Goal: Task Accomplishment & Management: Manage account settings

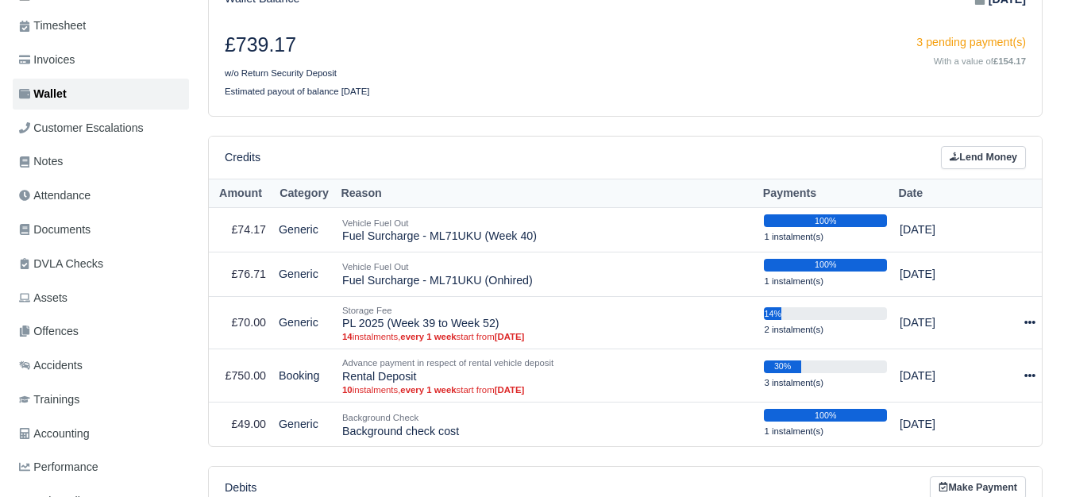
scroll to position [264, 0]
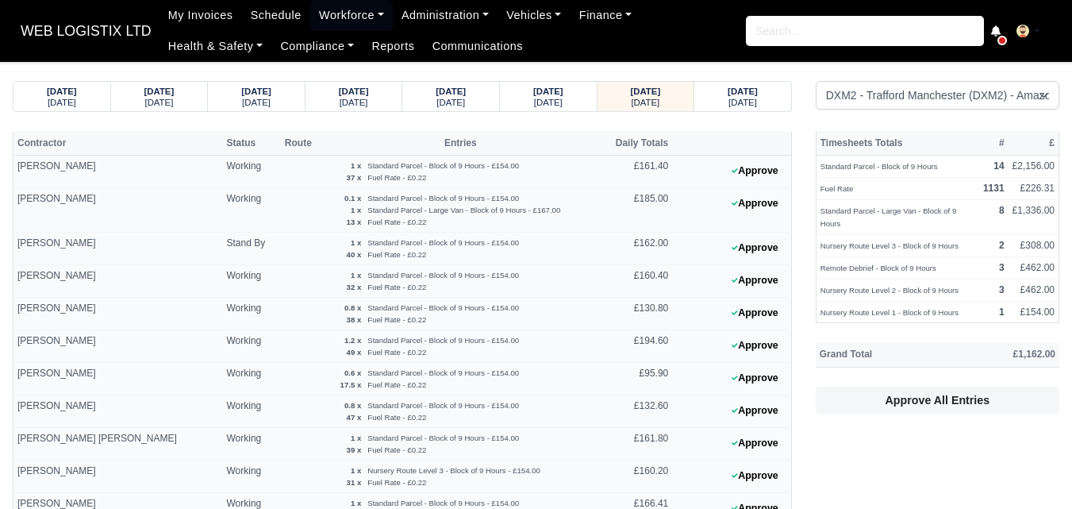
select select "1"
click at [741, 412] on button "Approve" at bounding box center [755, 410] width 64 height 23
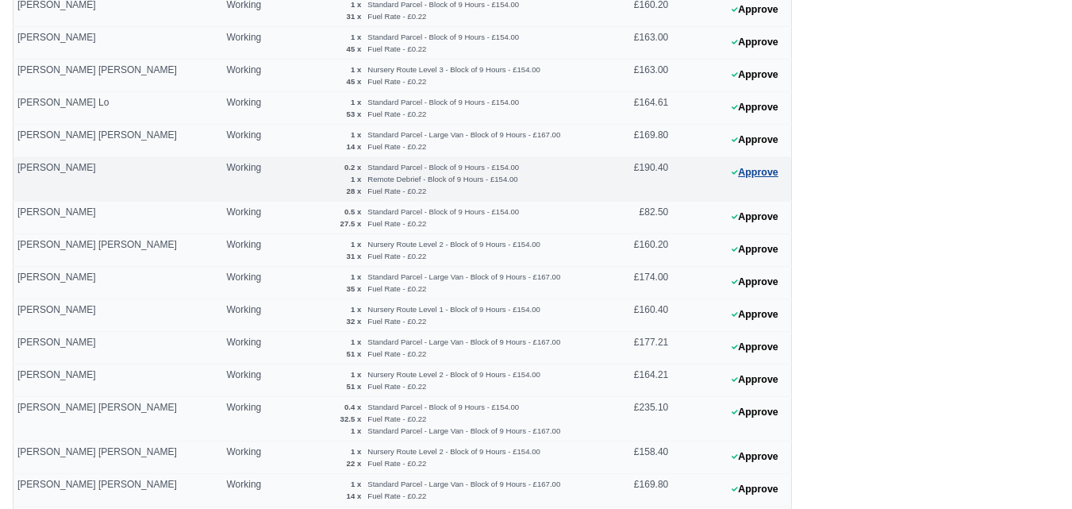
click at [741, 175] on button "Approve" at bounding box center [755, 172] width 64 height 23
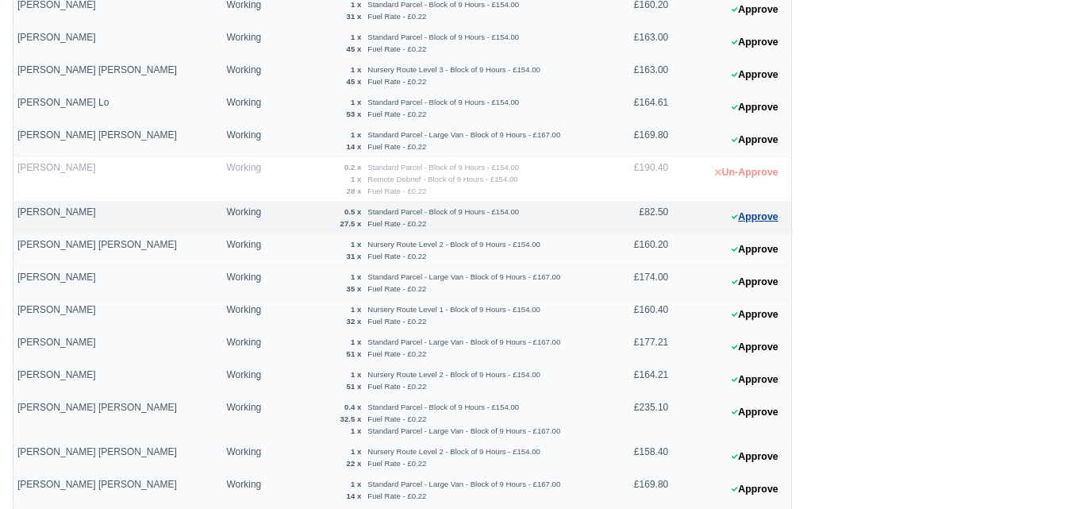
click at [760, 210] on button "Approve" at bounding box center [755, 217] width 64 height 23
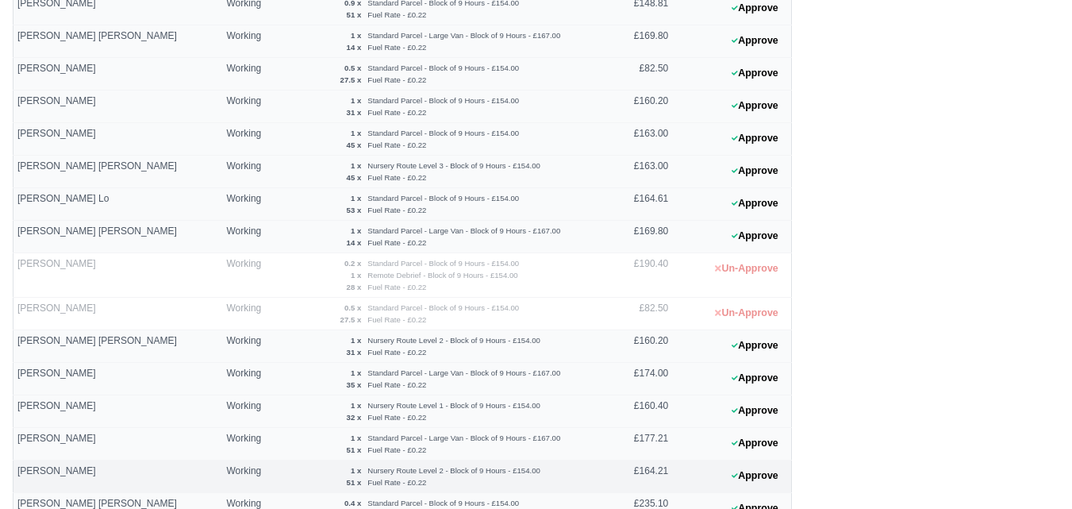
scroll to position [529, 0]
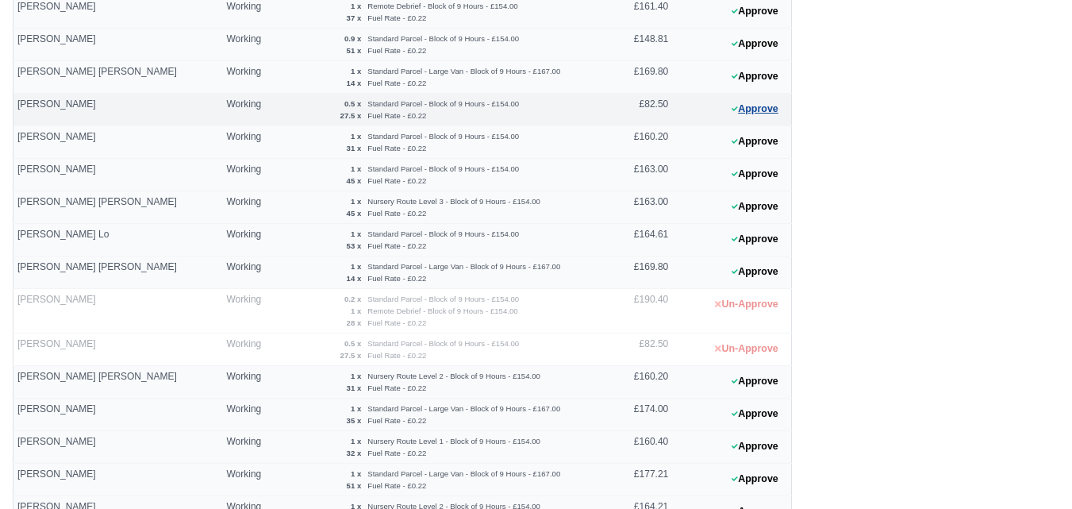
click at [771, 111] on button "Approve" at bounding box center [755, 109] width 64 height 23
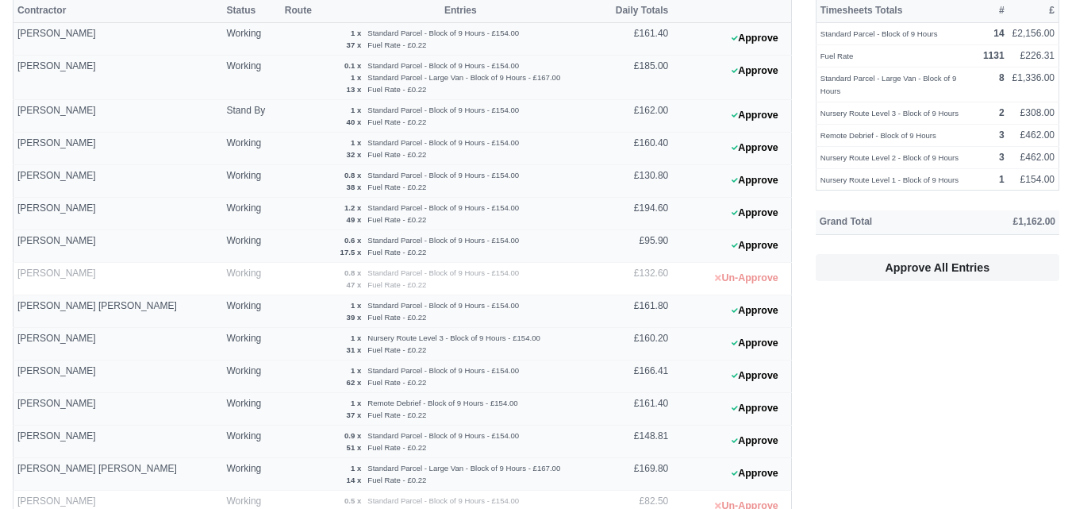
scroll to position [0, 0]
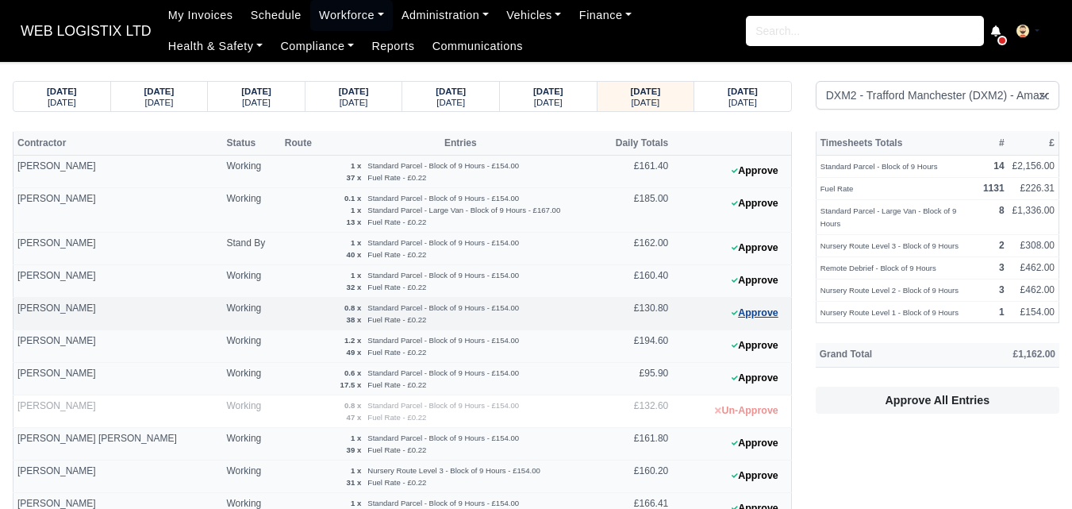
click at [763, 312] on button "Approve" at bounding box center [755, 313] width 64 height 23
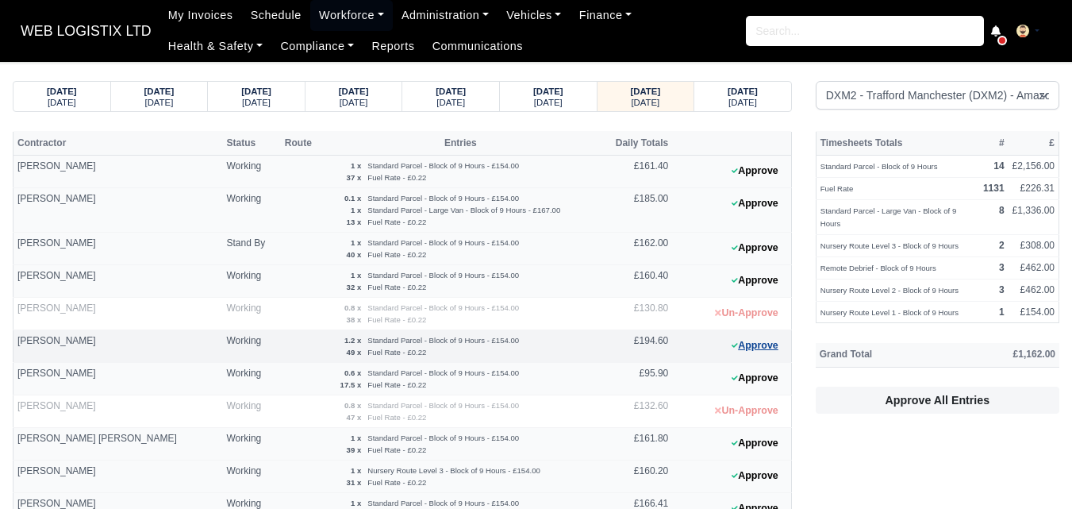
click at [764, 344] on button "Approve" at bounding box center [755, 345] width 64 height 23
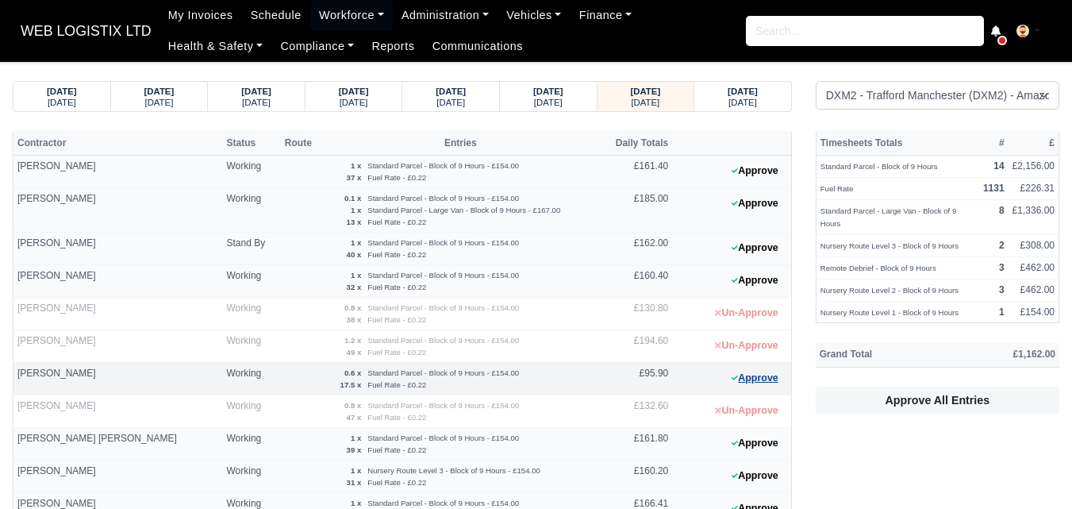
click at [745, 387] on button "Approve" at bounding box center [755, 378] width 64 height 23
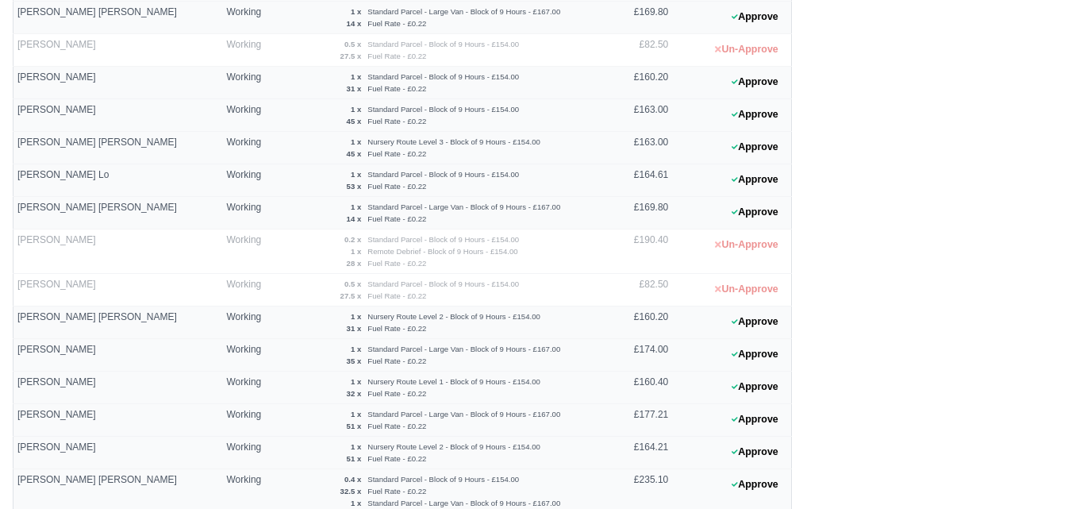
scroll to position [793, 0]
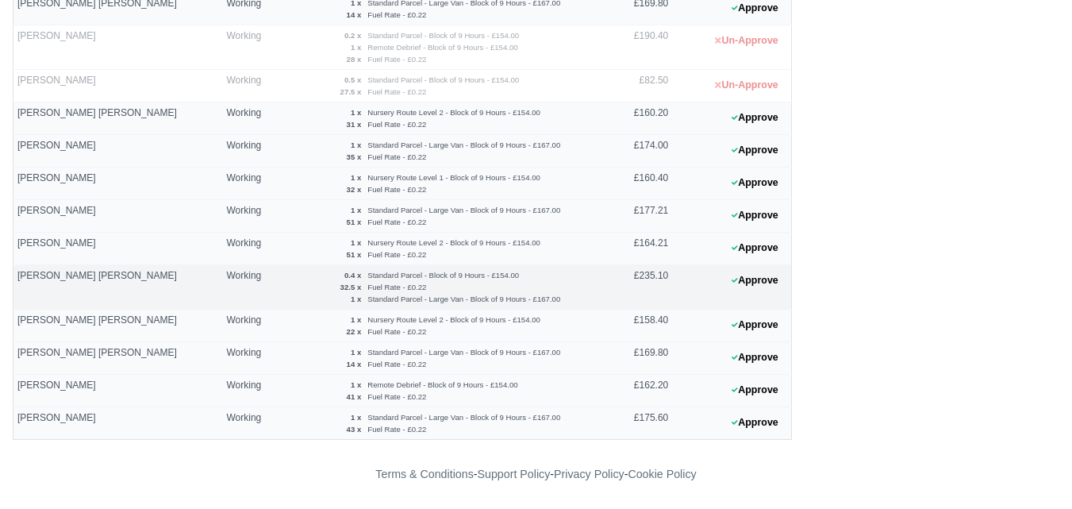
click at [746, 292] on 1759225955 "Approve" at bounding box center [731, 287] width 119 height 44
click at [751, 278] on button "Approve" at bounding box center [755, 280] width 64 height 23
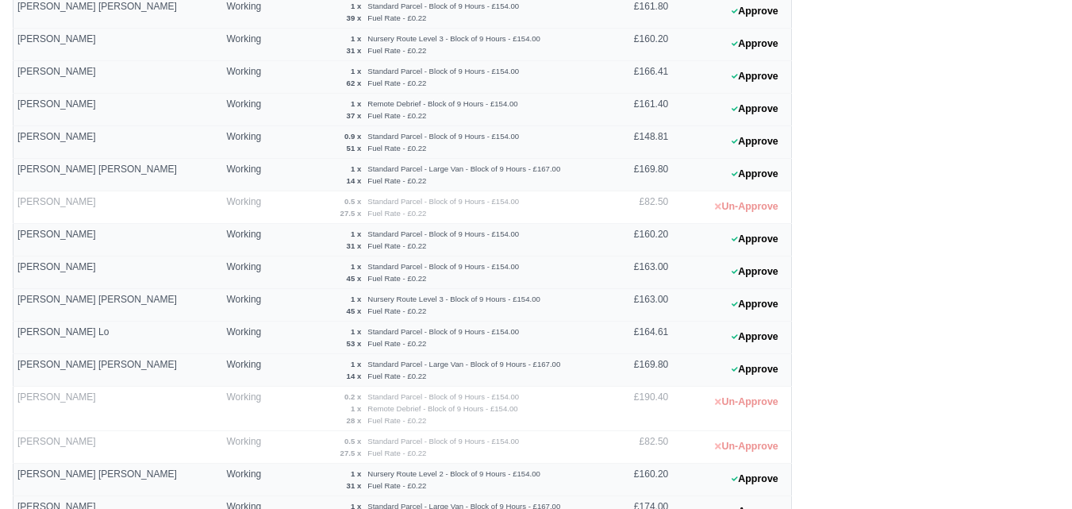
scroll to position [396, 0]
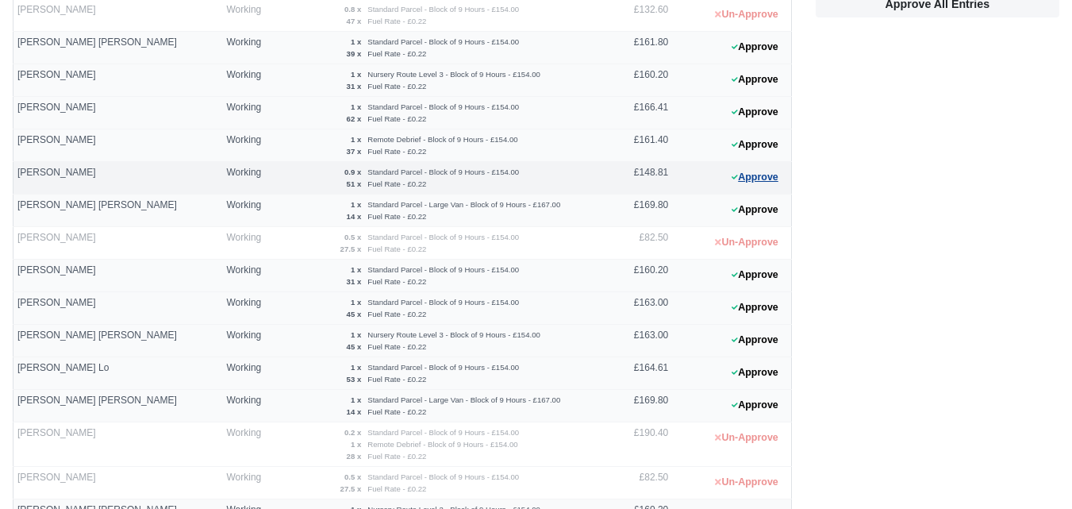
click at [753, 179] on button "Approve" at bounding box center [755, 177] width 64 height 23
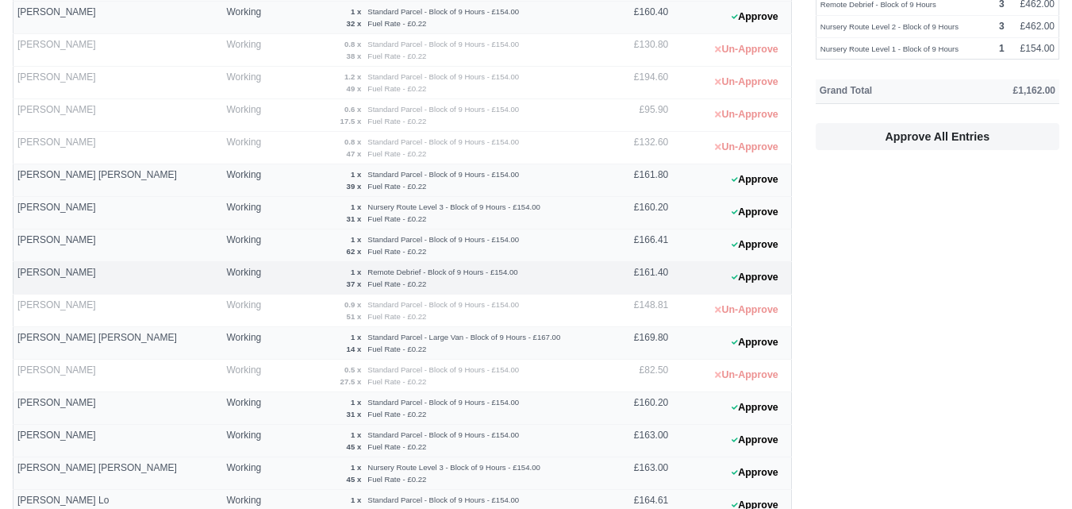
scroll to position [0, 0]
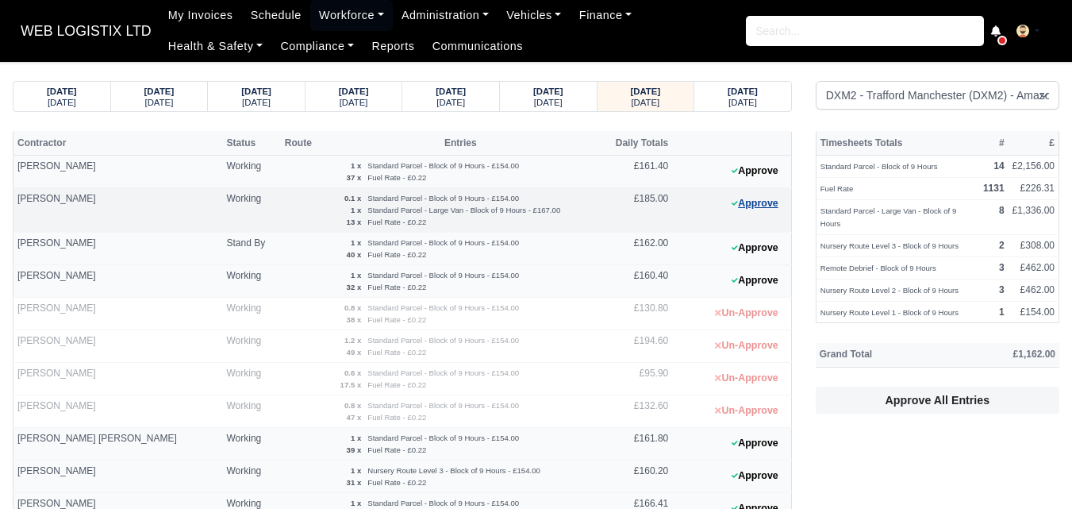
click at [772, 201] on button "Approve" at bounding box center [755, 203] width 64 height 23
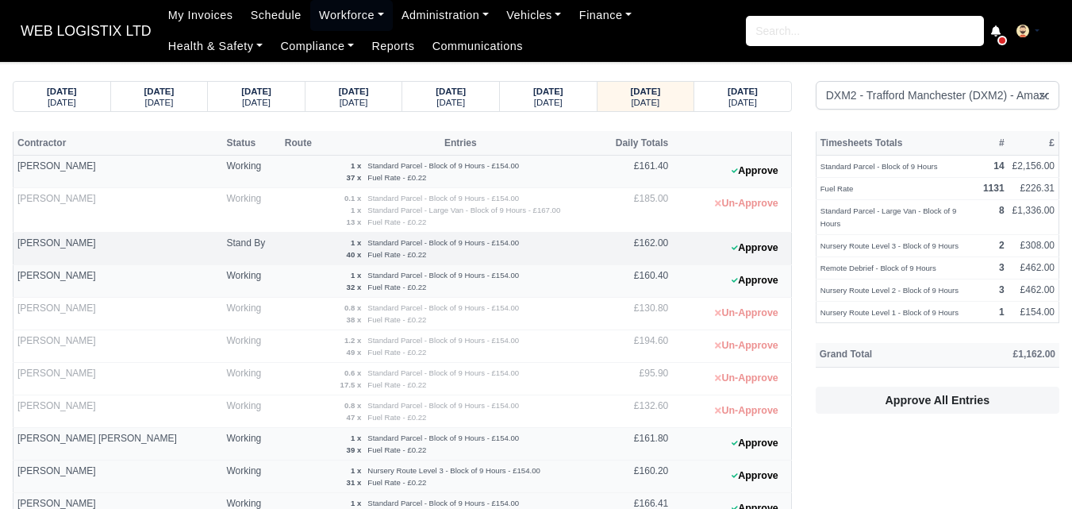
drag, startPoint x: 329, startPoint y: 246, endPoint x: 421, endPoint y: 254, distance: 92.4
click at [421, 254] on td "1 x Standard Parcel - Block of 9 Hours - £154.00 40 x Fuel Rate - £0.22" at bounding box center [461, 249] width 272 height 33
click at [421, 254] on div "Fuel Rate - £0.22" at bounding box center [484, 254] width 240 height 12
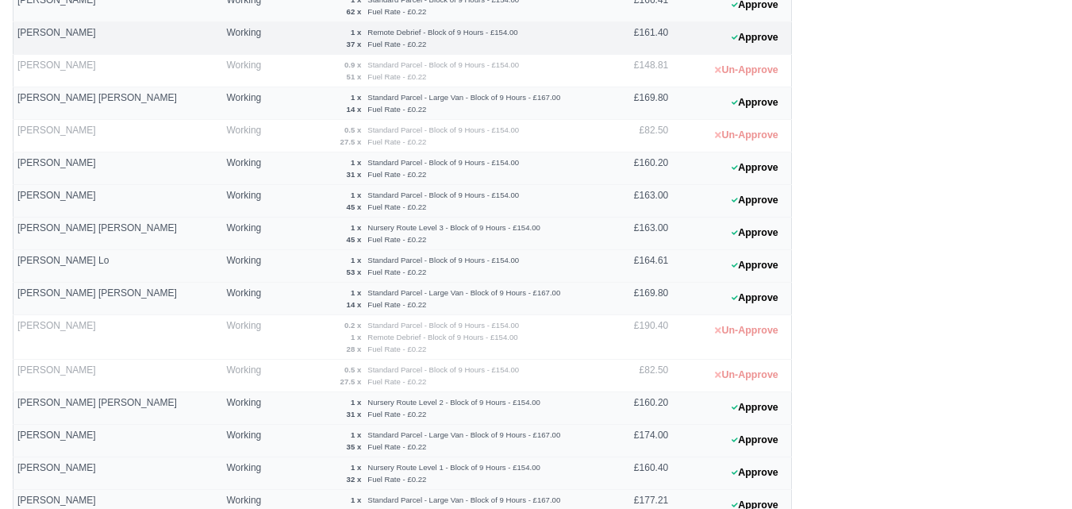
scroll to position [529, 0]
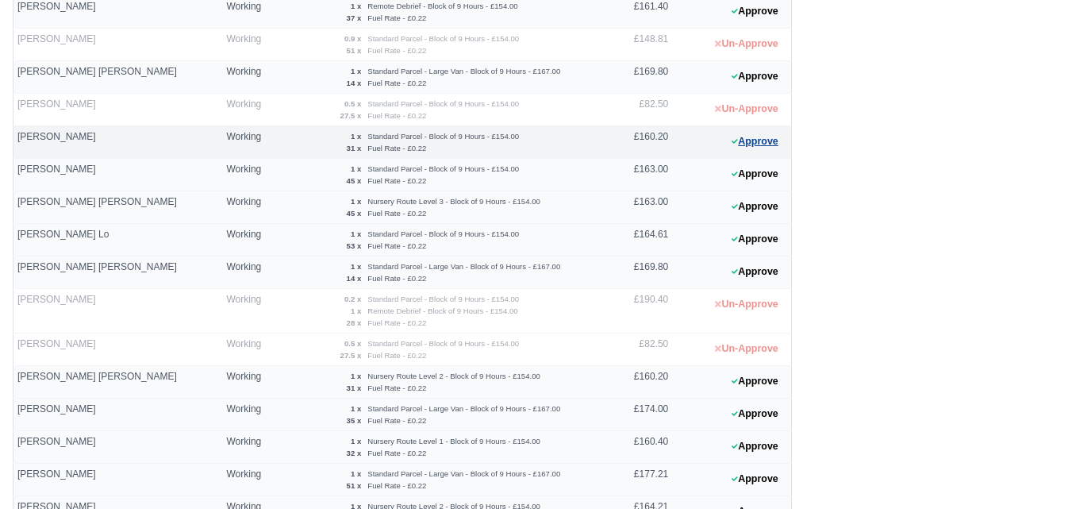
click at [782, 140] on button "Approve" at bounding box center [755, 141] width 64 height 23
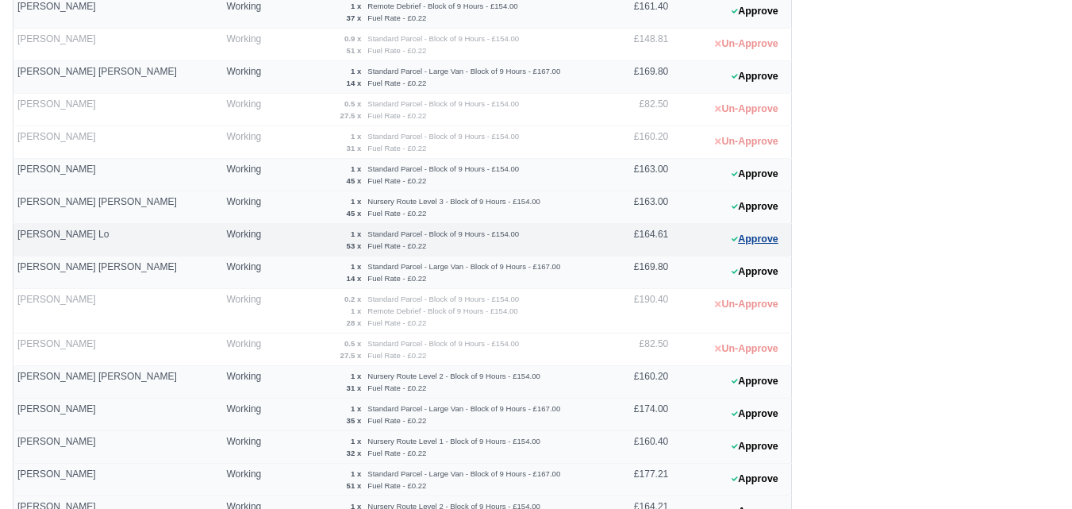
click at [737, 249] on button "Approve" at bounding box center [755, 239] width 64 height 23
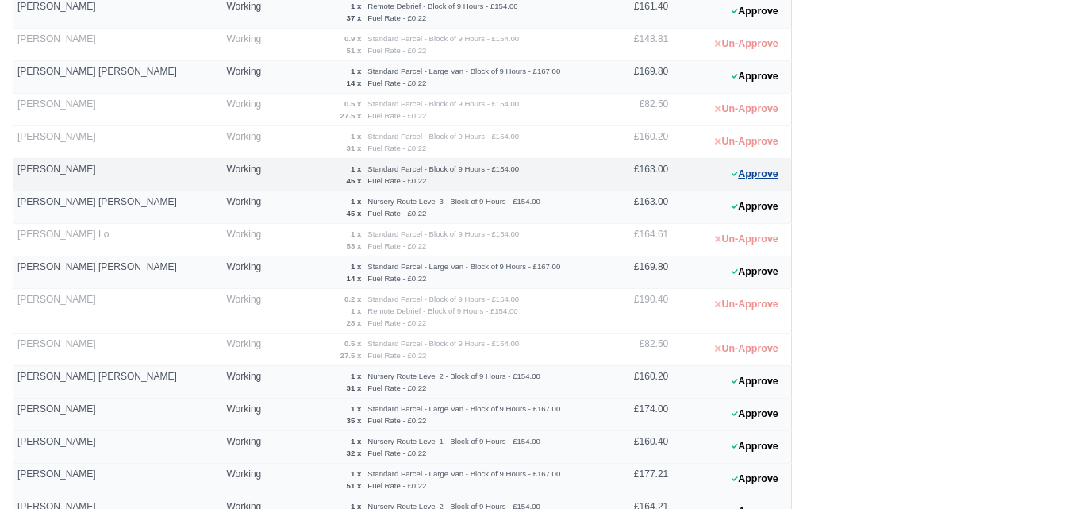
click at [760, 179] on button "Approve" at bounding box center [755, 174] width 64 height 23
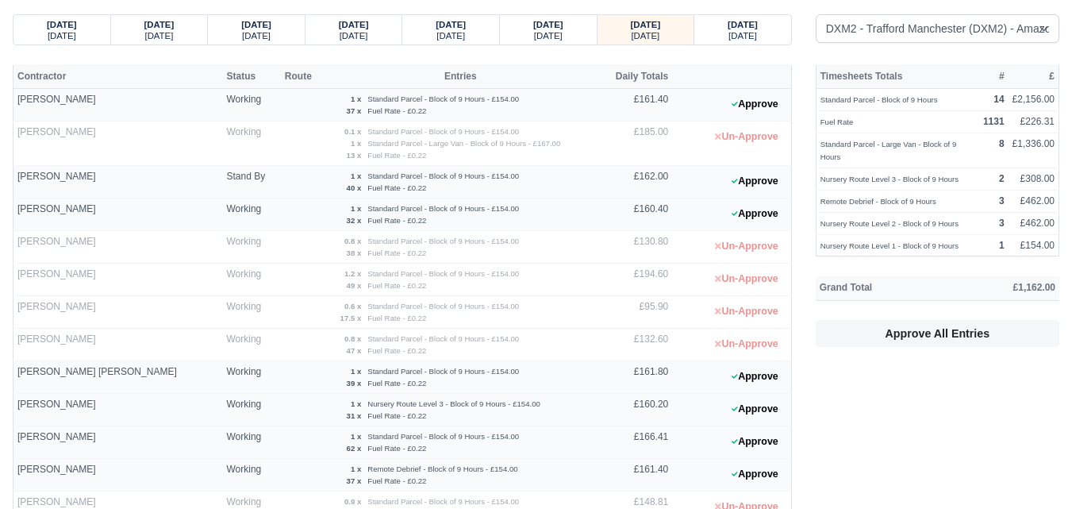
scroll to position [0, 0]
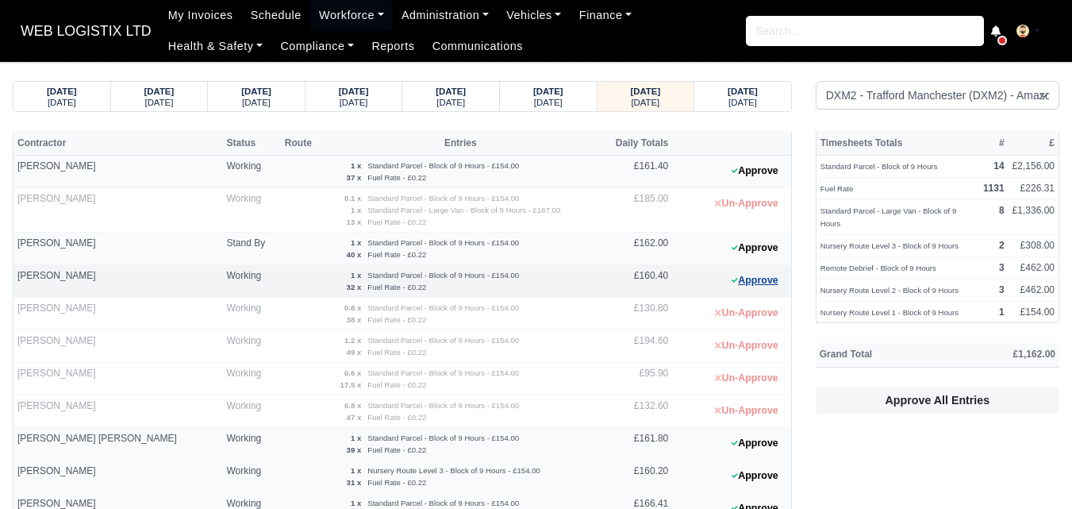
click at [738, 287] on button "Approve" at bounding box center [755, 280] width 64 height 23
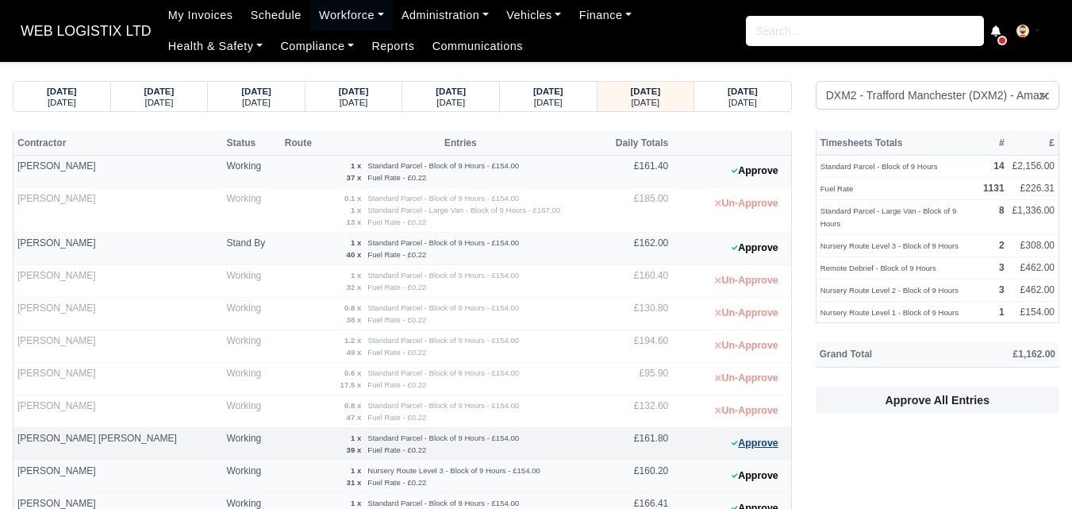
click at [764, 445] on button "Approve" at bounding box center [755, 443] width 64 height 23
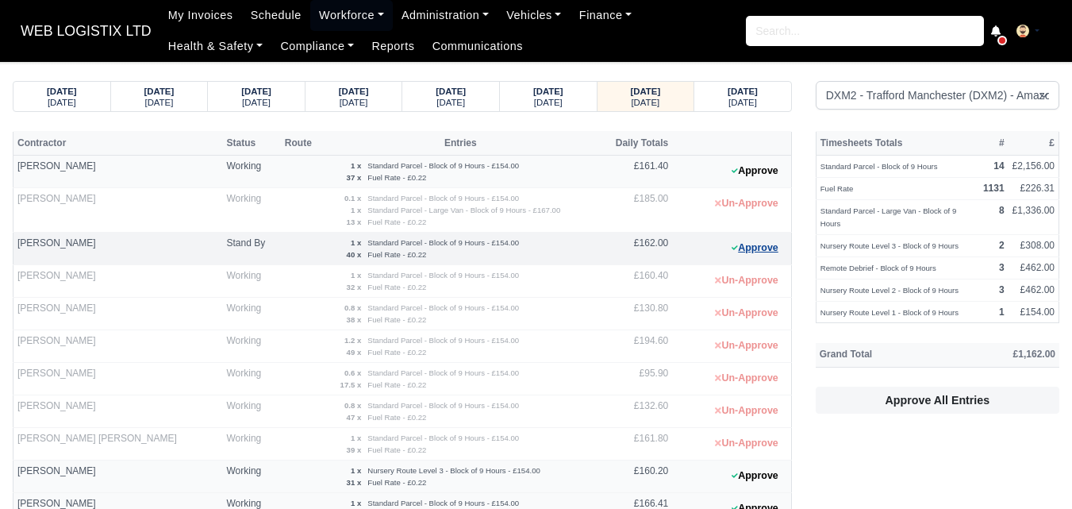
click at [757, 250] on button "Approve" at bounding box center [755, 248] width 64 height 23
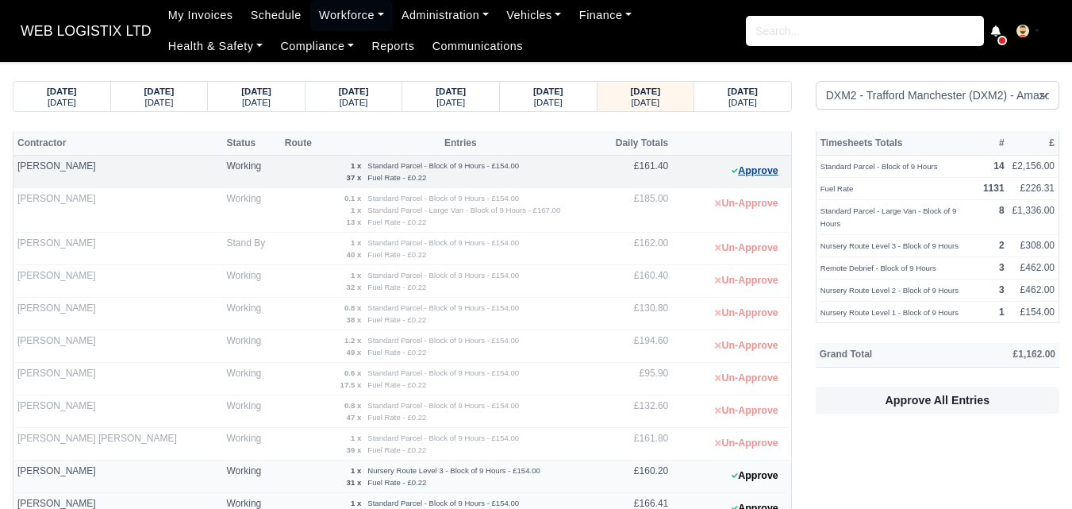
click at [735, 175] on icon at bounding box center [735, 171] width 6 height 10
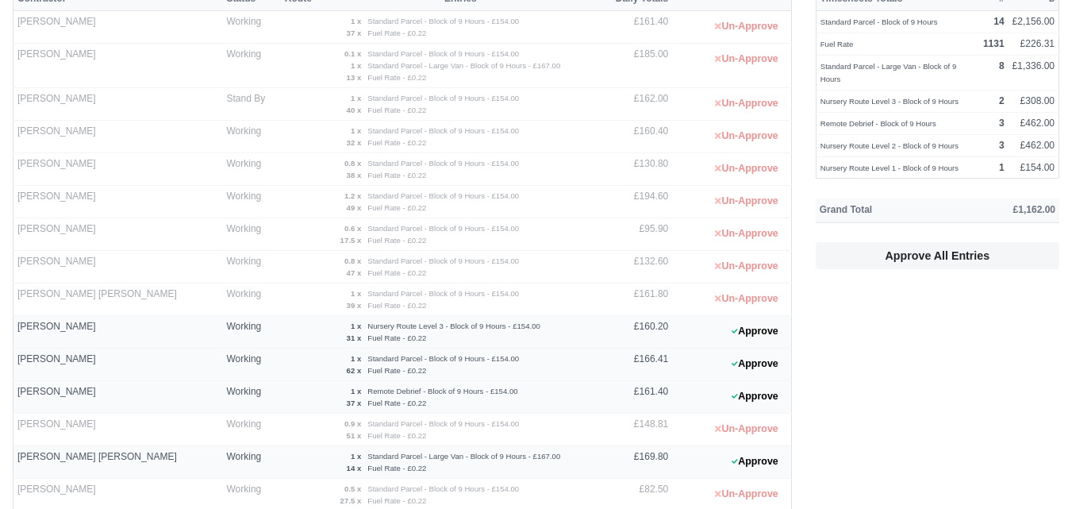
scroll to position [264, 0]
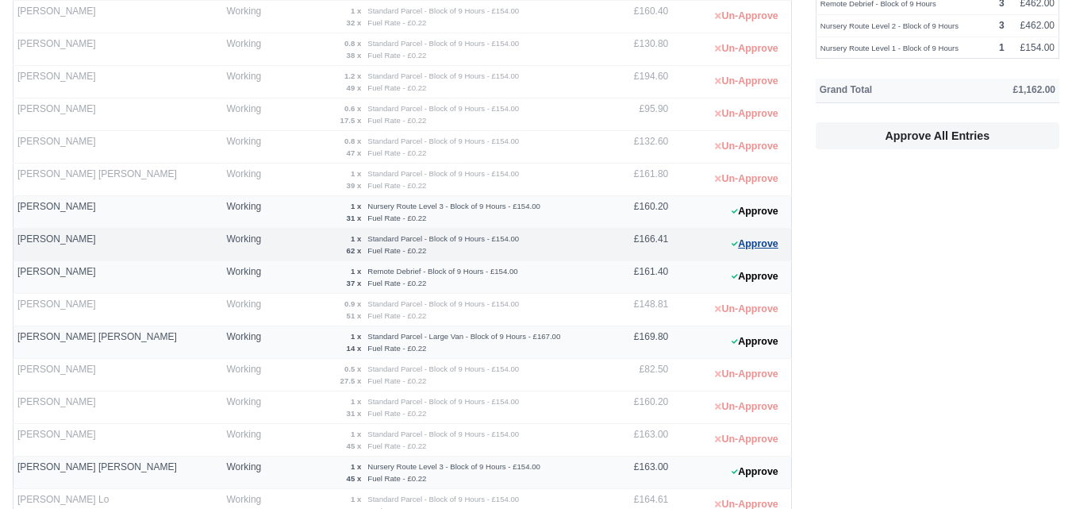
click at [764, 254] on button "Approve" at bounding box center [755, 244] width 64 height 23
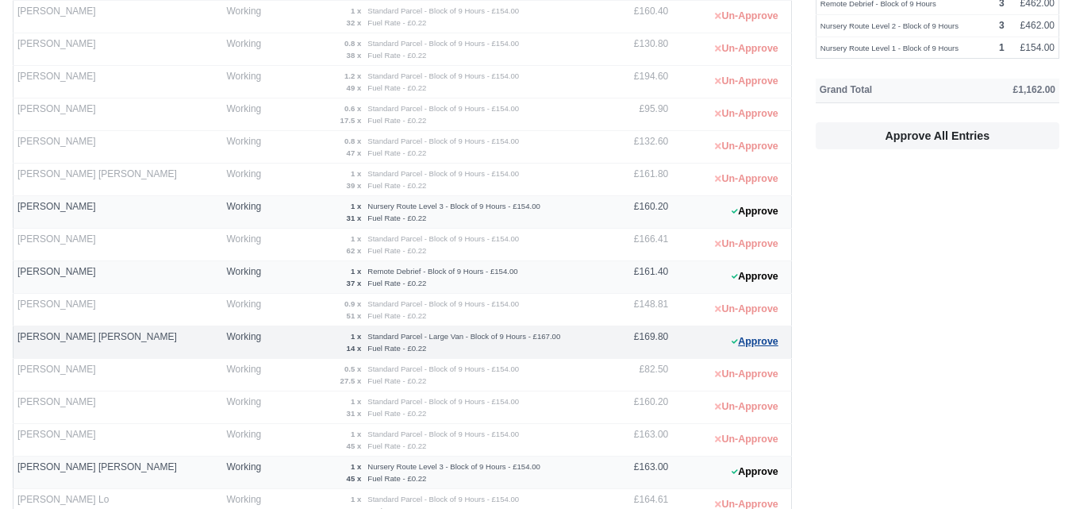
click at [763, 338] on button "Approve" at bounding box center [755, 341] width 64 height 23
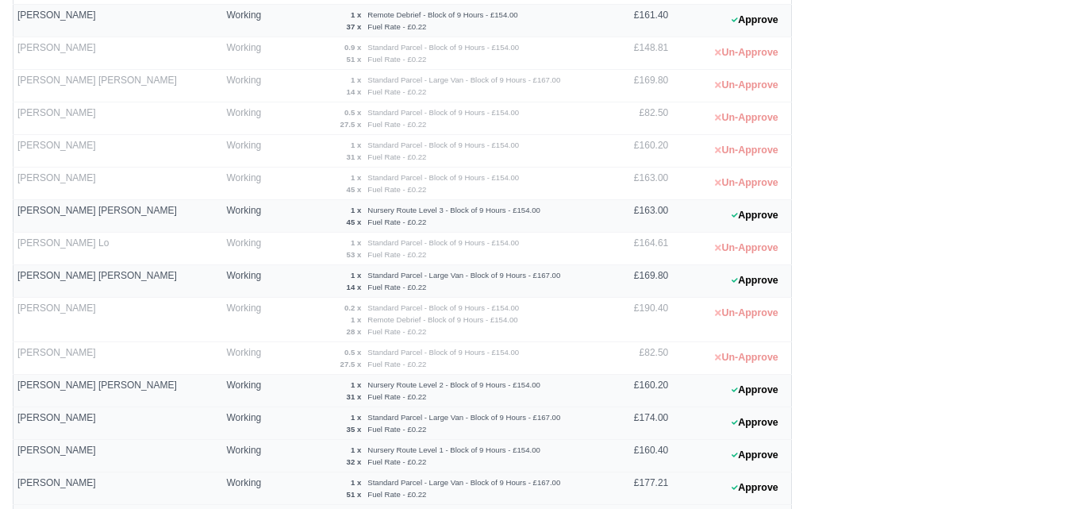
scroll to position [529, 0]
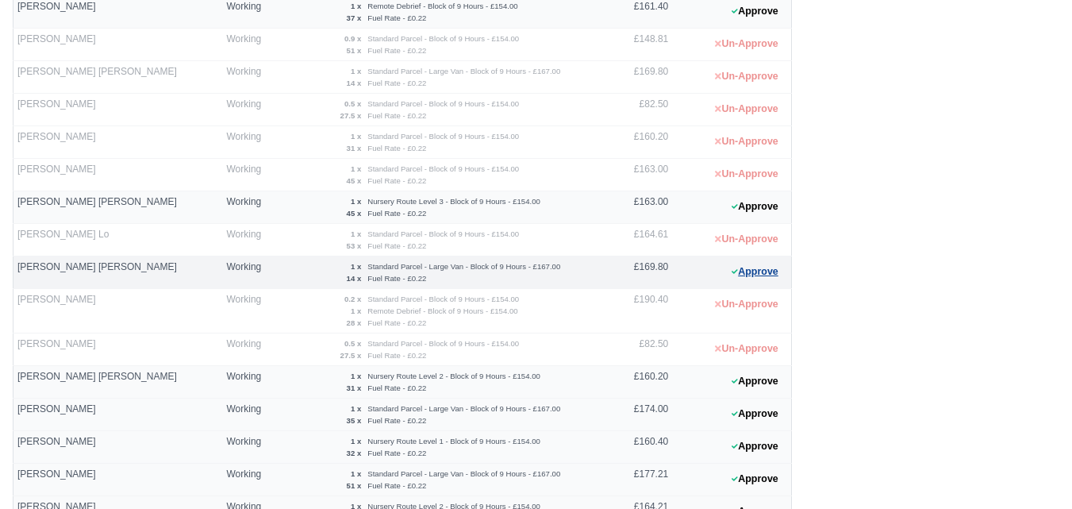
click at [750, 278] on button "Approve" at bounding box center [755, 271] width 64 height 23
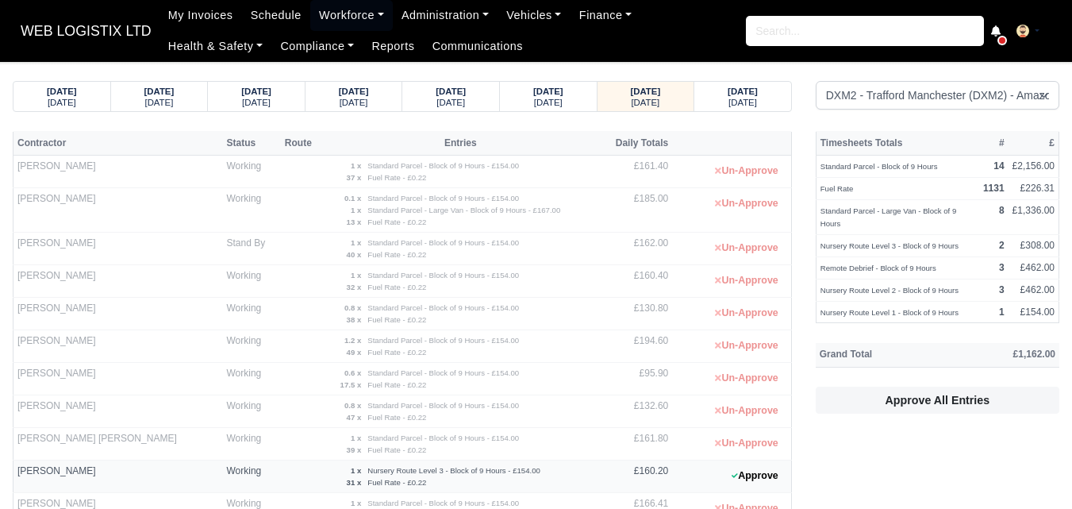
scroll to position [793, 0]
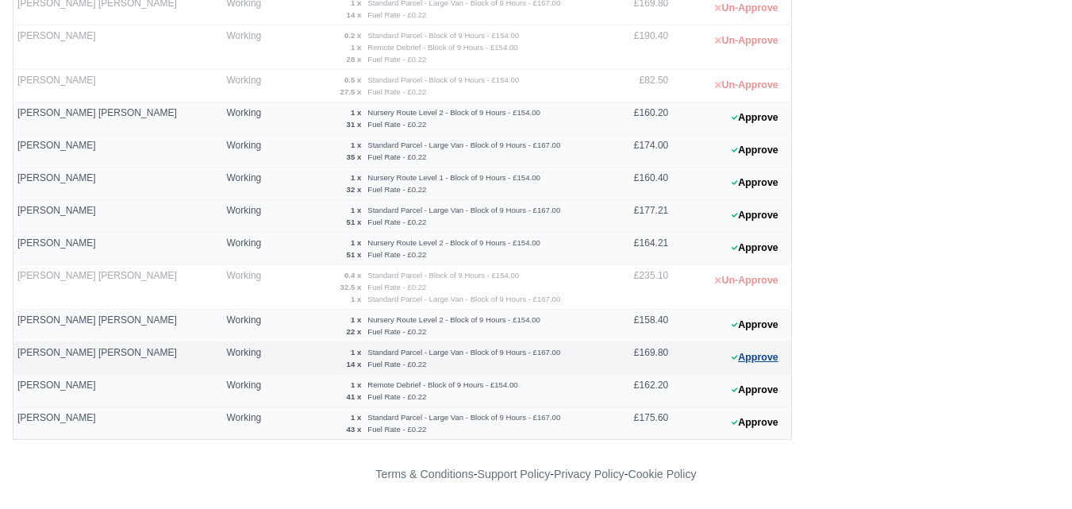
click at [758, 366] on button "Approve" at bounding box center [755, 357] width 64 height 23
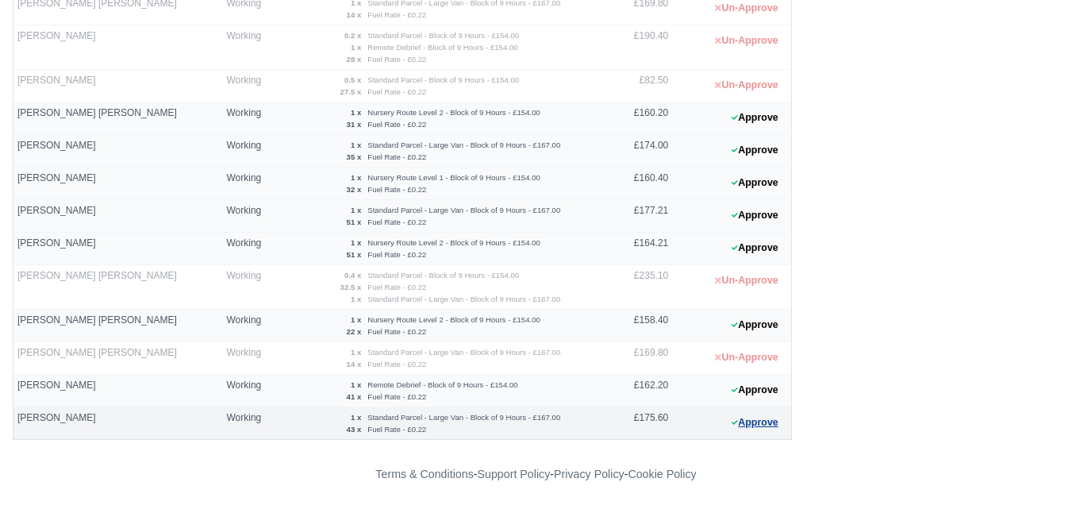
click at [754, 426] on button "Approve" at bounding box center [755, 422] width 64 height 23
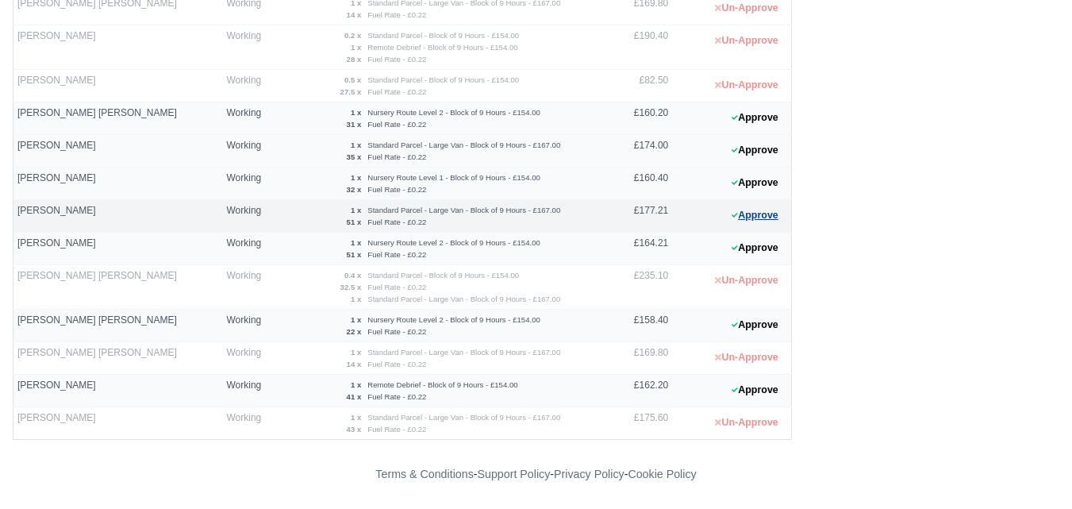
click at [748, 216] on button "Approve" at bounding box center [755, 215] width 64 height 23
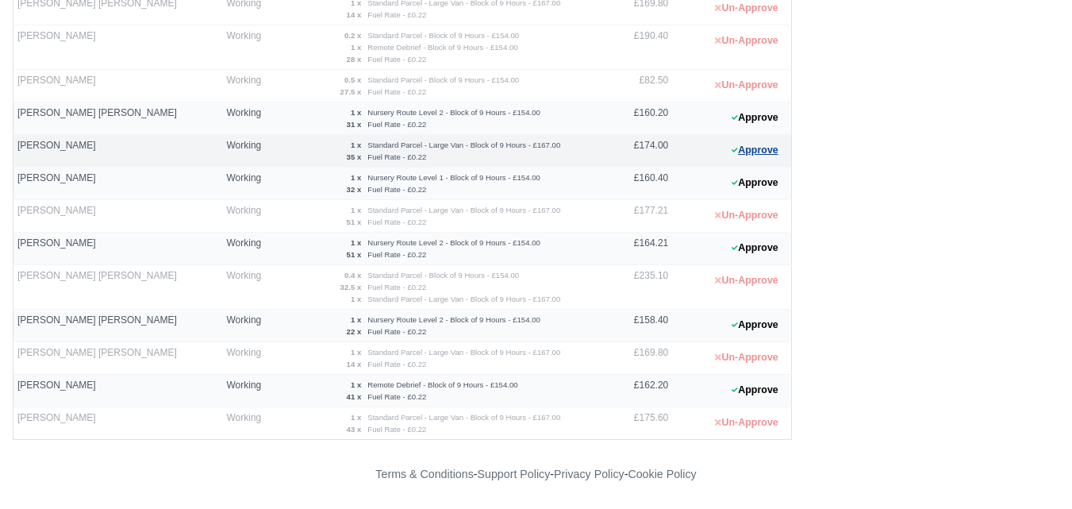
click at [750, 152] on button "Approve" at bounding box center [755, 150] width 64 height 23
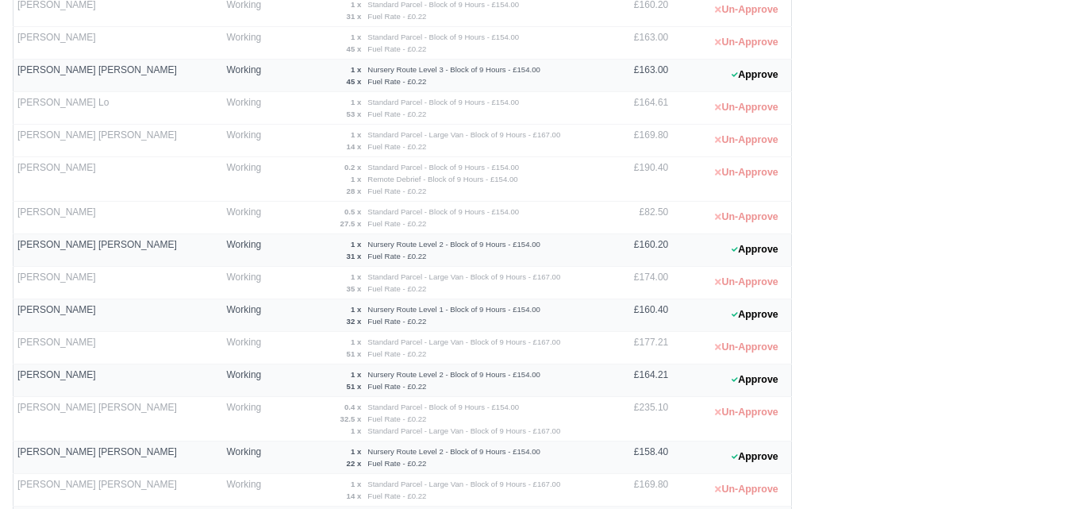
scroll to position [397, 0]
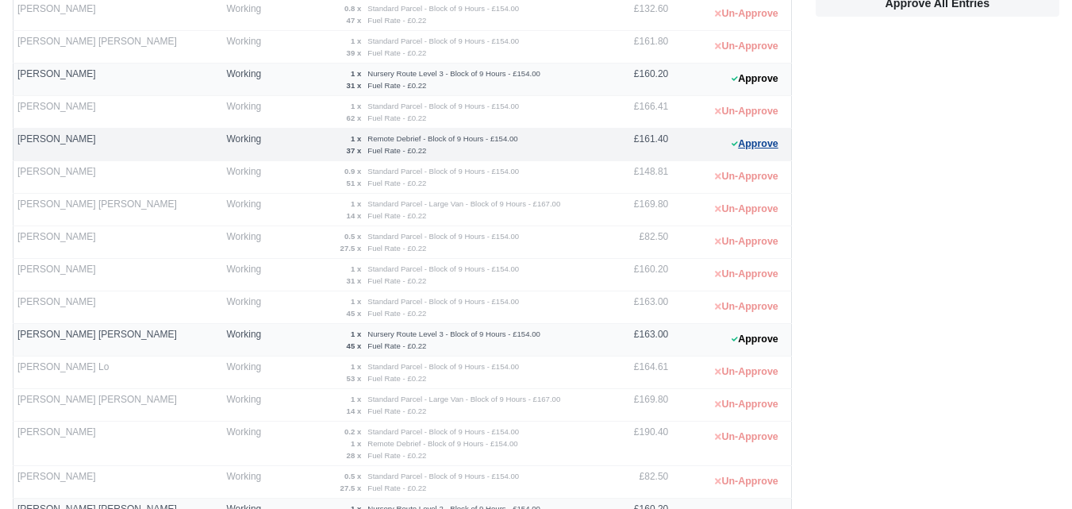
click at [759, 137] on button "Approve" at bounding box center [755, 144] width 64 height 23
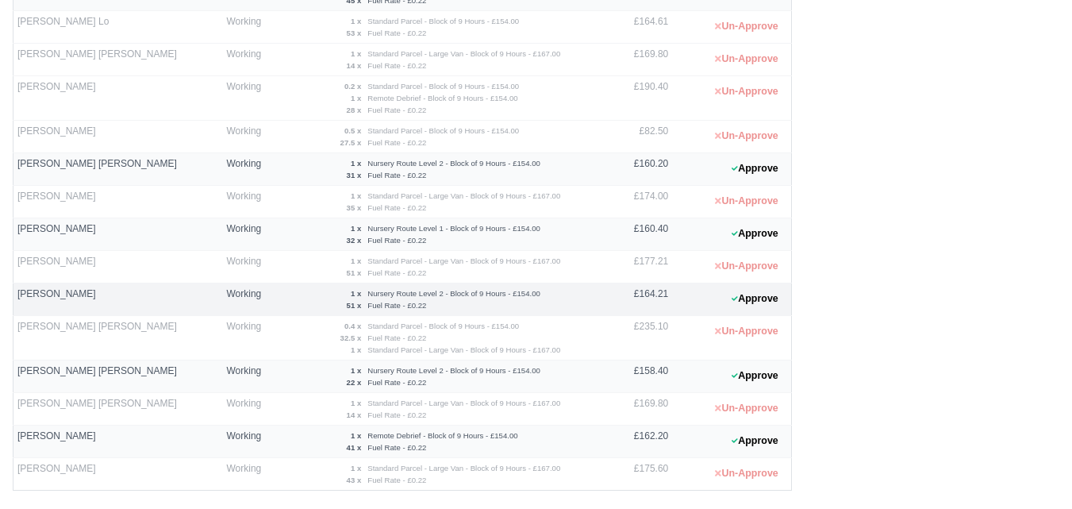
scroll to position [793, 0]
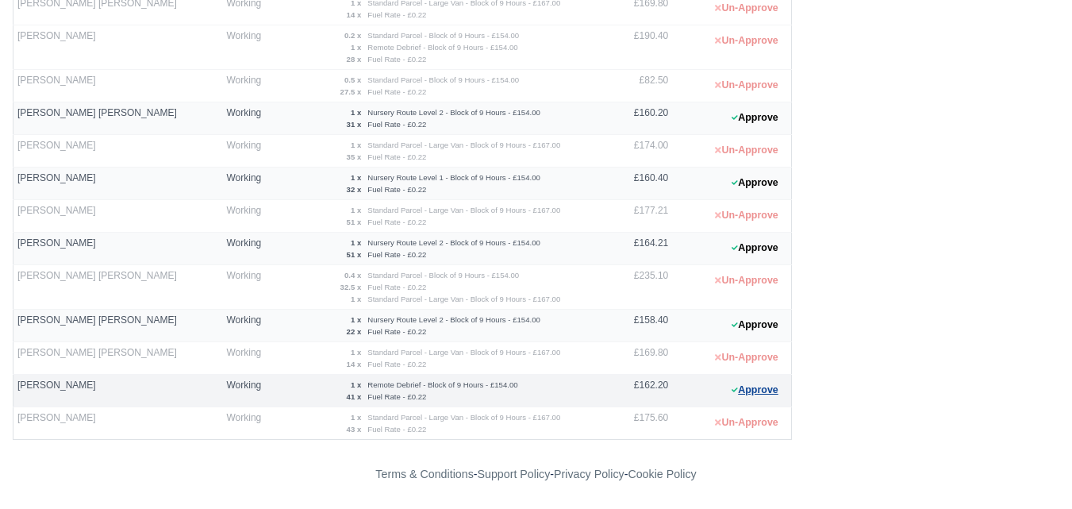
click at [742, 399] on button "Approve" at bounding box center [755, 390] width 64 height 23
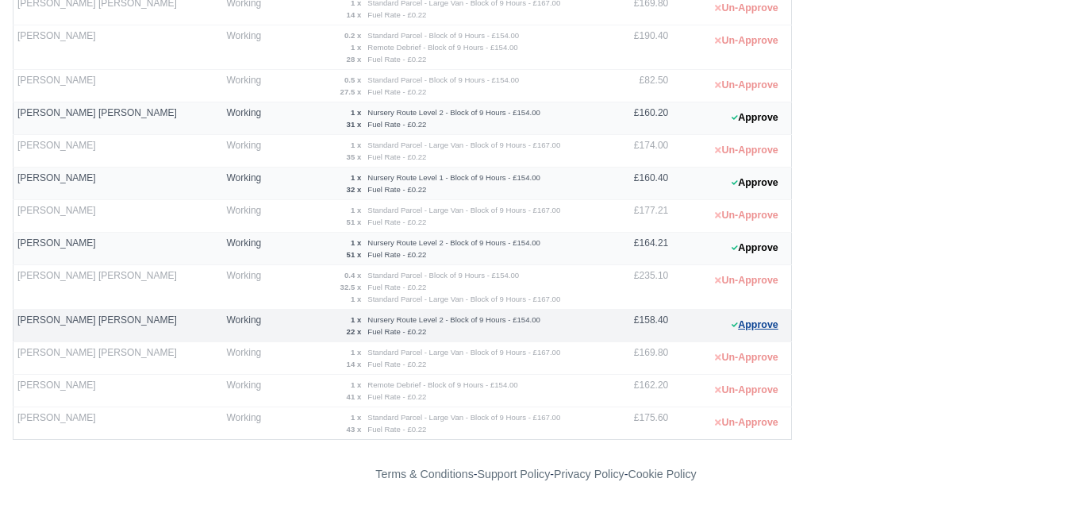
click at [736, 329] on icon at bounding box center [735, 325] width 6 height 10
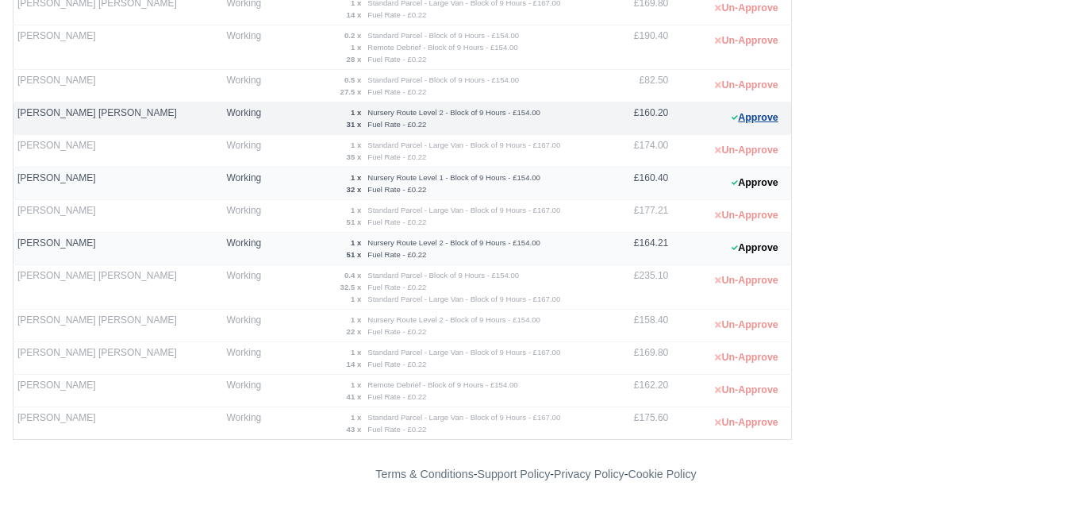
click at [738, 110] on button "Approve" at bounding box center [755, 117] width 64 height 23
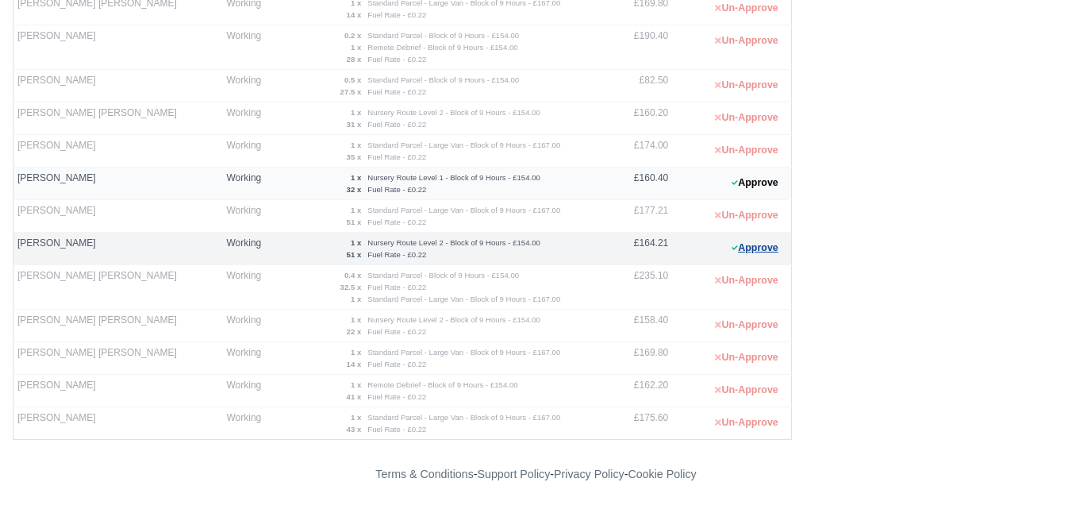
click at [756, 256] on button "Approve" at bounding box center [755, 248] width 64 height 23
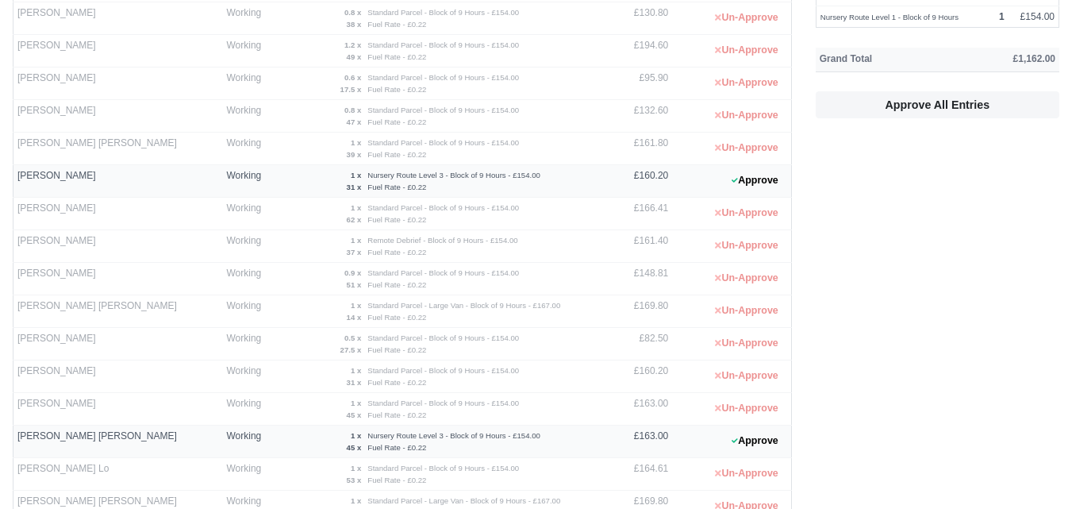
scroll to position [264, 0]
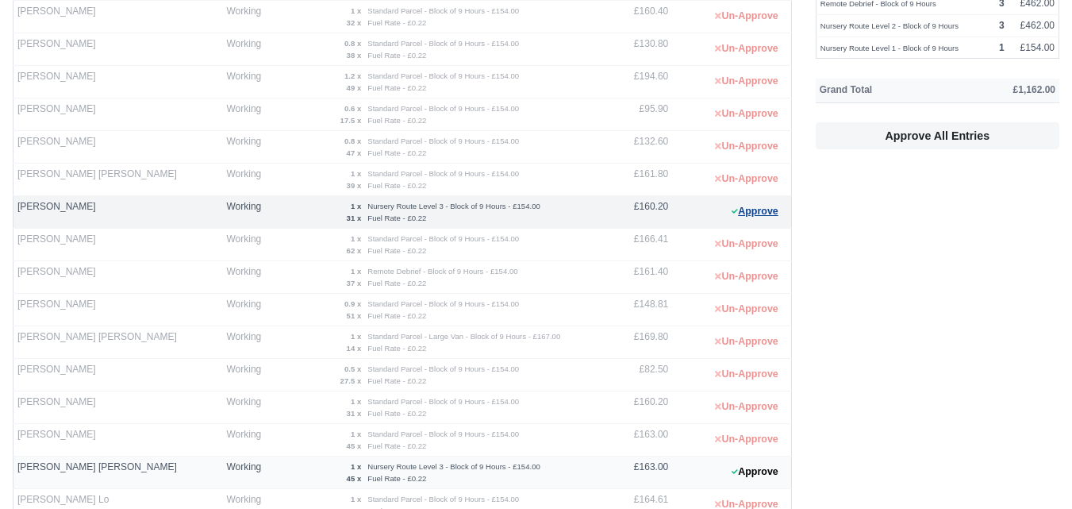
click at [744, 214] on button "Approve" at bounding box center [755, 211] width 64 height 23
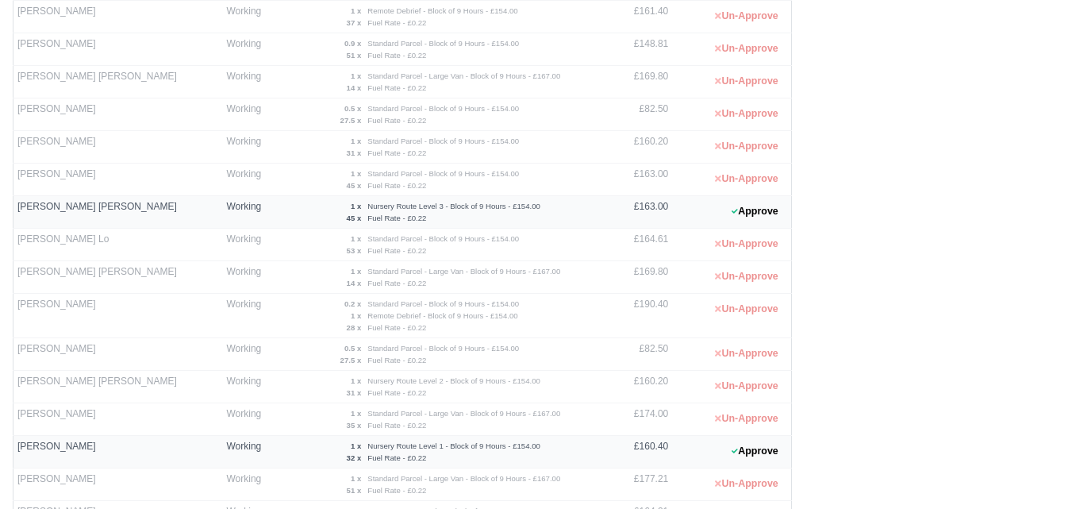
scroll to position [529, 0]
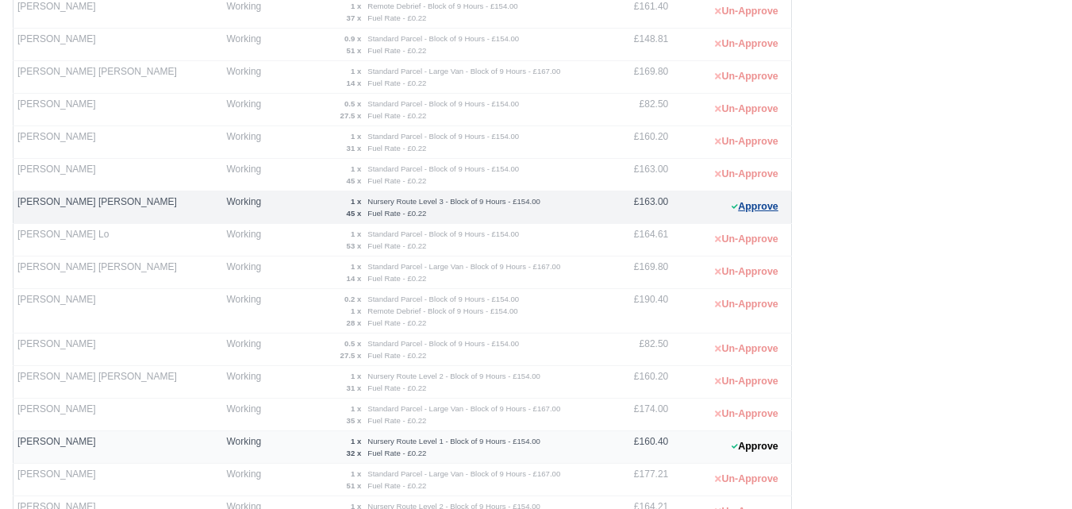
click at [745, 195] on button "Approve" at bounding box center [755, 206] width 64 height 23
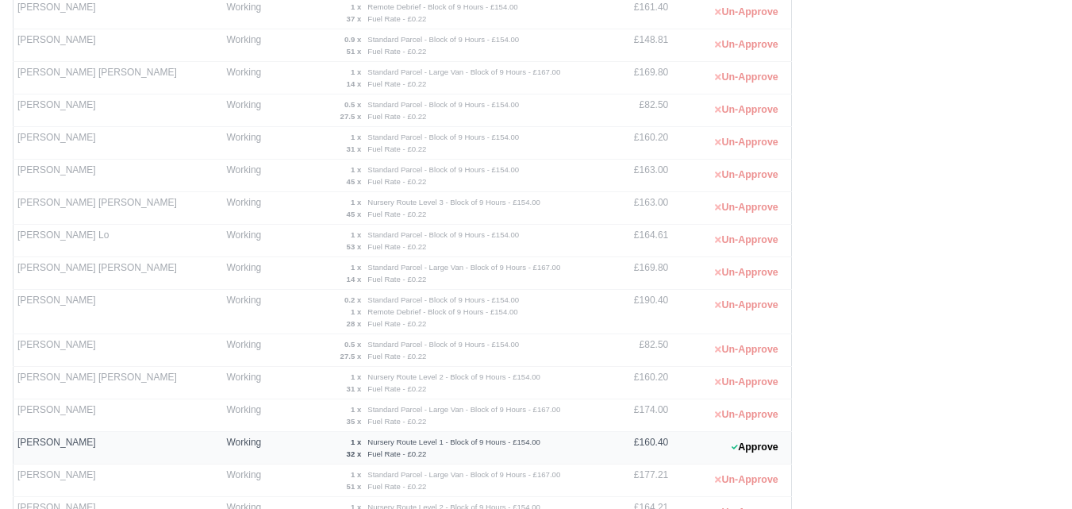
scroll to position [660, 0]
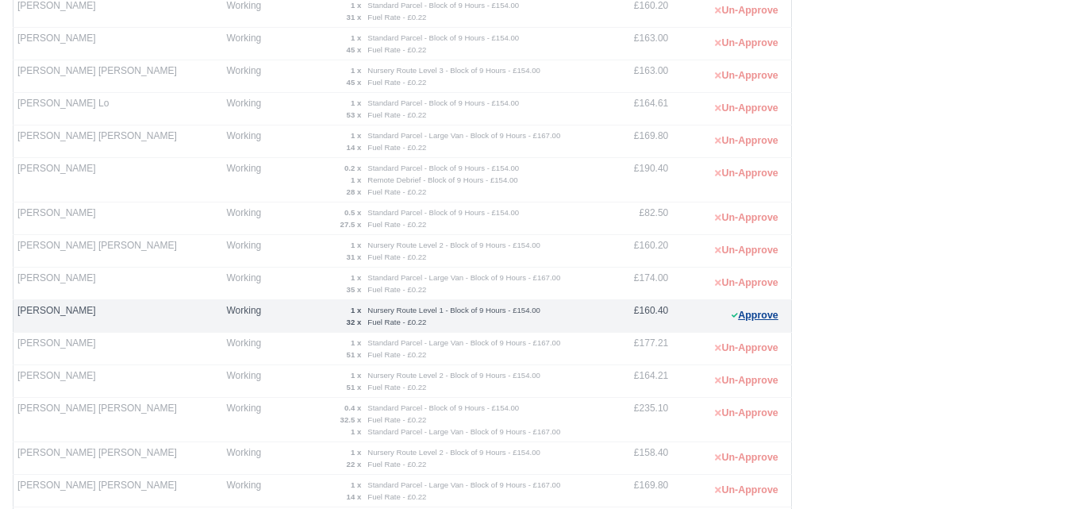
click at [745, 317] on button "Approve" at bounding box center [755, 315] width 64 height 23
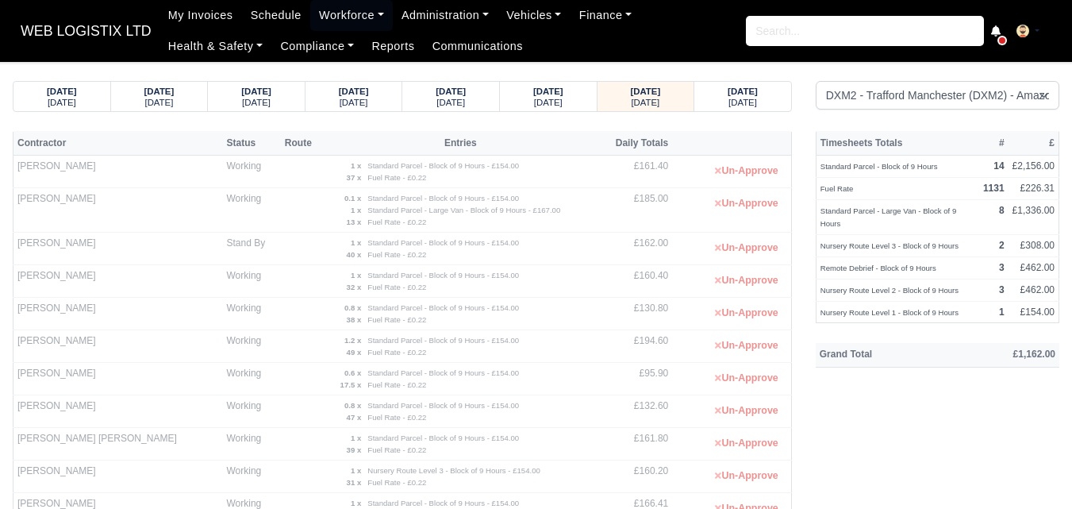
scroll to position [133, 0]
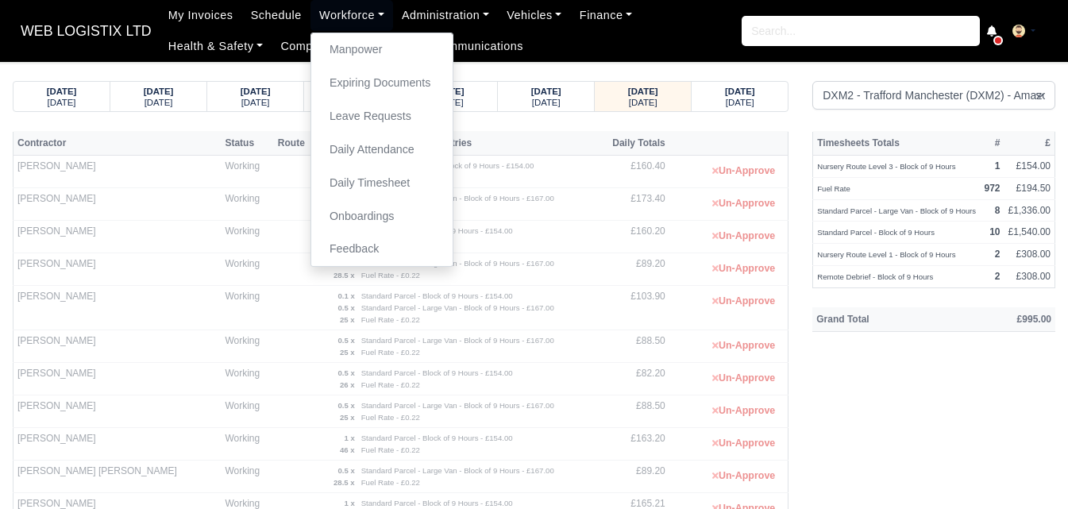
select select "1"
click at [354, 185] on link "Daily Timesheet" at bounding box center [382, 183] width 129 height 33
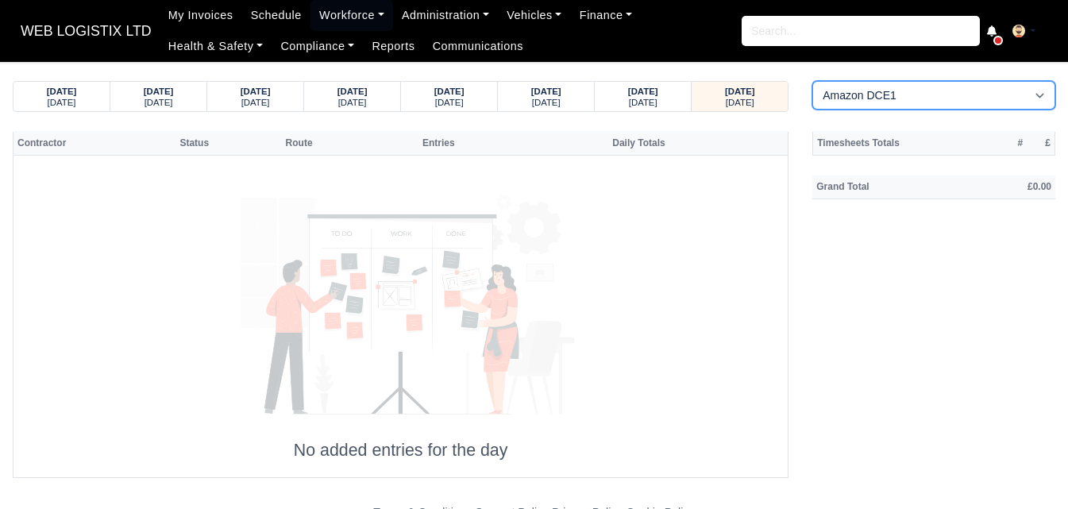
click at [909, 102] on select "Amazon DCE1 DWN2 - Knowsley (DWN2) - Amazon Logistics (L34 7XL) DXM2 - Trafford…" at bounding box center [933, 95] width 243 height 29
select select "1"
click at [812, 81] on select "Amazon DCE1 DWN2 - Knowsley (DWN2) - Amazon Logistics (L34 7XL) DXM2 - Trafford…" at bounding box center [933, 95] width 243 height 29
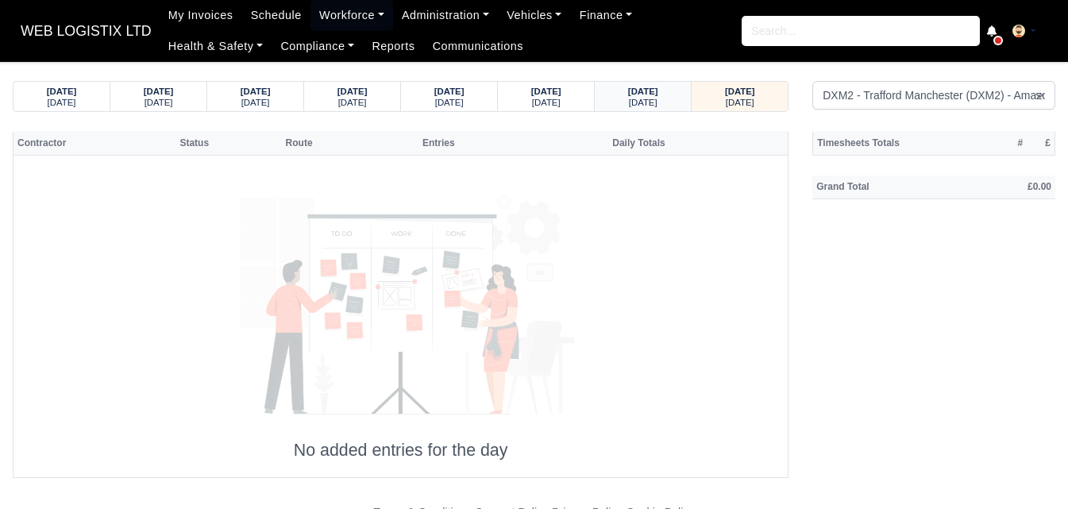
click at [658, 93] on strong "29/09/2025" at bounding box center [643, 92] width 30 height 10
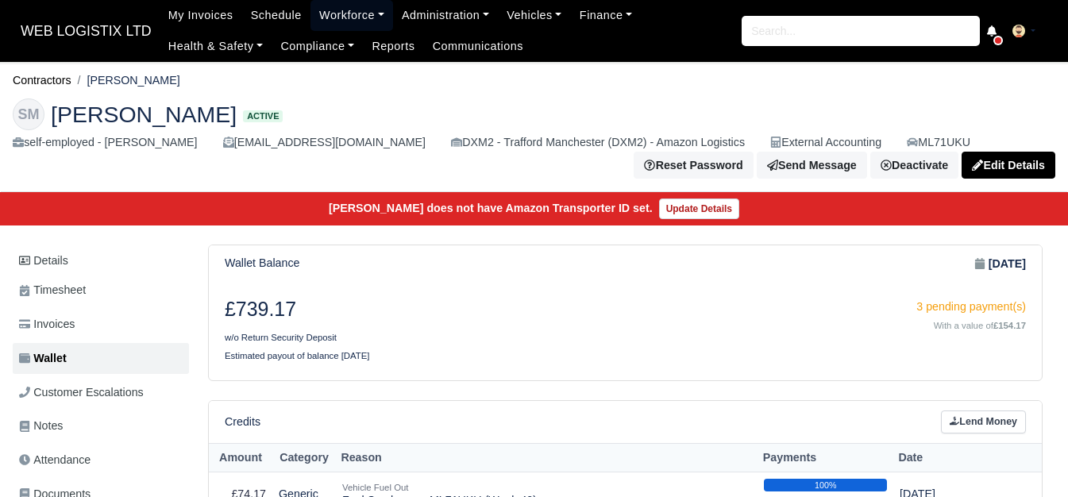
click at [330, 25] on link "Workforce" at bounding box center [351, 15] width 83 height 31
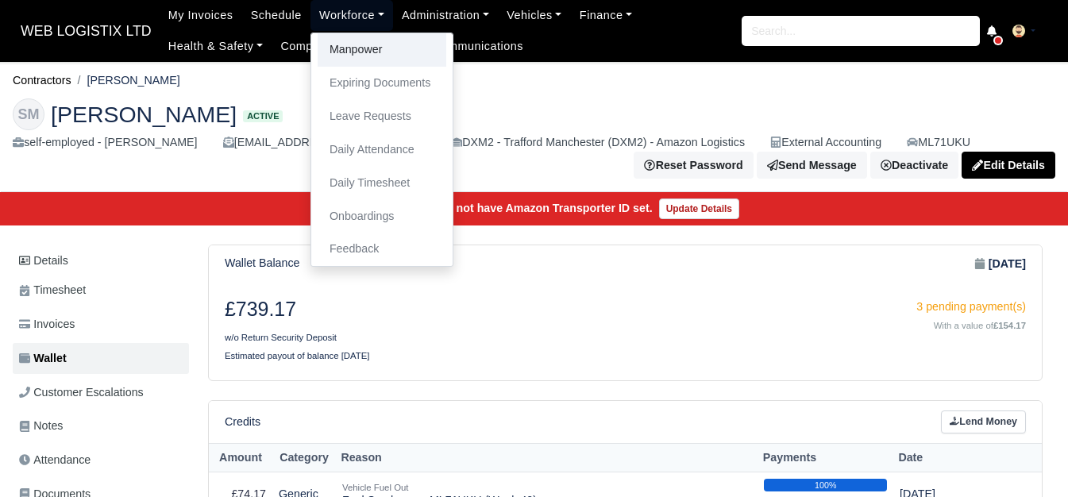
click at [329, 45] on link "Manpower" at bounding box center [382, 49] width 129 height 33
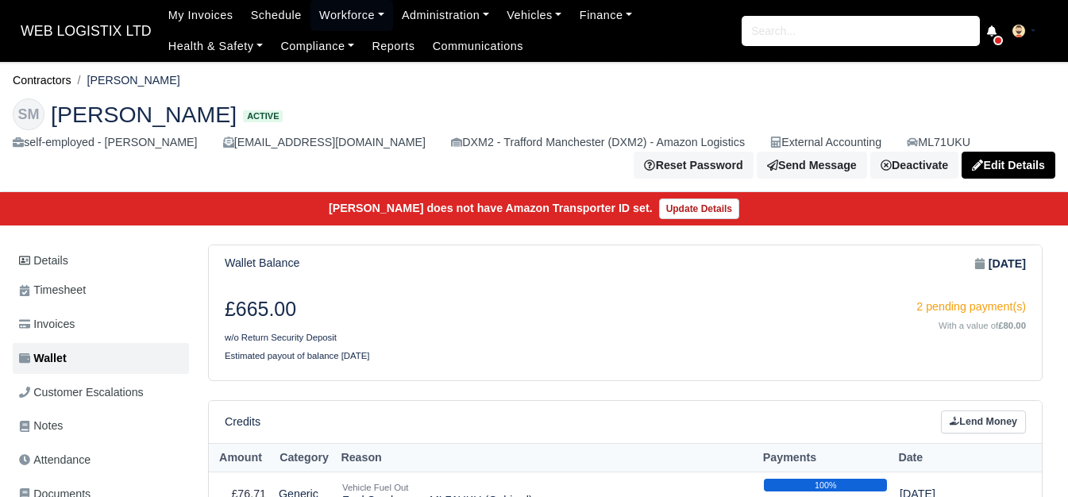
click at [337, 13] on link "Workforce" at bounding box center [351, 15] width 83 height 31
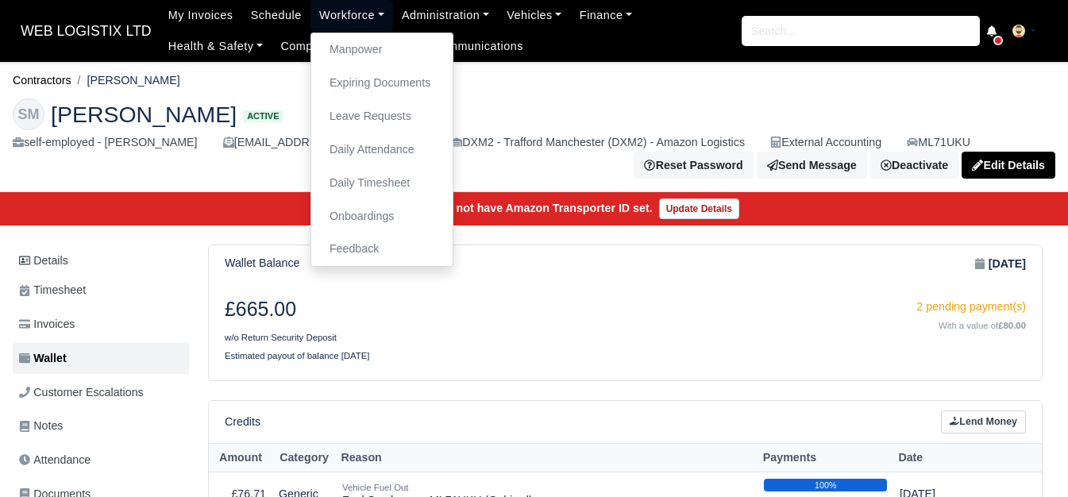
click at [339, 31] on link "Workforce" at bounding box center [351, 15] width 83 height 31
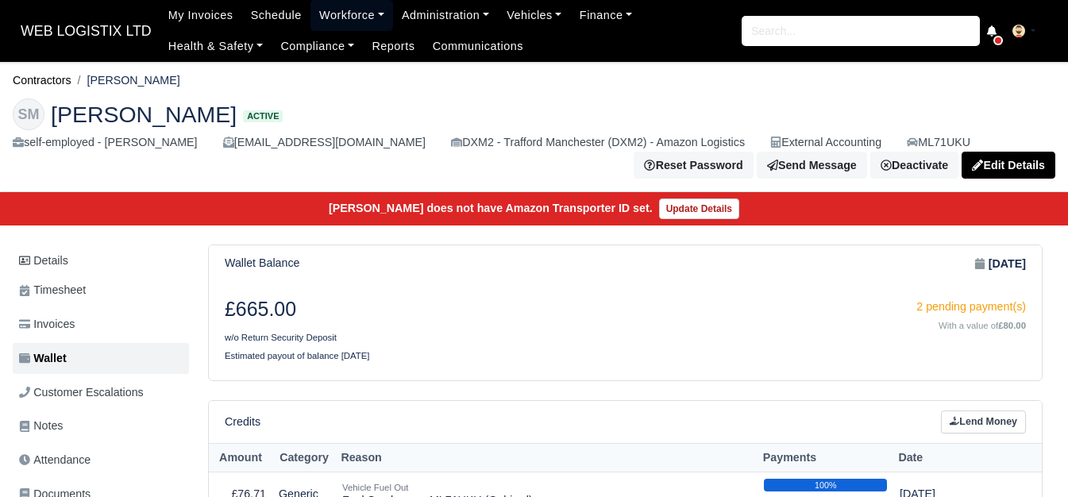
click at [341, 13] on link "Workforce" at bounding box center [351, 15] width 83 height 31
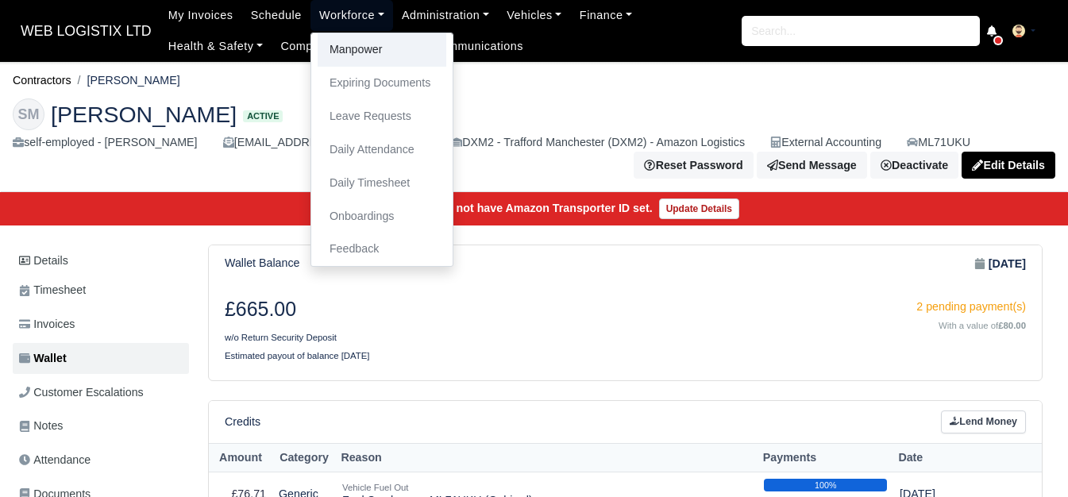
click at [343, 56] on link "Manpower" at bounding box center [382, 49] width 129 height 33
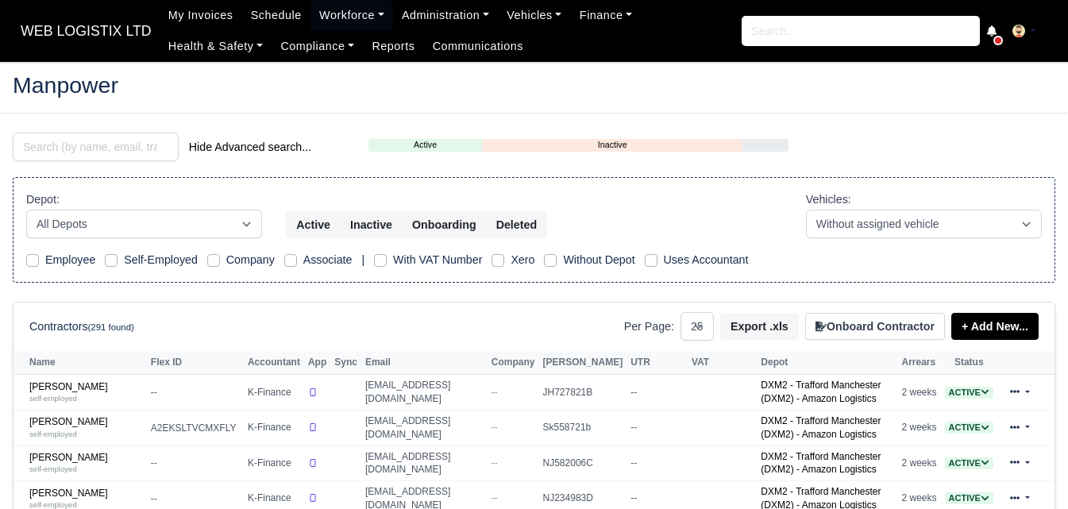
select select "25"
click at [104, 160] on input "search" at bounding box center [96, 147] width 166 height 29
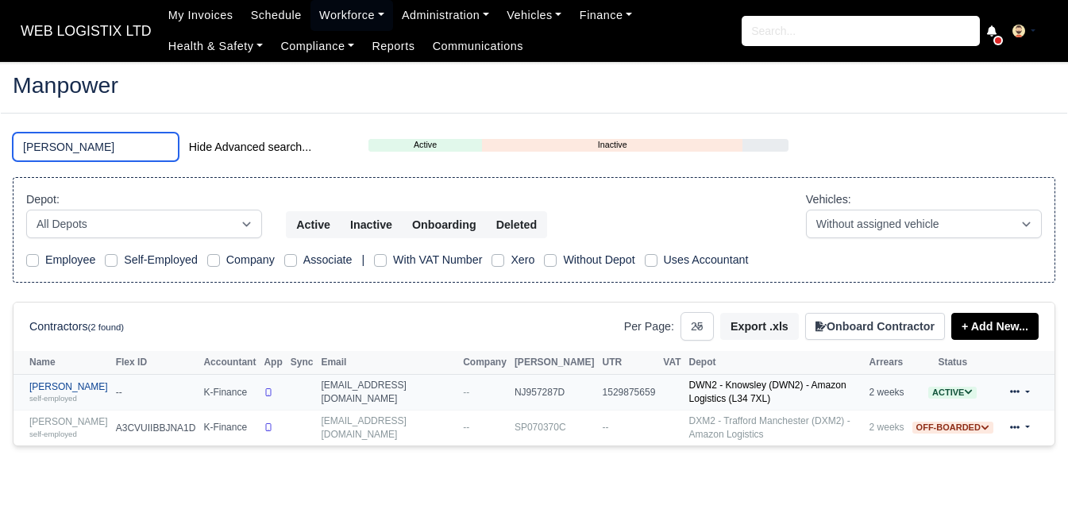
type input "hamza"
click at [56, 391] on link "Hamza Aziz Mirza self-employed" at bounding box center [68, 392] width 79 height 23
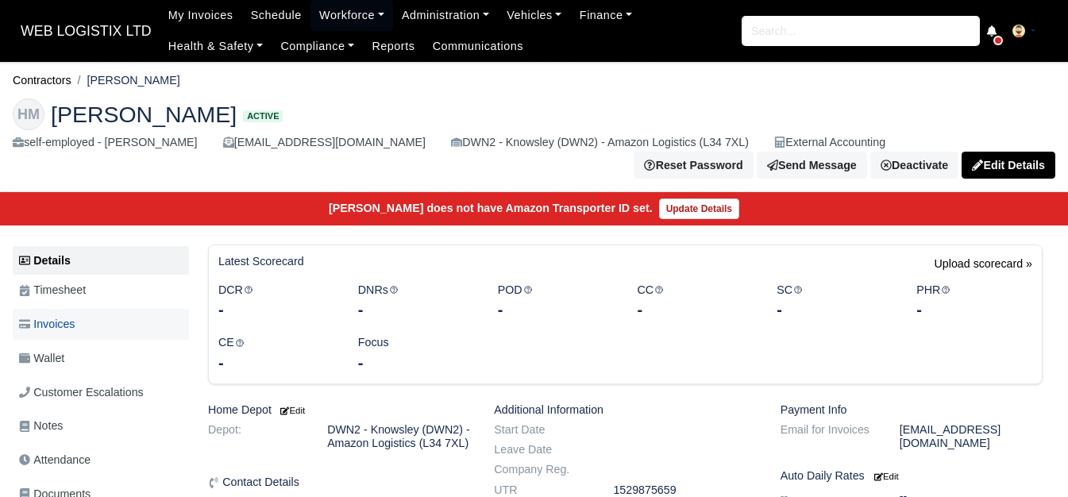
click at [70, 329] on span "Invoices" at bounding box center [47, 324] width 56 height 18
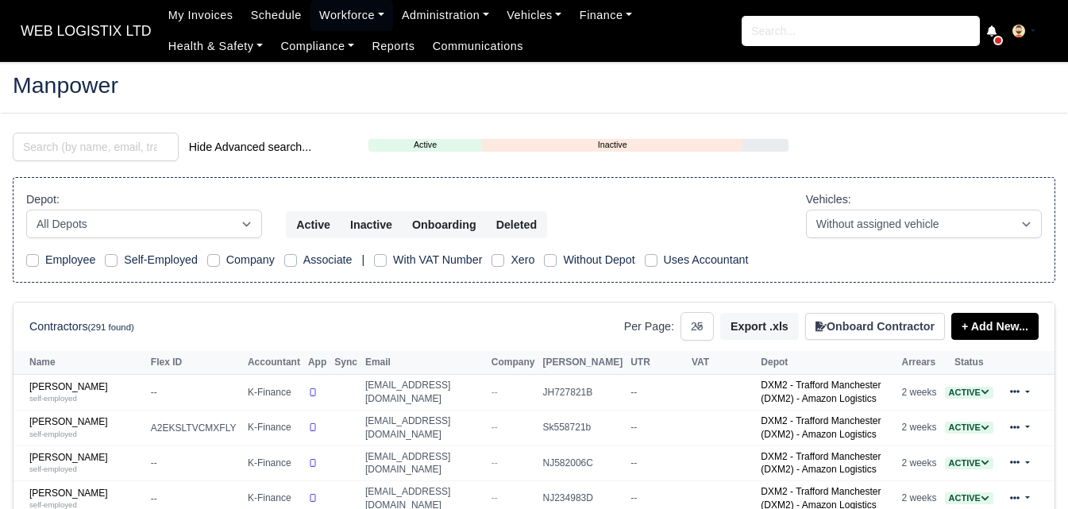
select select "25"
click at [122, 137] on input "search" at bounding box center [96, 147] width 166 height 29
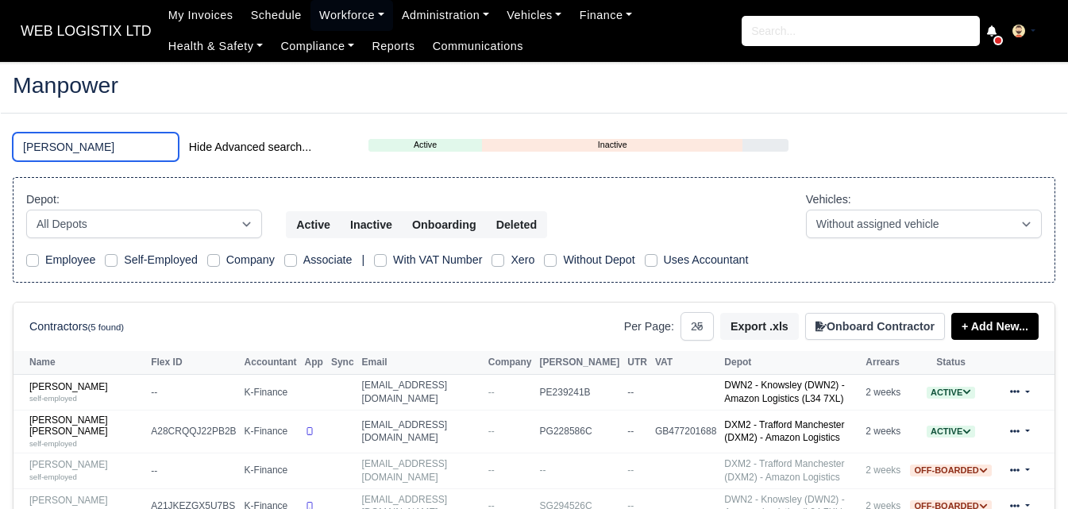
click at [48, 148] on input "lewis" at bounding box center [96, 147] width 166 height 29
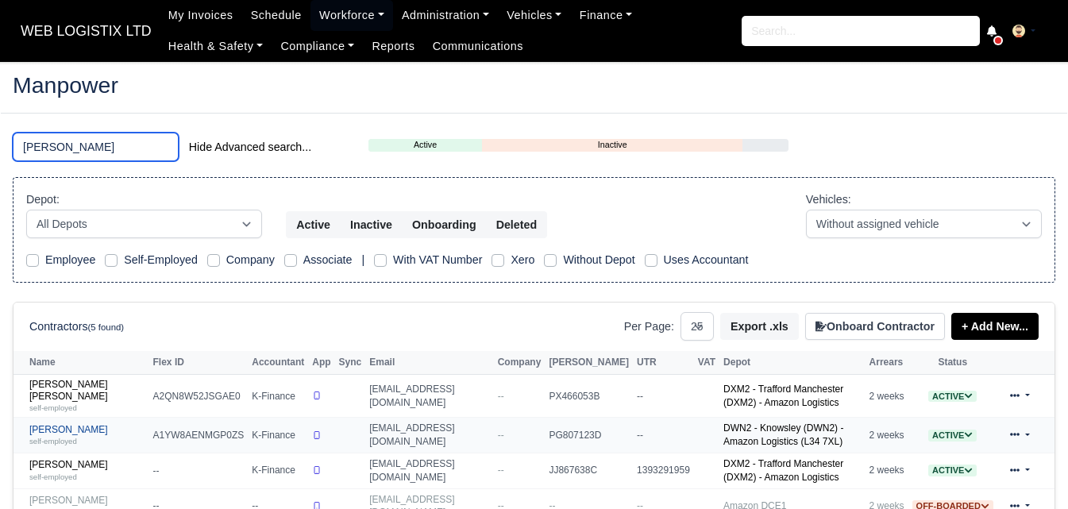
type input "ryan"
click at [90, 424] on link "Ryan Thomas Marsden self-employed" at bounding box center [87, 435] width 116 height 23
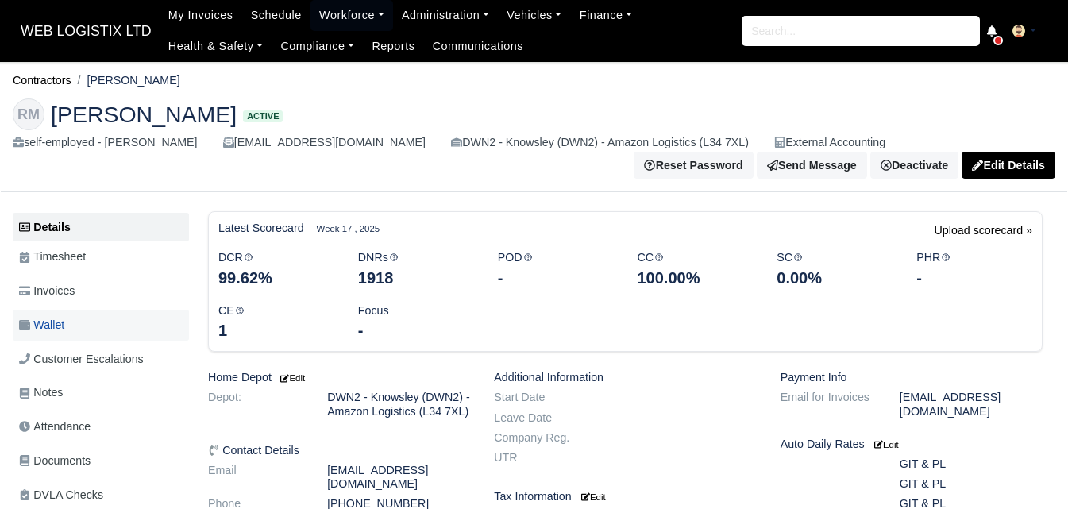
click at [83, 329] on link "Wallet" at bounding box center [101, 325] width 176 height 31
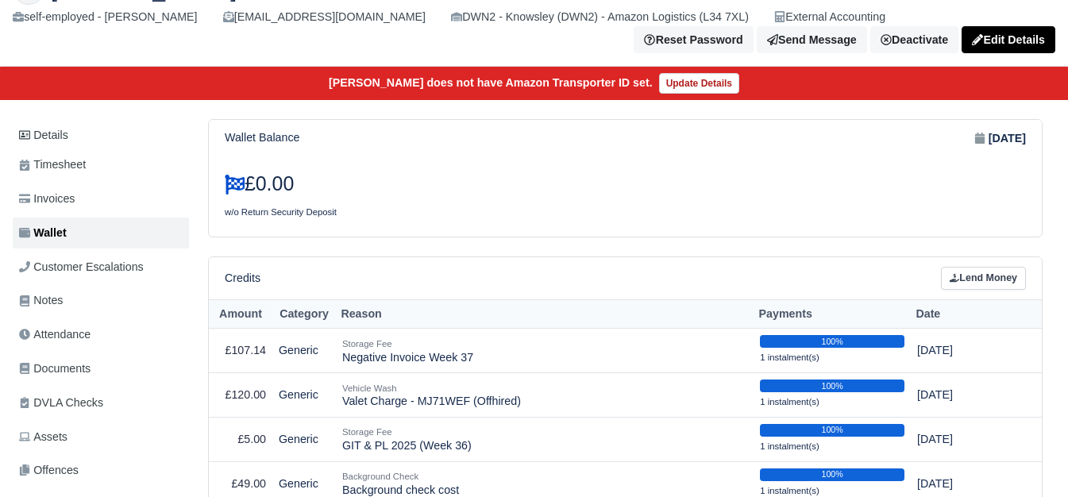
scroll to position [264, 0]
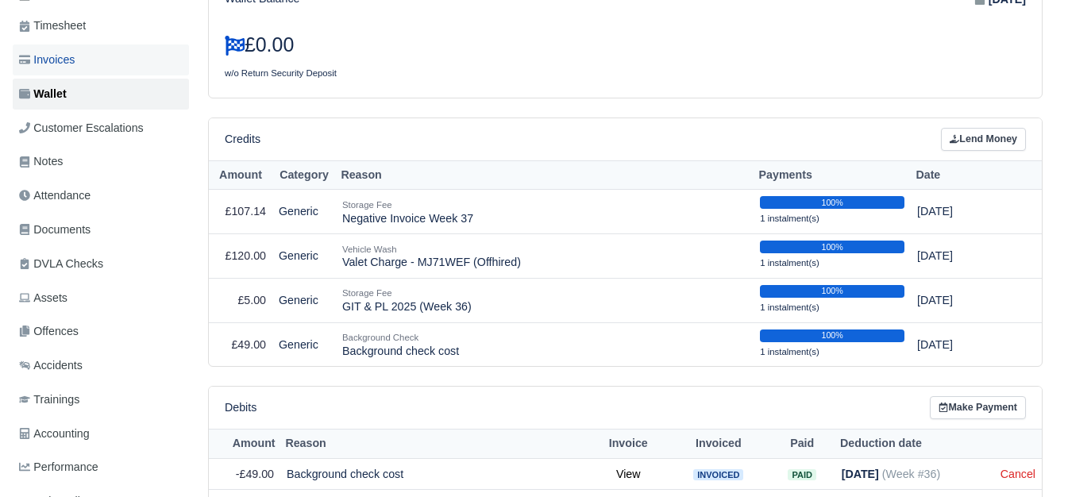
click at [43, 60] on span "Invoices" at bounding box center [47, 60] width 56 height 18
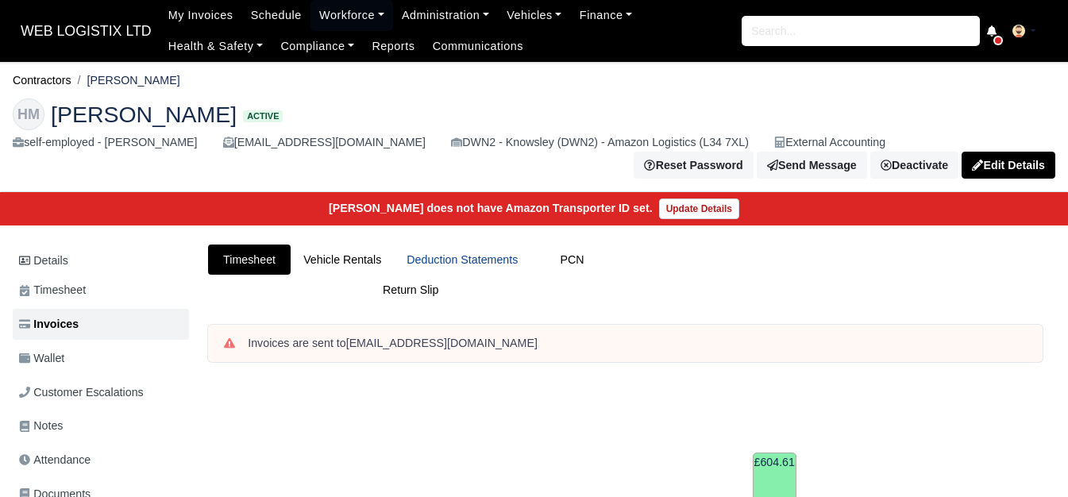
click at [445, 262] on link "Deduction Statements" at bounding box center [462, 259] width 137 height 31
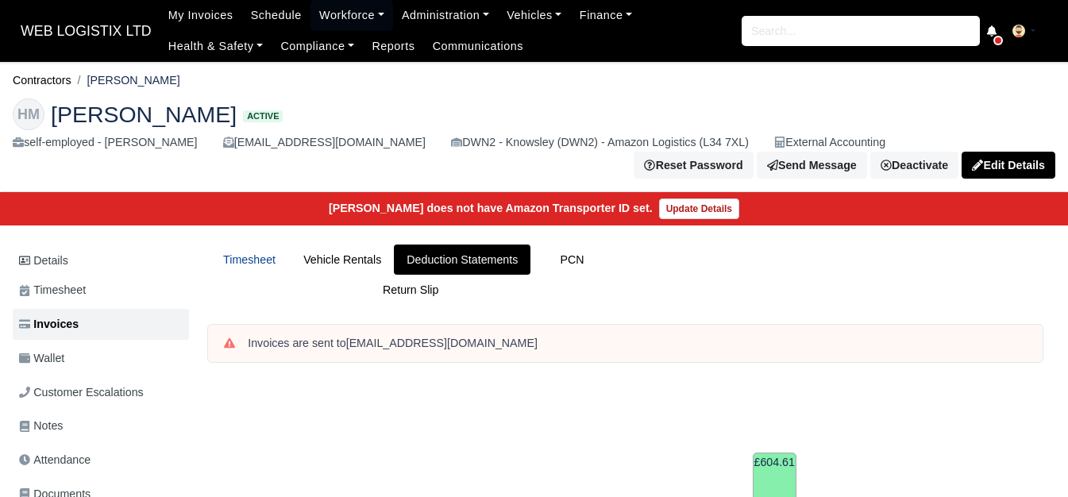
click at [237, 270] on link "Timesheet" at bounding box center [249, 259] width 83 height 31
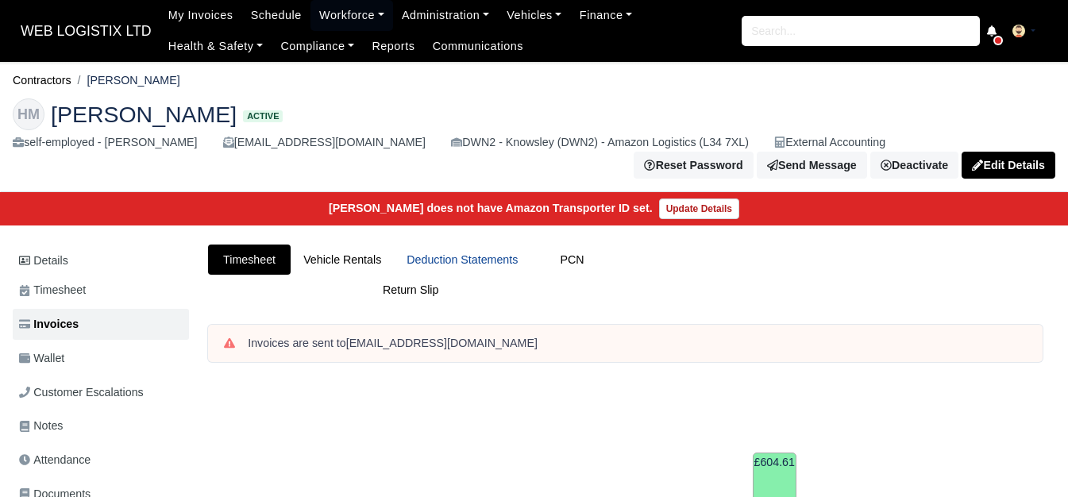
click at [453, 252] on link "Deduction Statements" at bounding box center [462, 259] width 137 height 31
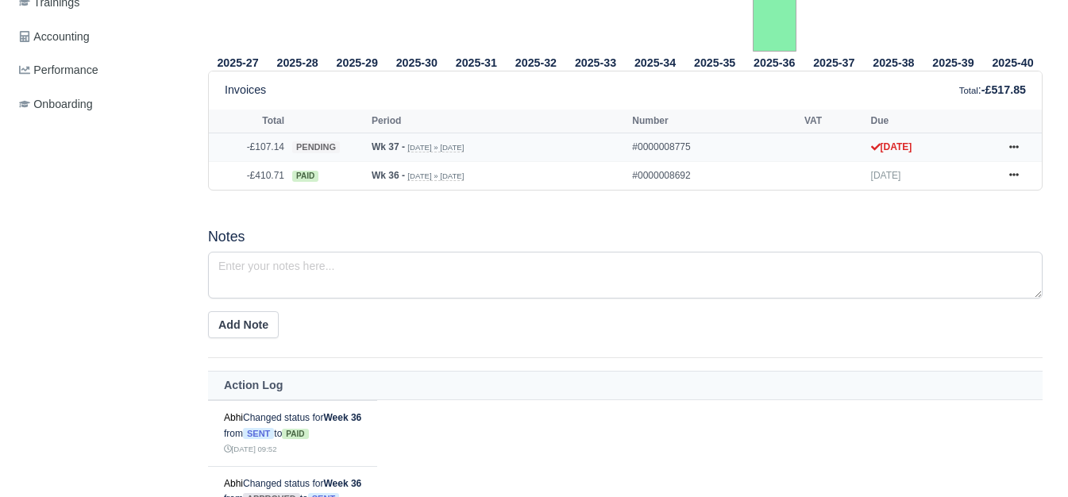
scroll to position [661, 0]
click at [1007, 152] on link at bounding box center [1014, 147] width 24 height 20
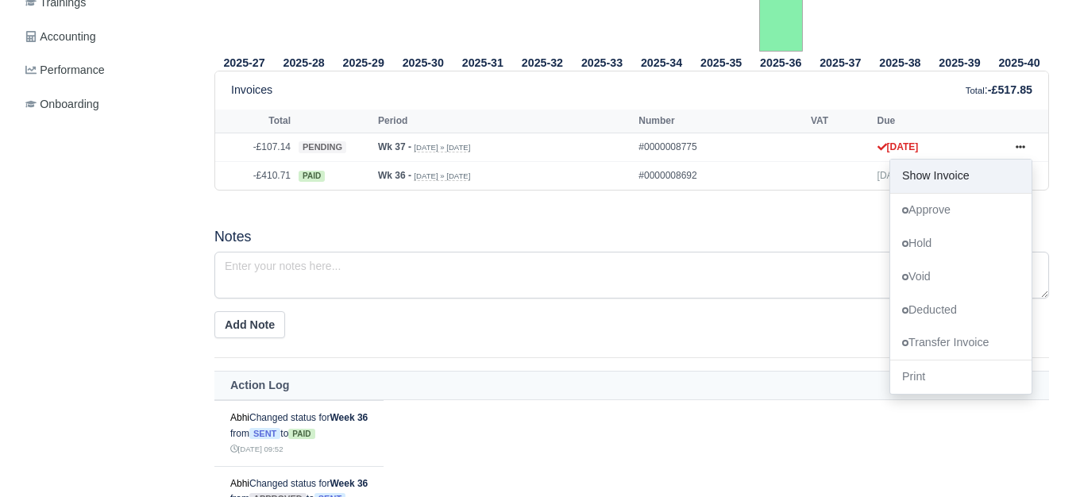
scroll to position [0, 0]
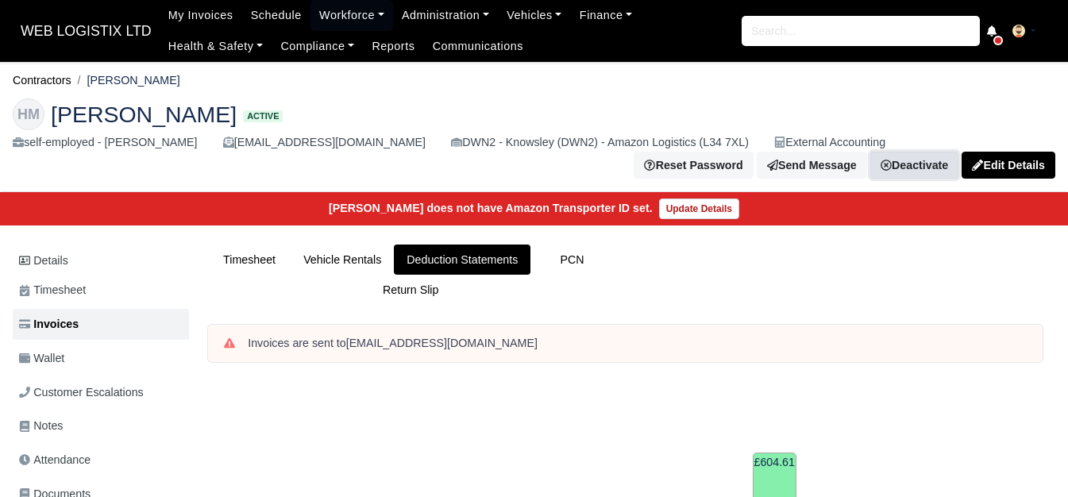
click at [926, 165] on link "Deactivate" at bounding box center [914, 165] width 88 height 27
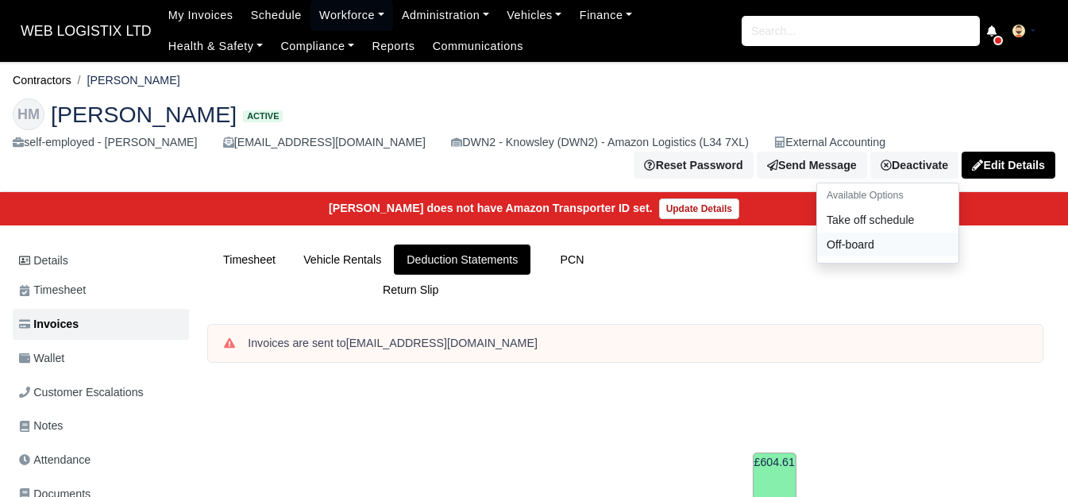
click at [859, 241] on link "Off-board" at bounding box center [887, 244] width 141 height 25
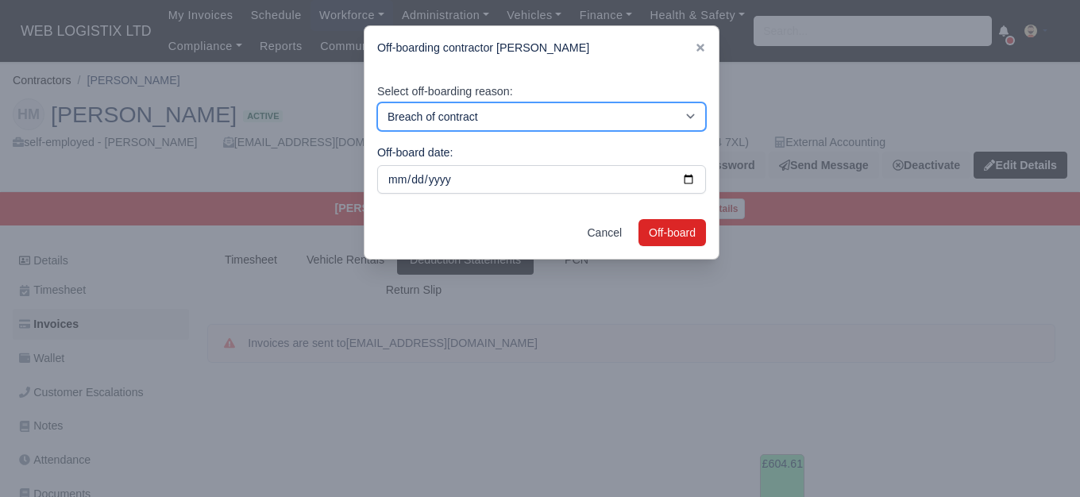
drag, startPoint x: 502, startPoint y: 117, endPoint x: 491, endPoint y: 130, distance: 17.5
click at [502, 117] on select "Breach of contract Personal decision Too many parcels Heavy routes Another comp…" at bounding box center [541, 116] width 329 height 29
select select "personal-decision"
click at [377, 102] on select "Breach of contract Personal decision Too many parcels Heavy routes Another comp…" at bounding box center [541, 116] width 329 height 29
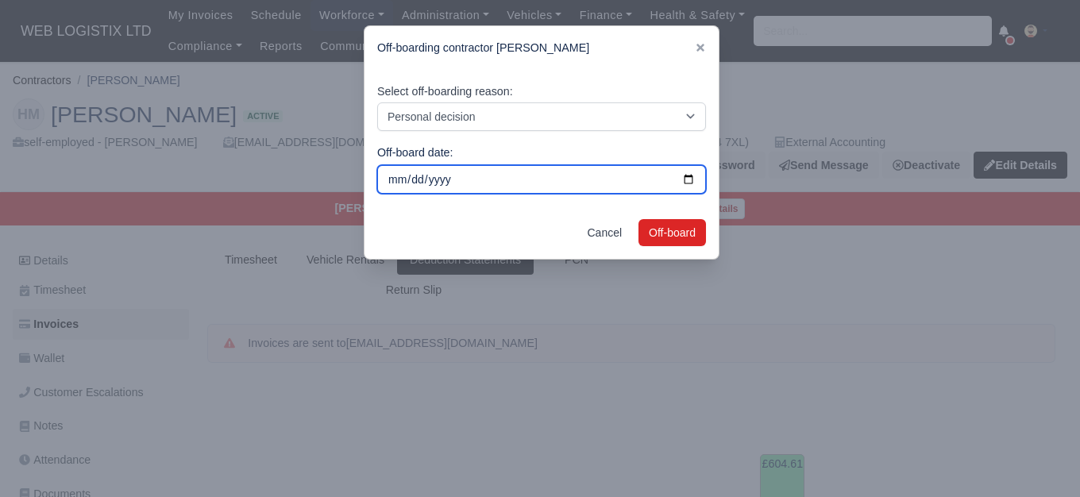
click at [683, 175] on input "[DATE]" at bounding box center [541, 179] width 329 height 29
type input "2025-09-09"
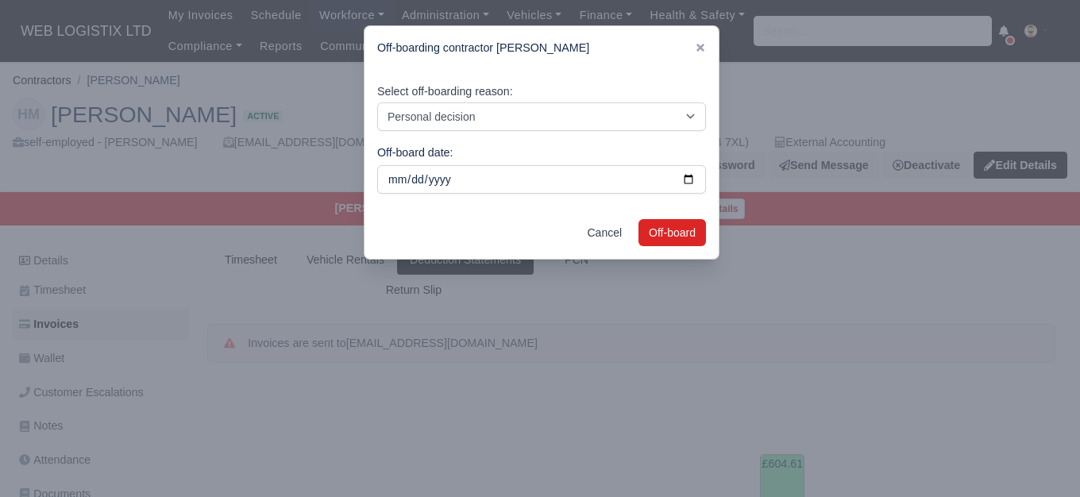
click at [676, 218] on div "Cancel Off-board" at bounding box center [541, 232] width 354 height 52
click at [669, 229] on button "Off-board" at bounding box center [671, 232] width 67 height 27
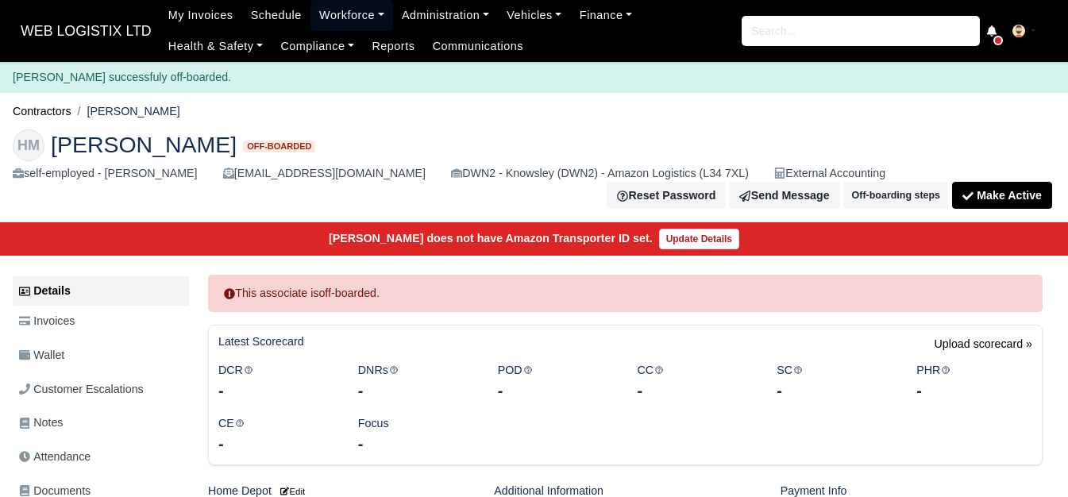
click at [328, 13] on link "Workforce" at bounding box center [351, 15] width 83 height 31
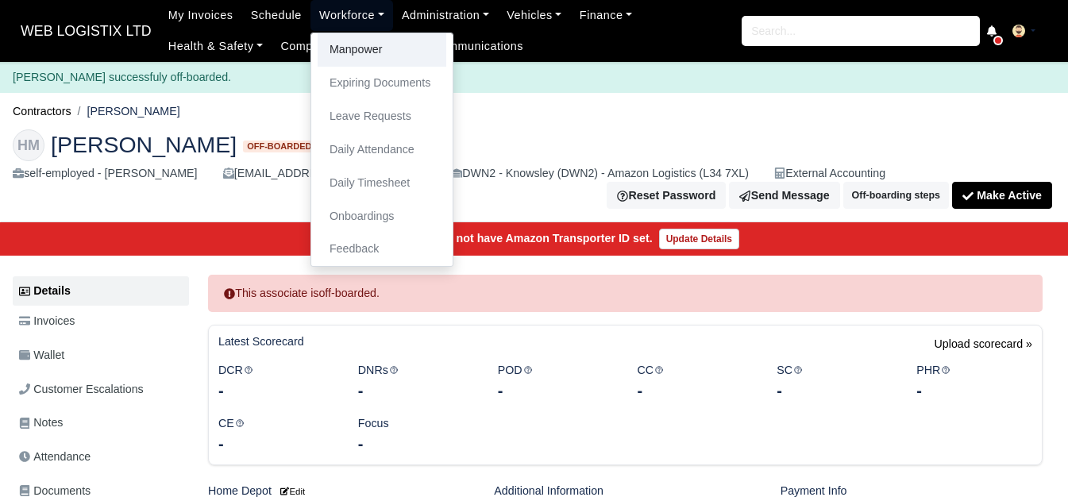
click at [330, 45] on link "Manpower" at bounding box center [382, 49] width 129 height 33
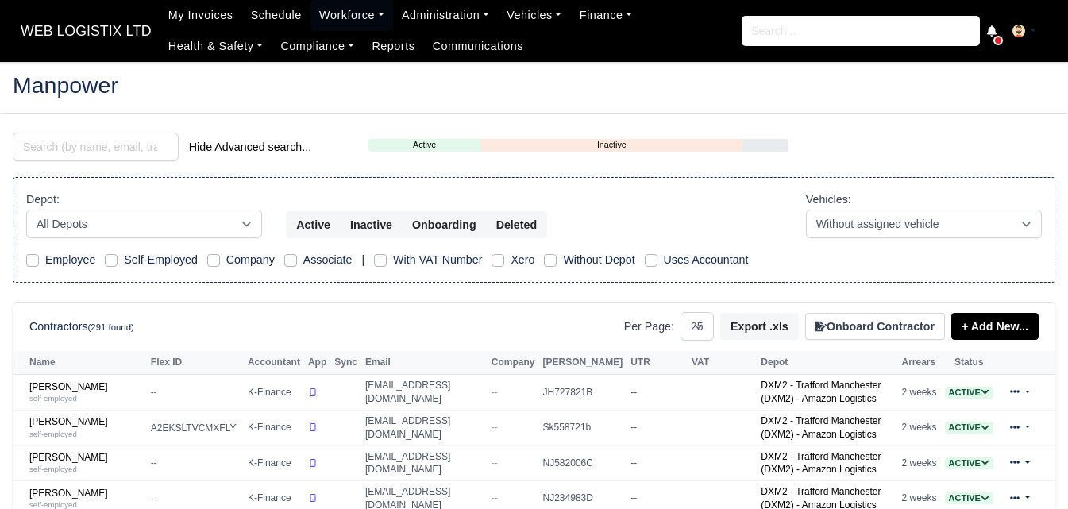
select select "25"
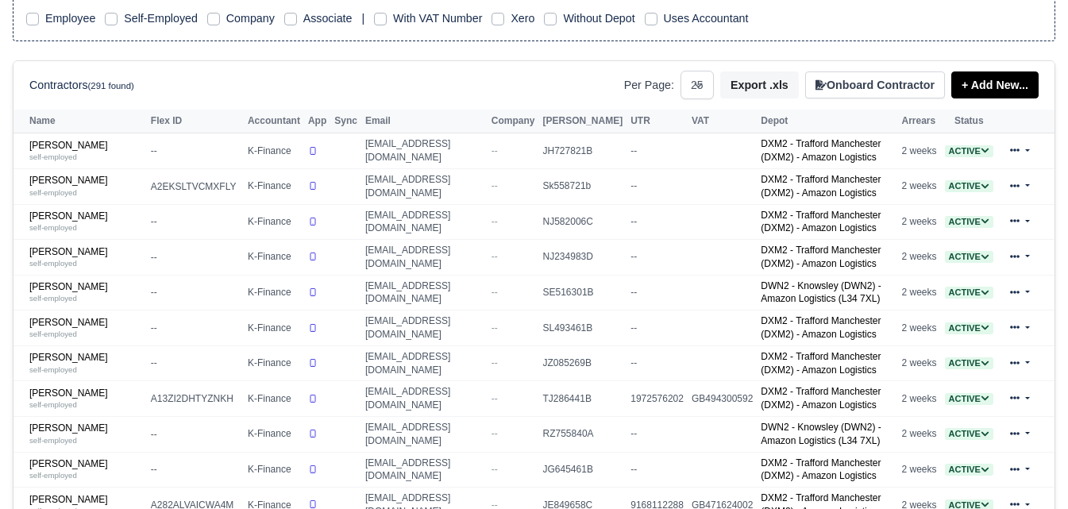
scroll to position [397, 0]
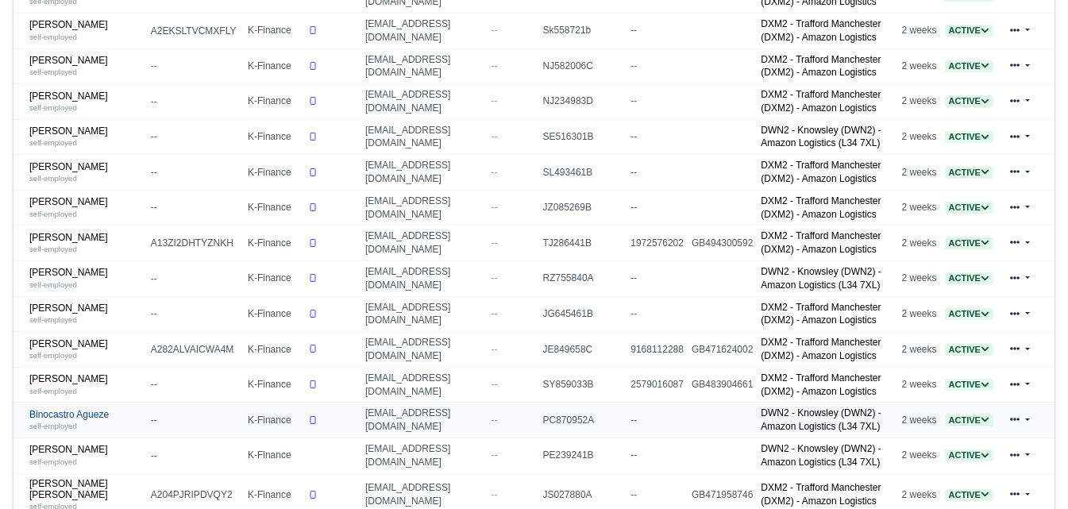
click at [75, 428] on div "self-employed" at bounding box center [86, 425] width 114 height 11
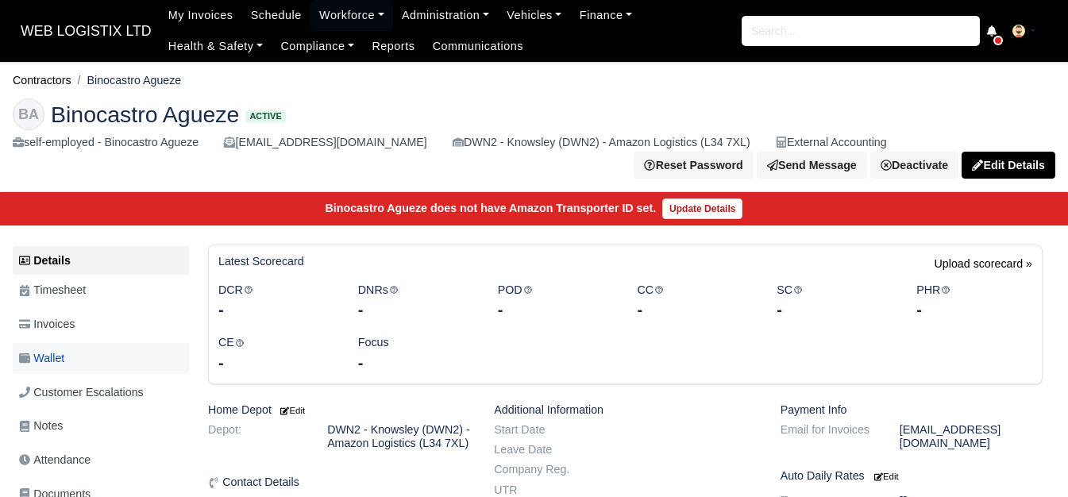
click at [72, 354] on link "Wallet" at bounding box center [101, 358] width 176 height 31
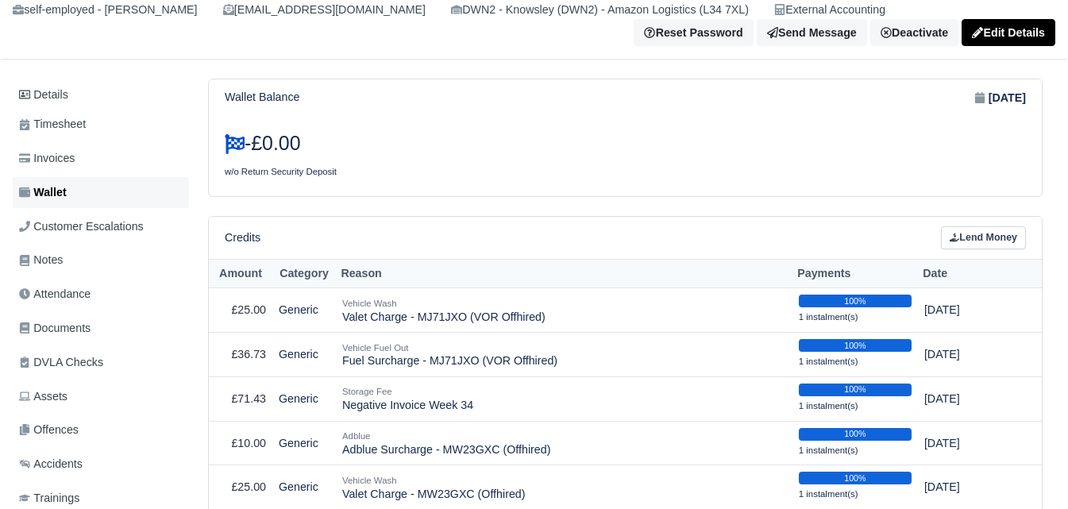
scroll to position [133, 0]
click at [102, 156] on link "Invoices" at bounding box center [101, 158] width 176 height 31
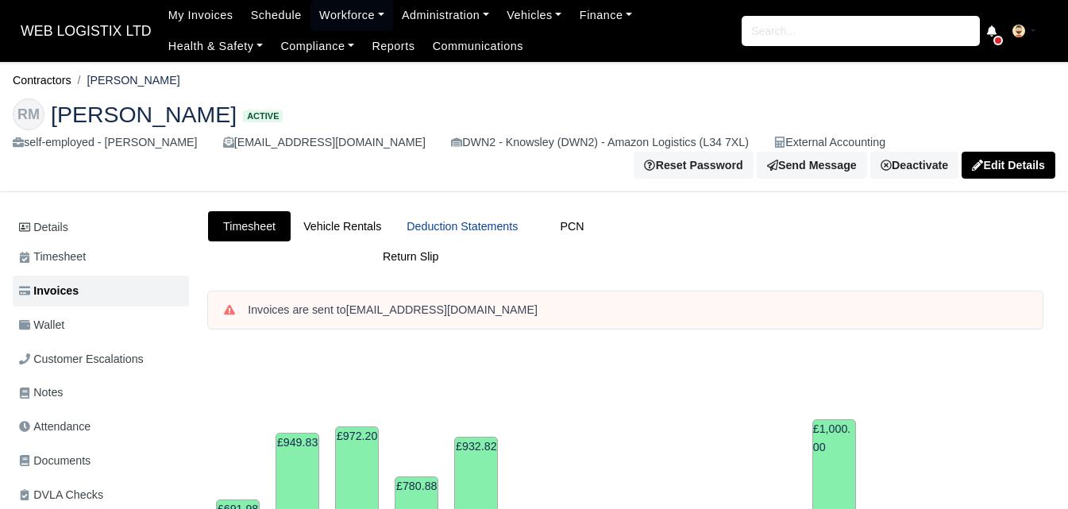
click at [472, 235] on link "Deduction Statements" at bounding box center [462, 226] width 137 height 31
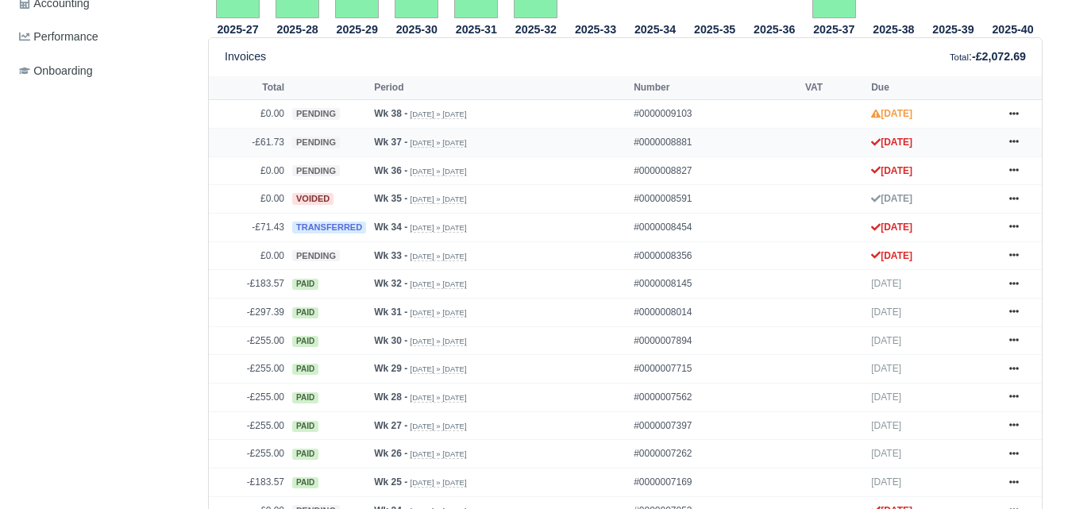
scroll to position [661, 0]
click at [1014, 146] on icon at bounding box center [1014, 142] width 10 height 10
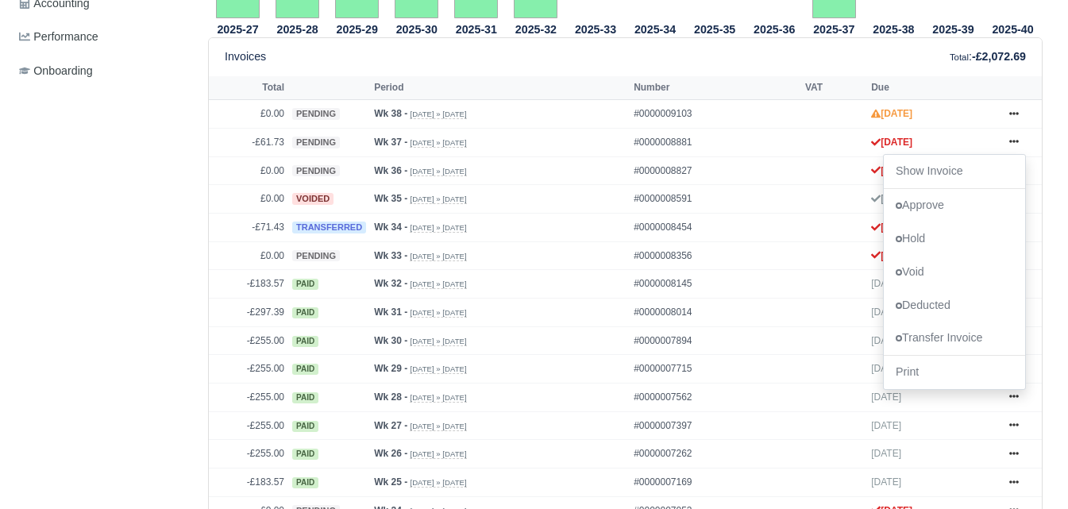
click at [164, 257] on div "Details Timesheet Invoices Wallet Customer Escalations Notes Attendance Documen…" at bounding box center [104, 361] width 183 height 1623
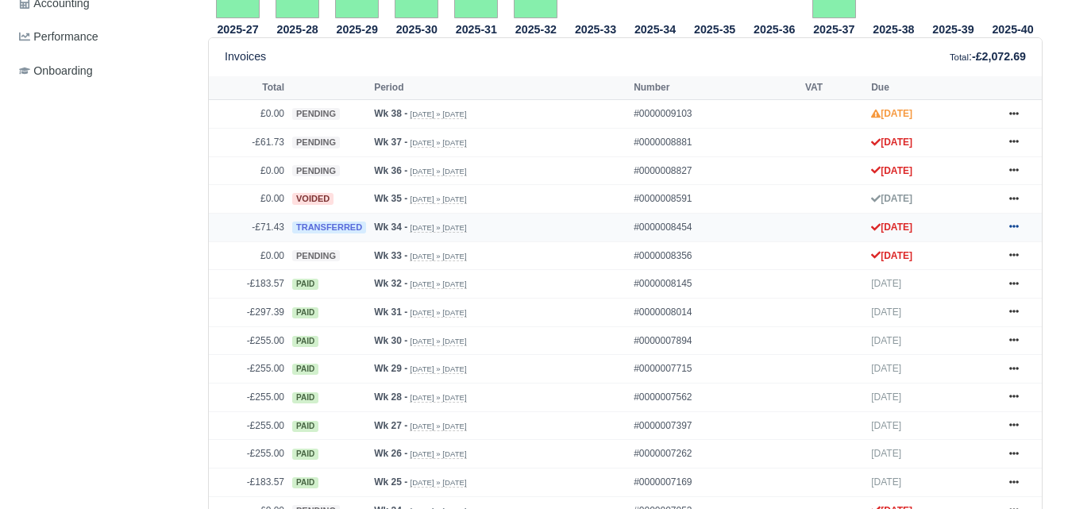
click at [1010, 223] on link at bounding box center [1014, 227] width 24 height 20
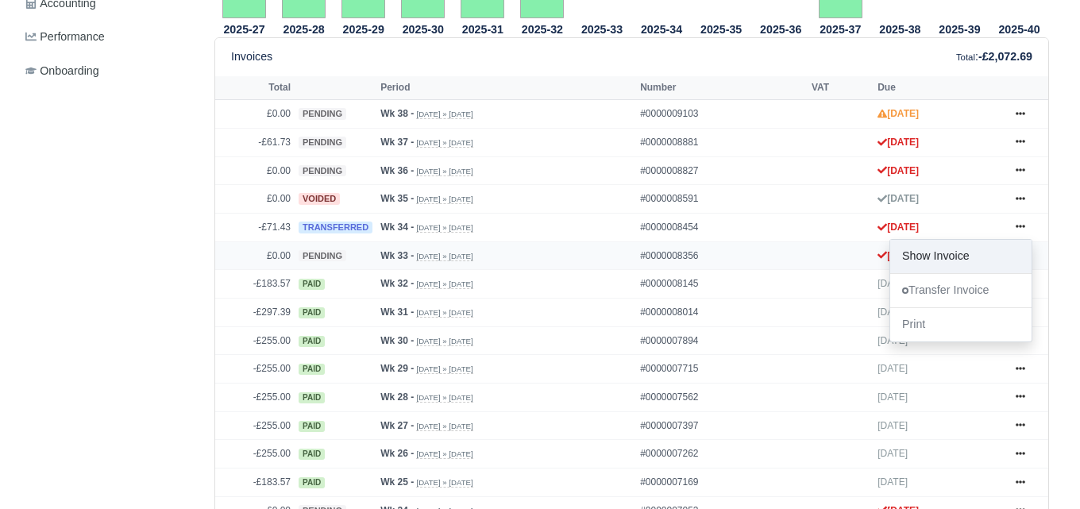
scroll to position [0, 0]
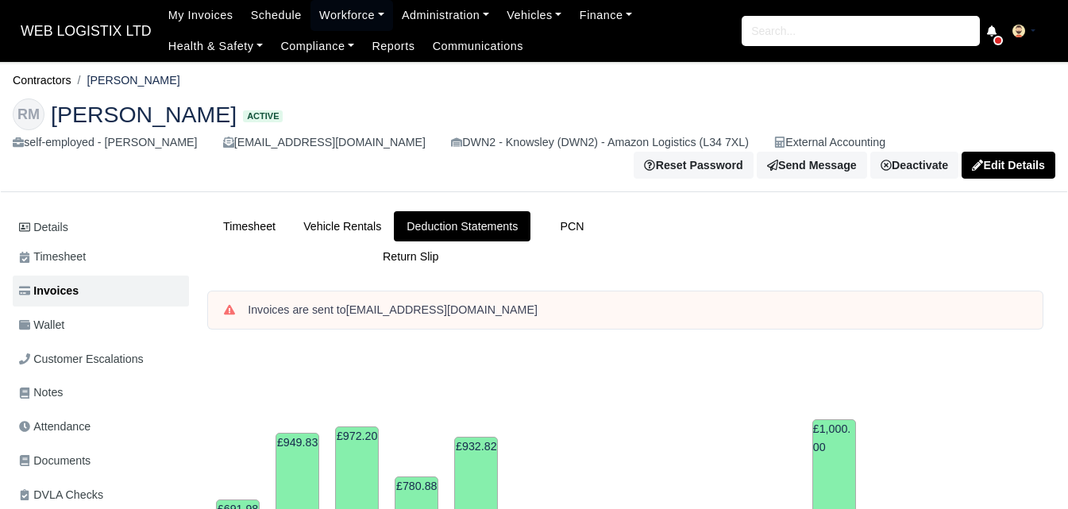
click at [903, 181] on div "RM Ryan Thomas Marsden Active self-employed - Ryan Thomas Marsden ryanmarsden14…" at bounding box center [534, 139] width 1066 height 106
click at [904, 162] on link "Deactivate" at bounding box center [914, 165] width 88 height 27
click at [864, 249] on link "Off-board" at bounding box center [887, 244] width 141 height 25
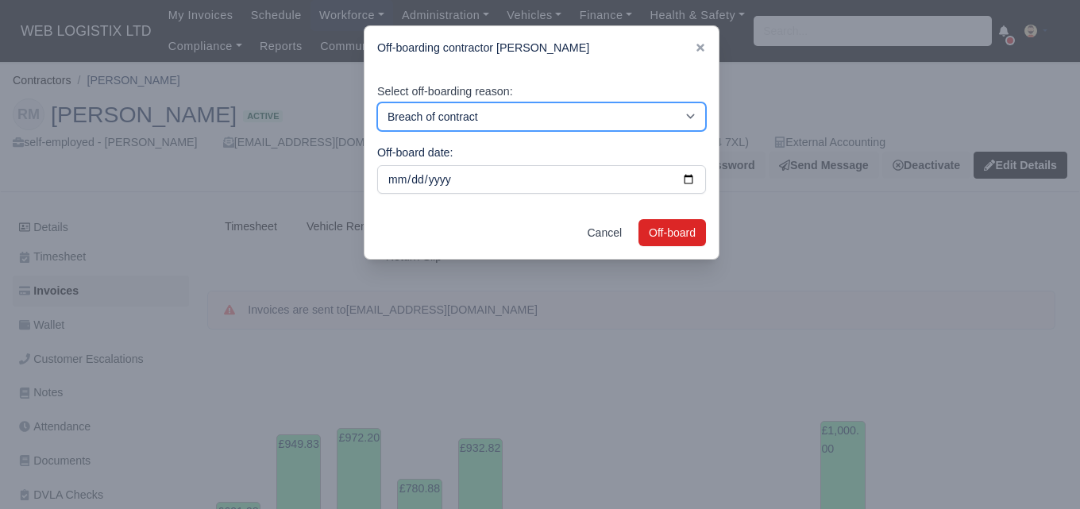
click at [578, 118] on select "Breach of contract Personal decision Too many parcels Heavy routes Another comp…" at bounding box center [541, 116] width 329 height 29
select select "personal-decision"
click at [377, 102] on select "Breach of contract Personal decision Too many parcels Heavy routes Another comp…" at bounding box center [541, 116] width 329 height 29
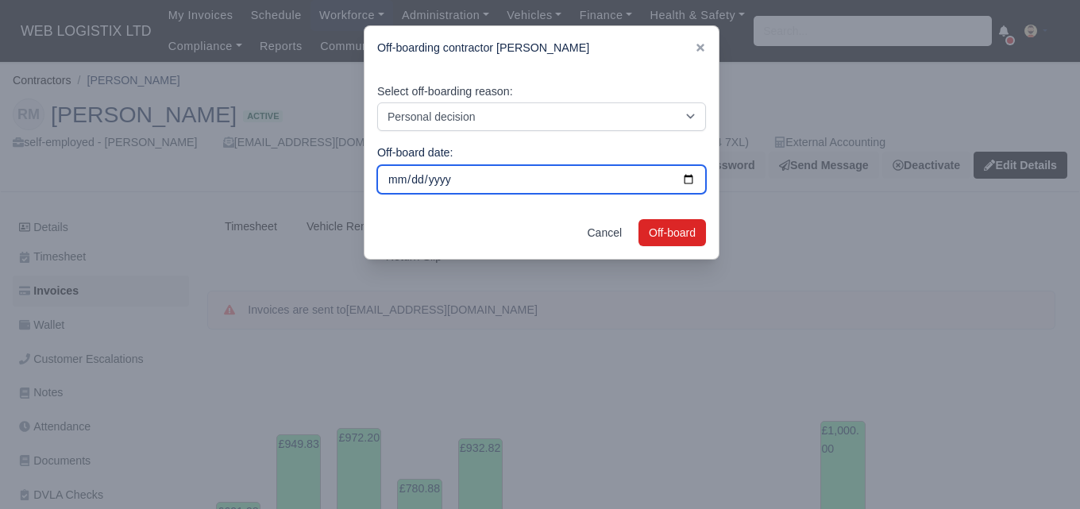
click at [687, 179] on input "2025-09-30" at bounding box center [541, 179] width 329 height 29
type input "2025-08-21"
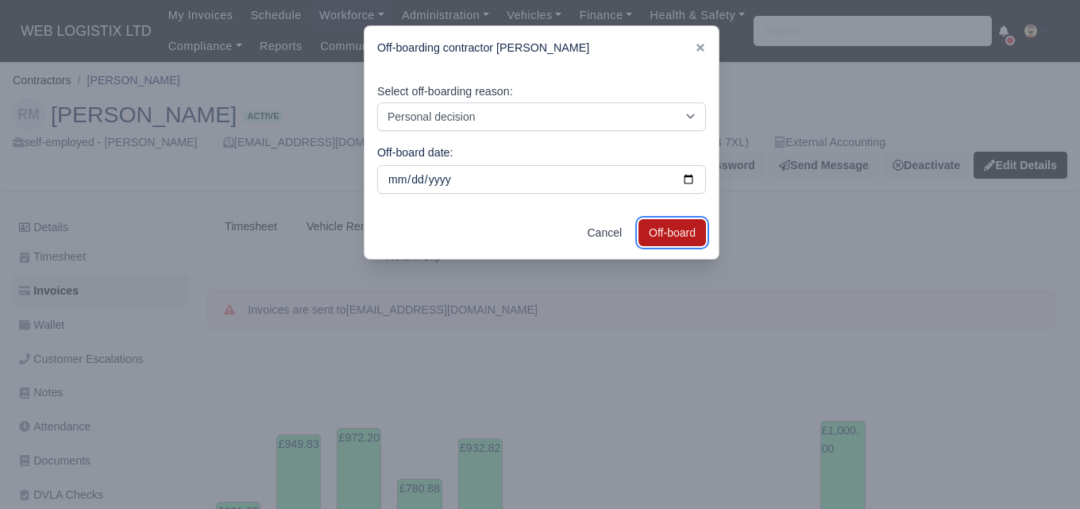
click at [675, 227] on button "Off-board" at bounding box center [671, 232] width 67 height 27
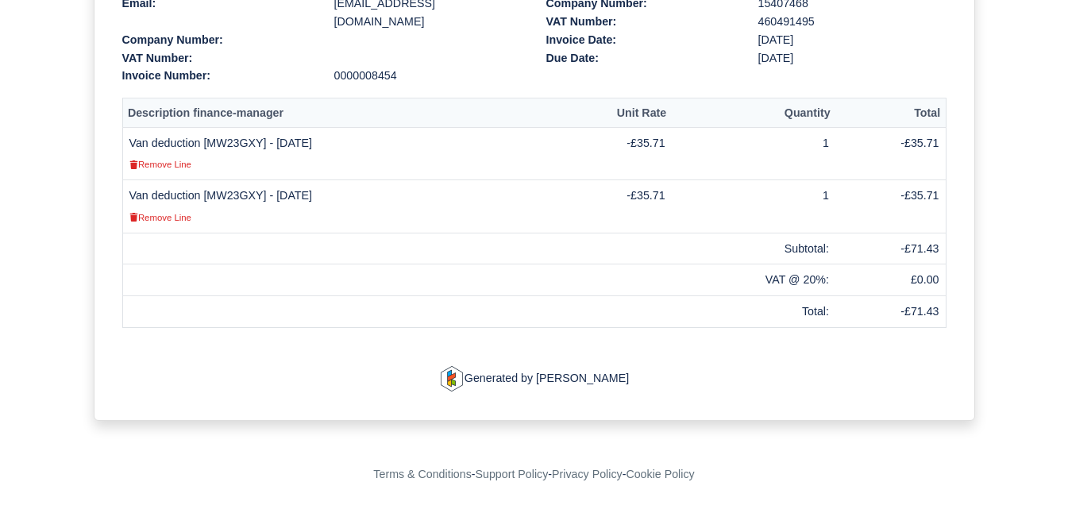
scroll to position [437, 0]
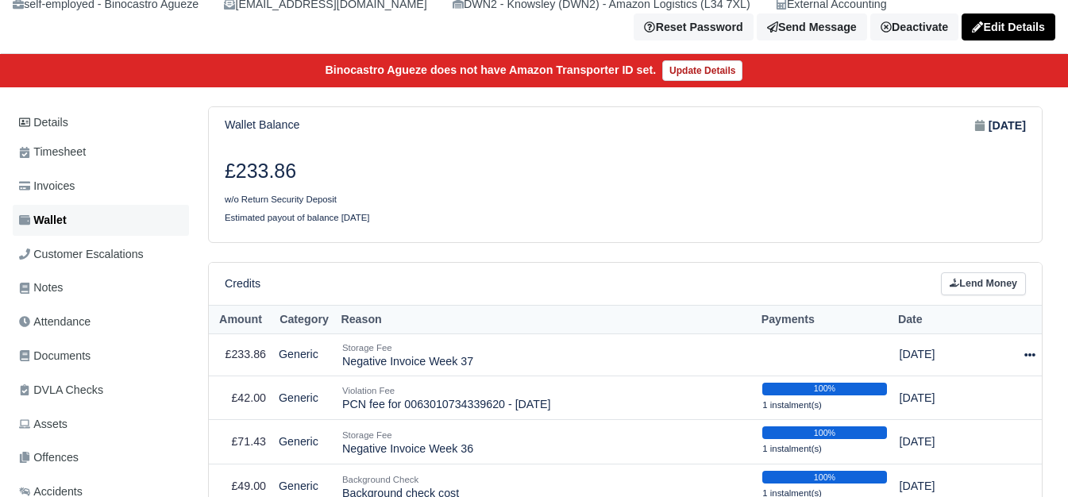
scroll to position [133, 0]
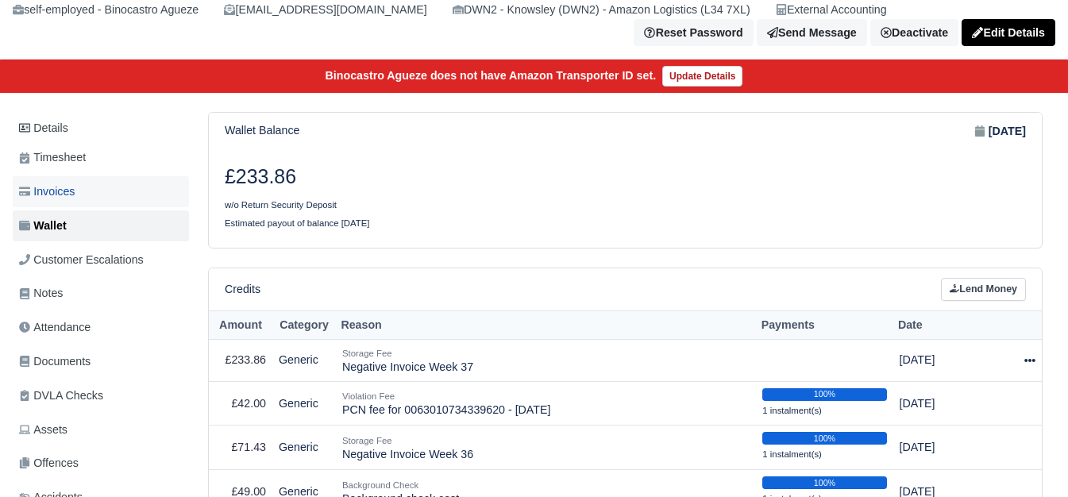
click at [70, 193] on span "Invoices" at bounding box center [47, 192] width 56 height 18
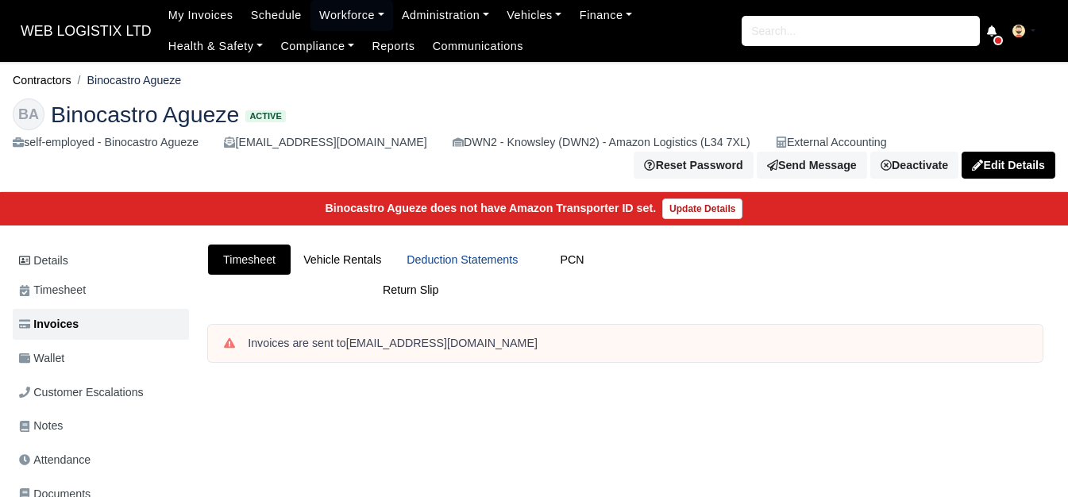
click at [466, 270] on link "Deduction Statements" at bounding box center [462, 259] width 137 height 31
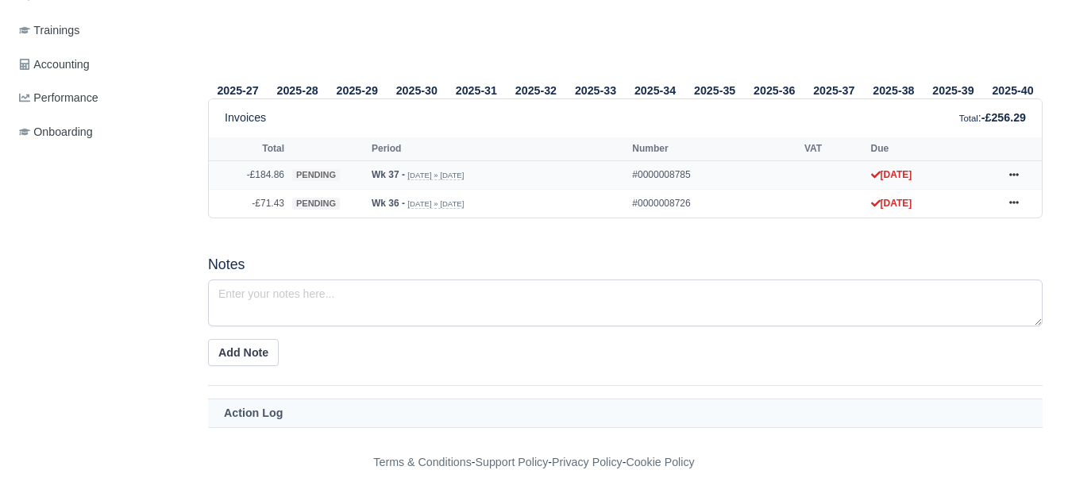
scroll to position [638, 0]
click at [1009, 176] on icon at bounding box center [1014, 175] width 10 height 10
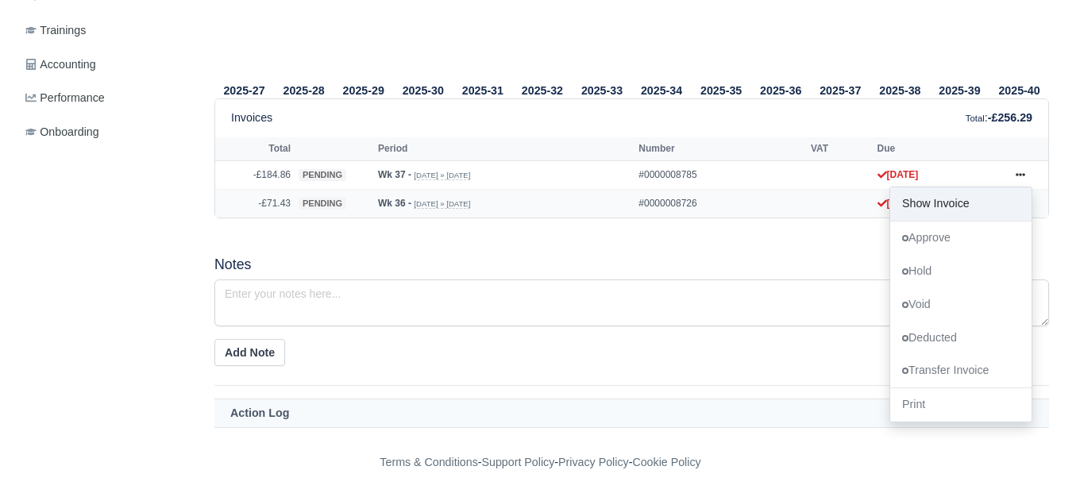
scroll to position [0, 0]
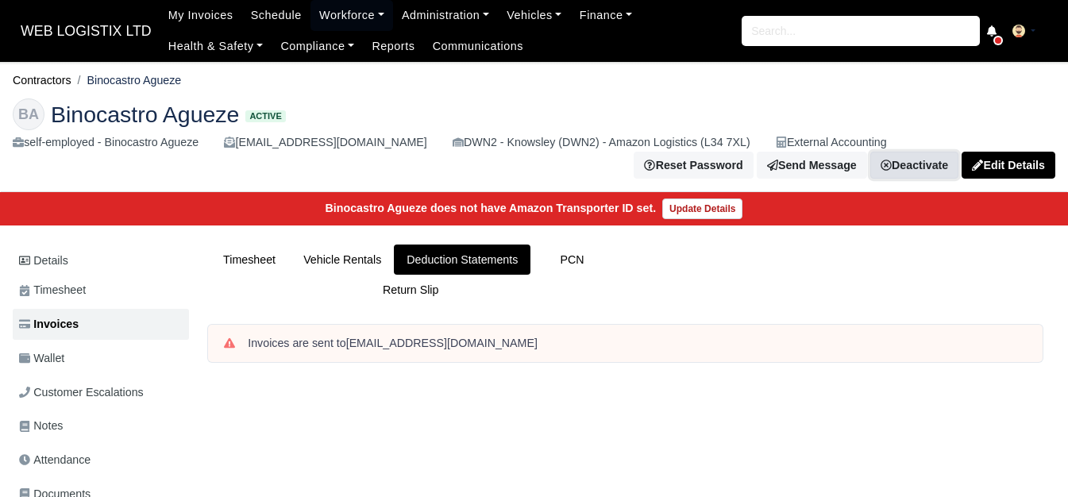
click at [887, 164] on icon at bounding box center [885, 165] width 11 height 11
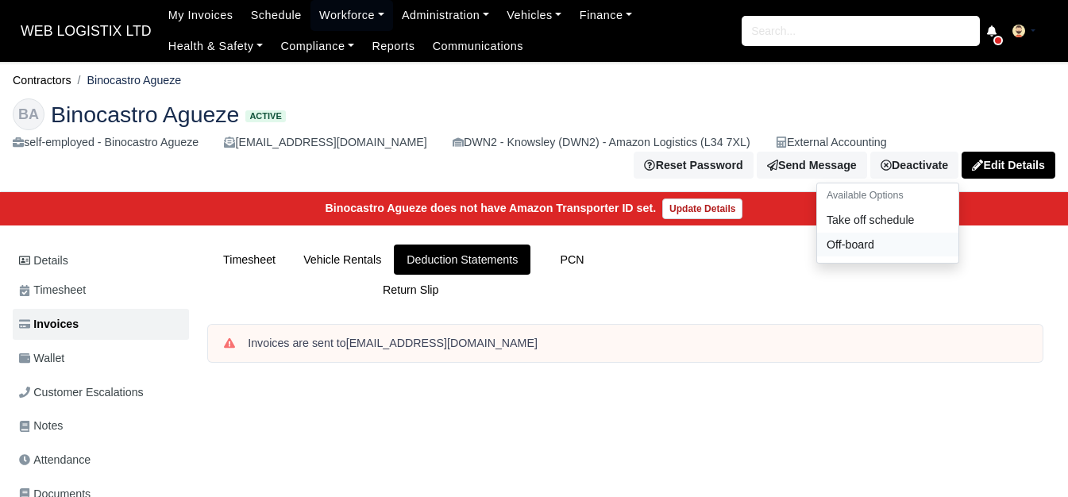
click at [887, 247] on link "Off-board" at bounding box center [887, 244] width 141 height 25
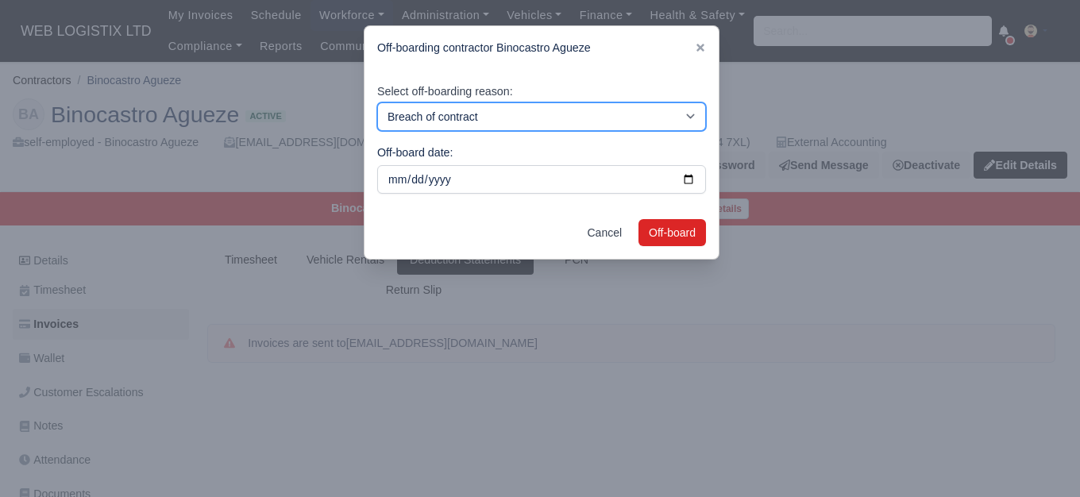
click at [504, 123] on select "Breach of contract Personal decision Too many parcels Heavy routes Another comp…" at bounding box center [541, 116] width 329 height 29
select select "personal-decision"
click at [377, 102] on select "Breach of contract Personal decision Too many parcels Heavy routes Another comp…" at bounding box center [541, 116] width 329 height 29
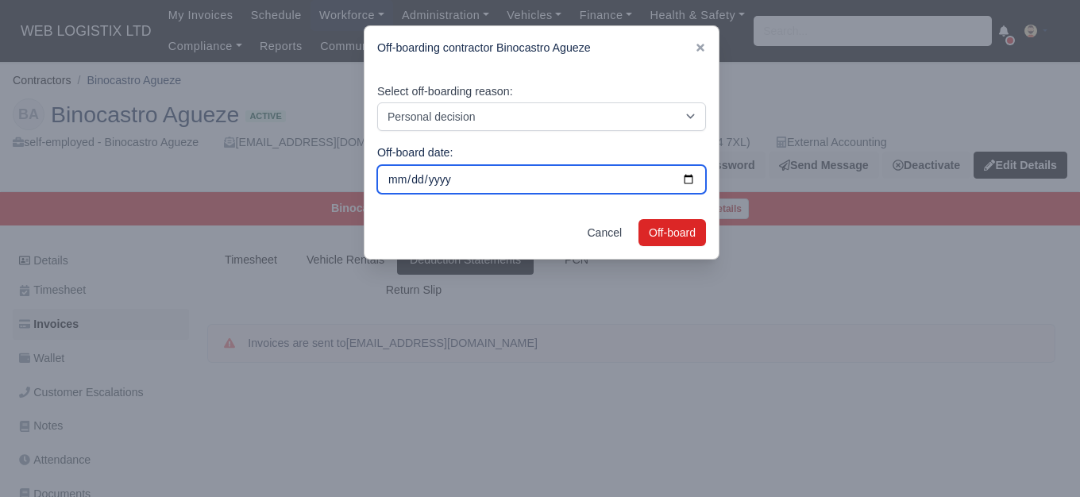
click at [683, 175] on input "2025-09-30" at bounding box center [541, 179] width 329 height 29
click at [683, 176] on input "2025-08-30" at bounding box center [541, 179] width 329 height 29
type input "2025-09-08"
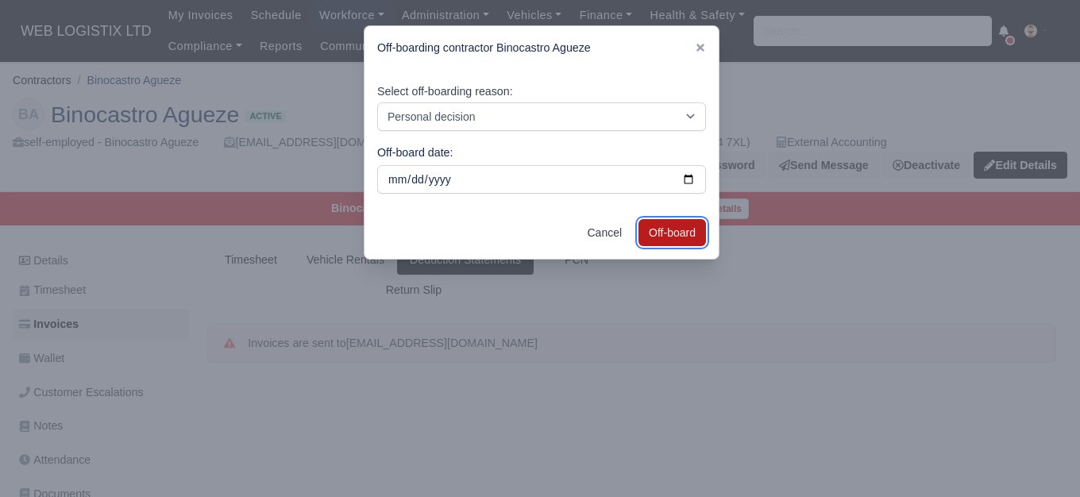
click at [658, 234] on button "Off-board" at bounding box center [671, 232] width 67 height 27
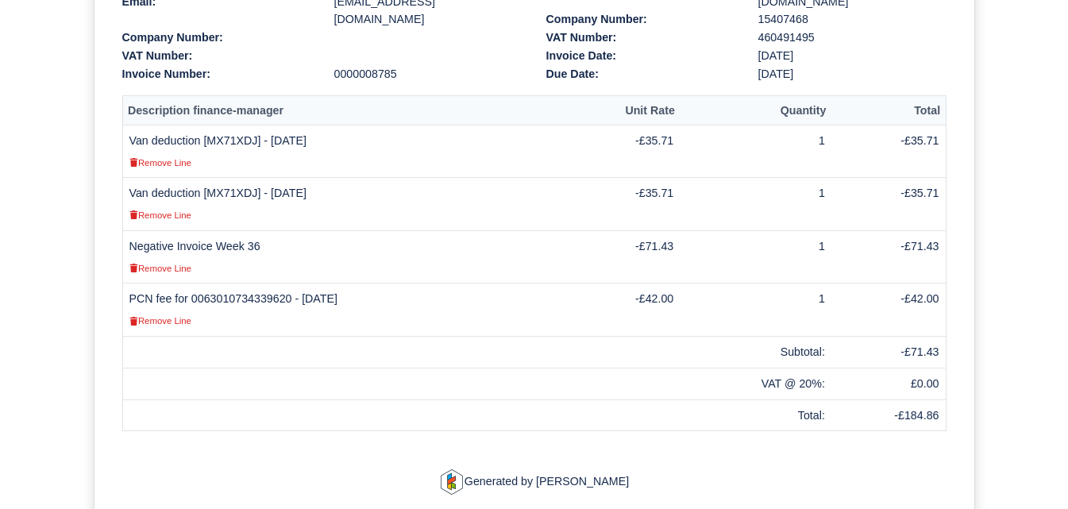
scroll to position [392, 0]
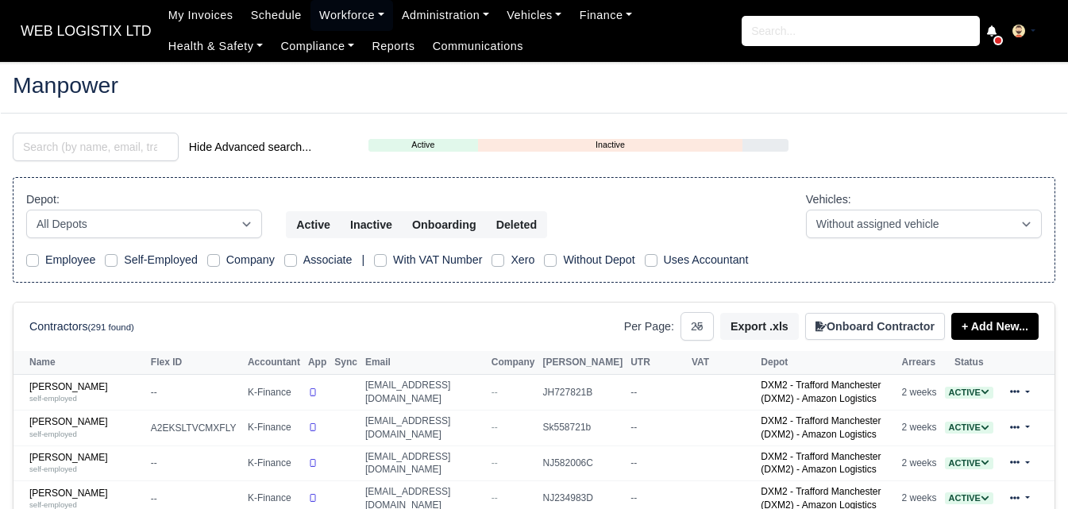
select select "25"
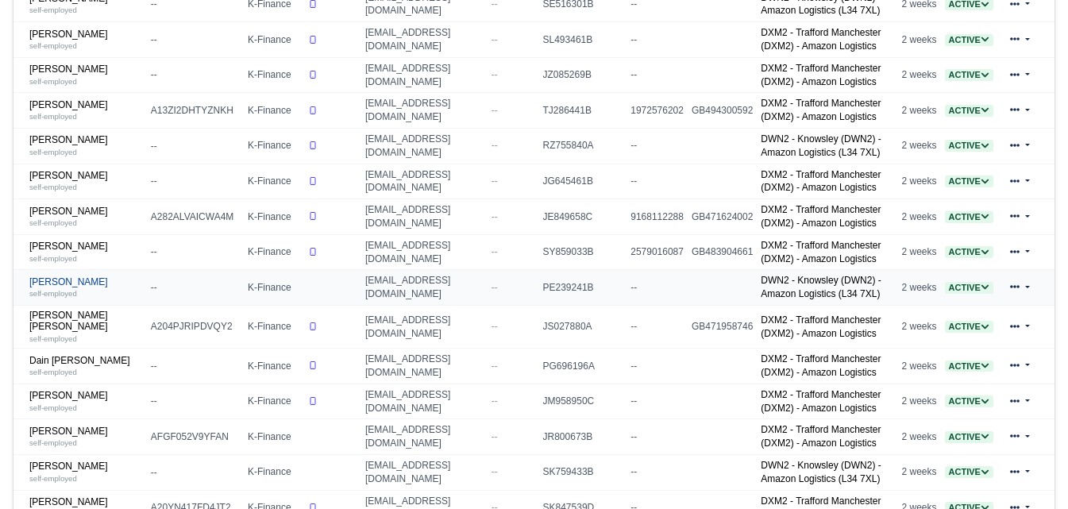
scroll to position [529, 0]
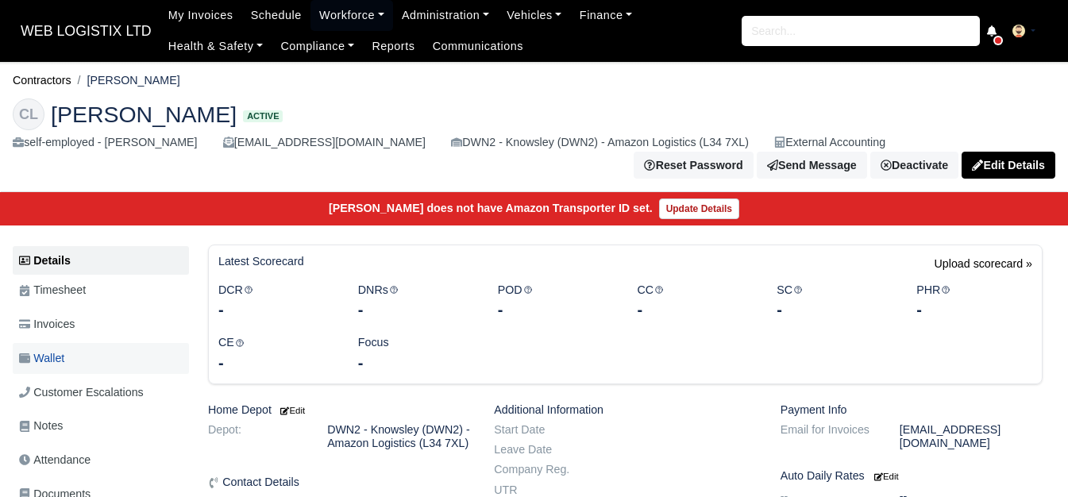
click at [80, 356] on link "Wallet" at bounding box center [101, 358] width 176 height 31
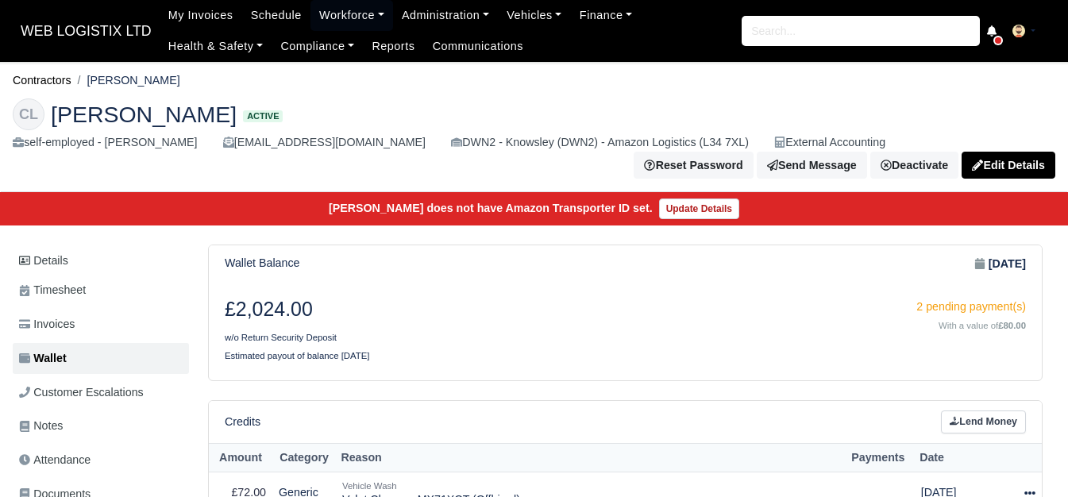
scroll to position [264, 0]
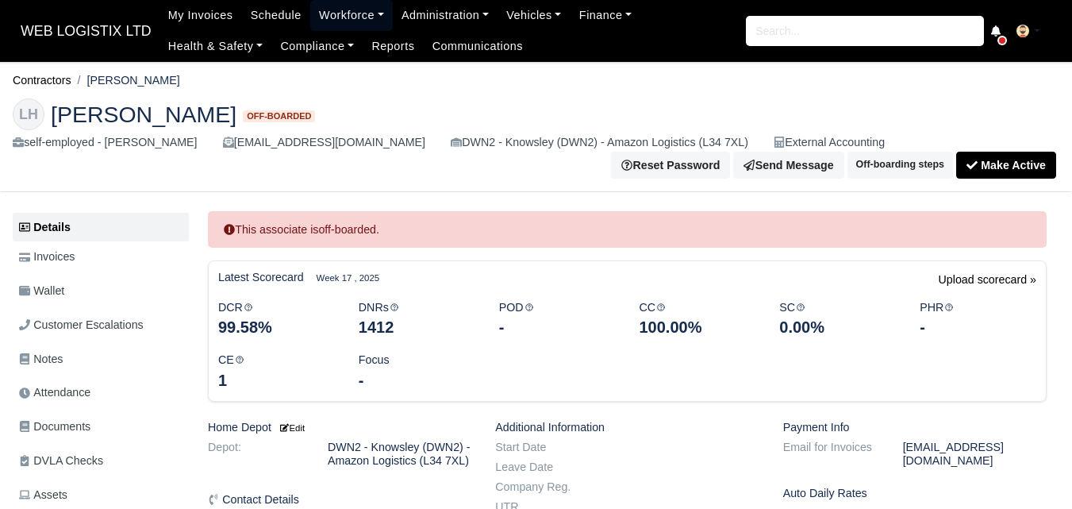
drag, startPoint x: 0, startPoint y: 0, endPoint x: 356, endPoint y: 65, distance: 362.3
click at [359, 10] on link "Workforce" at bounding box center [351, 15] width 83 height 31
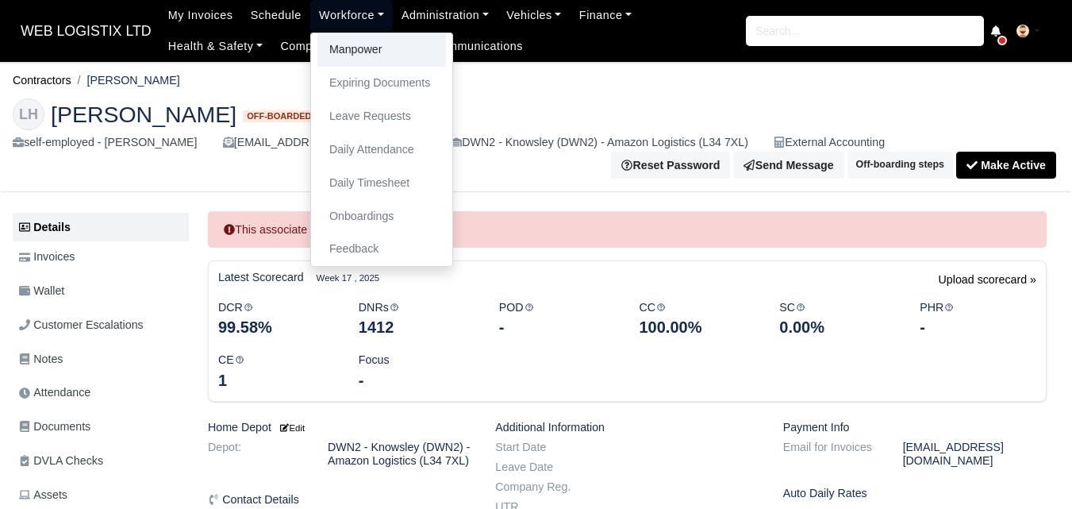
click at [356, 49] on link "Manpower" at bounding box center [382, 49] width 129 height 33
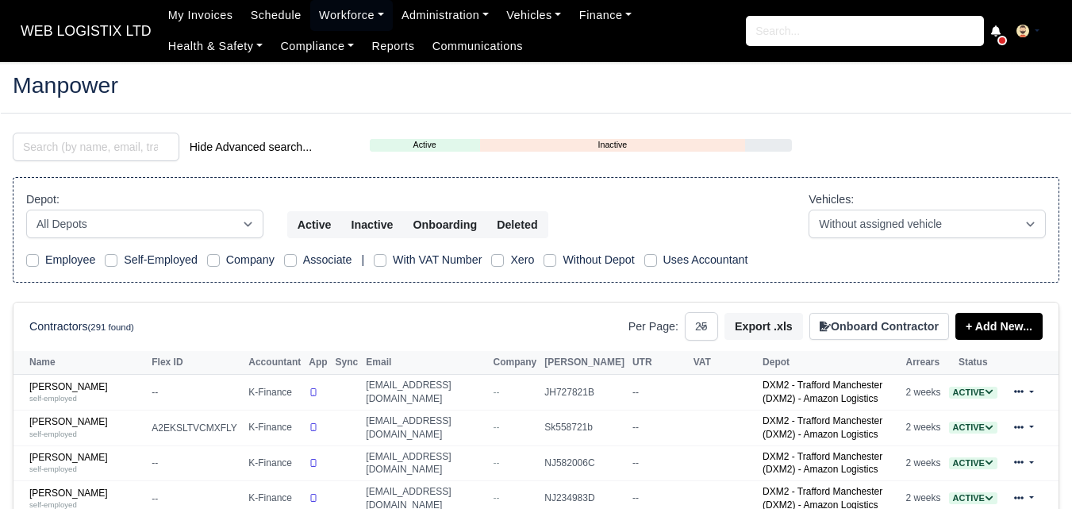
select select "25"
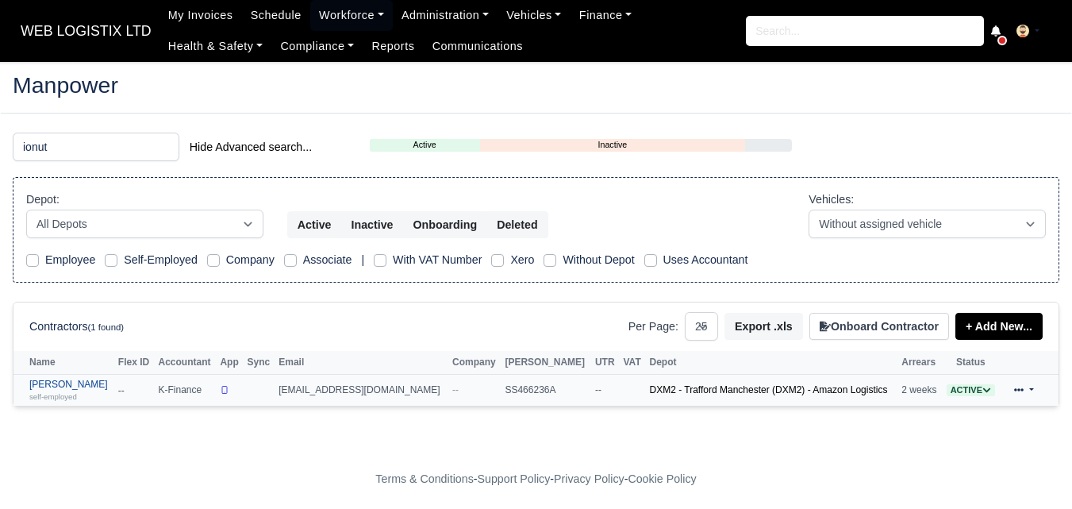
type input "ionut"
click at [83, 395] on div "self-employed" at bounding box center [69, 396] width 81 height 11
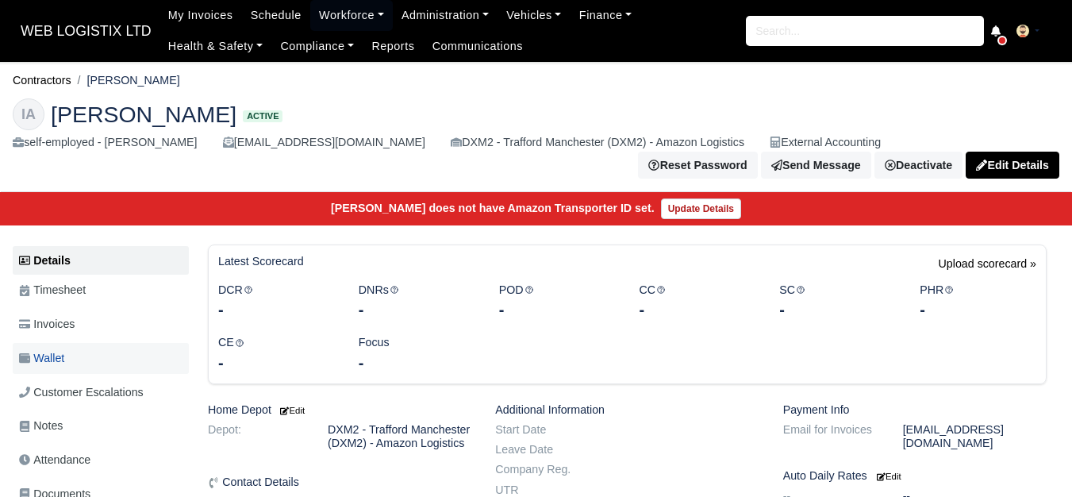
click at [71, 363] on link "Wallet" at bounding box center [101, 358] width 176 height 31
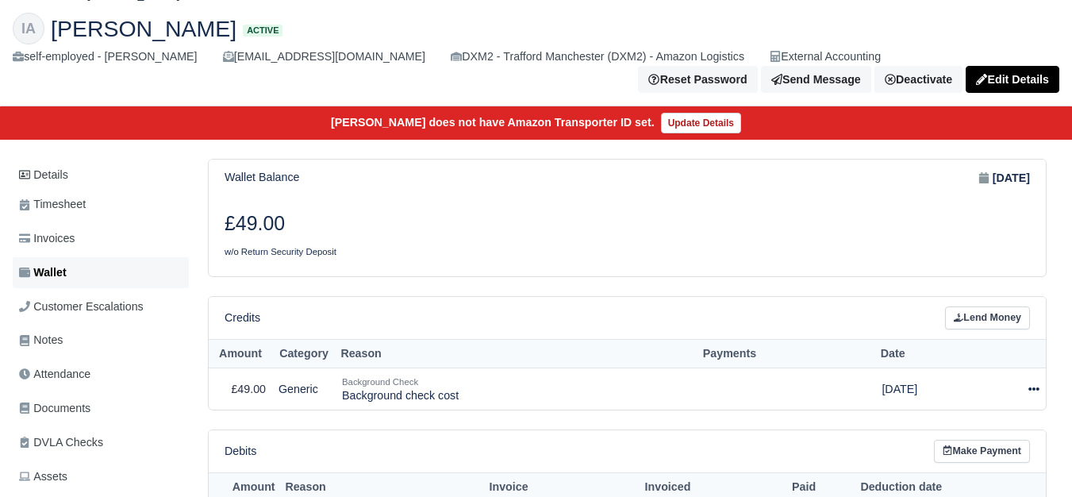
scroll to position [133, 0]
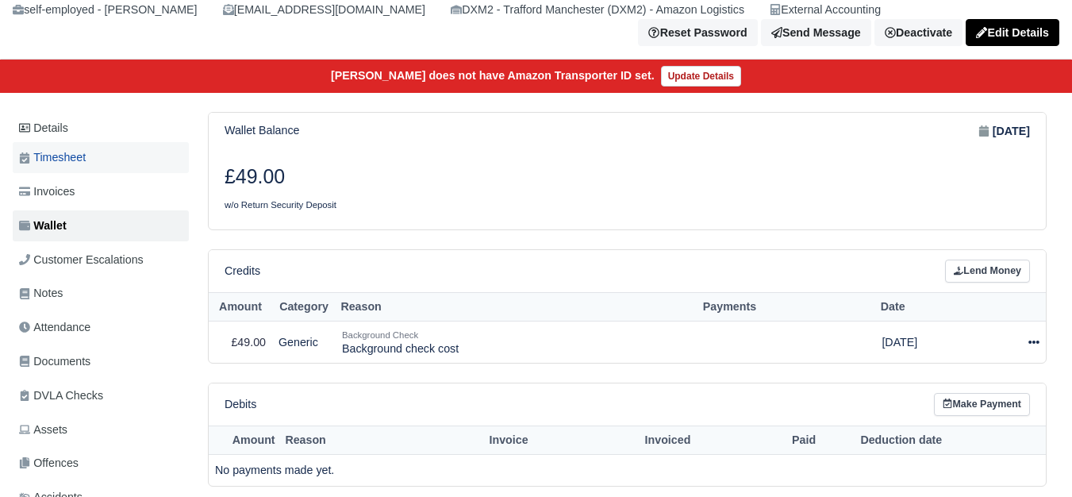
click at [64, 164] on span "Timesheet" at bounding box center [52, 157] width 67 height 18
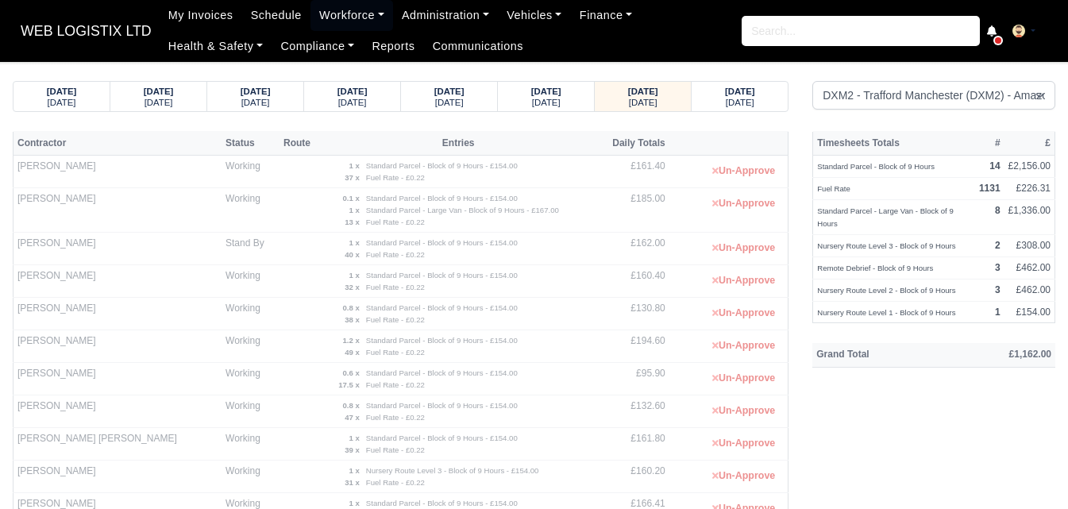
select select "1"
click at [67, 28] on span "WEB LOGISTIX LTD" at bounding box center [86, 31] width 147 height 32
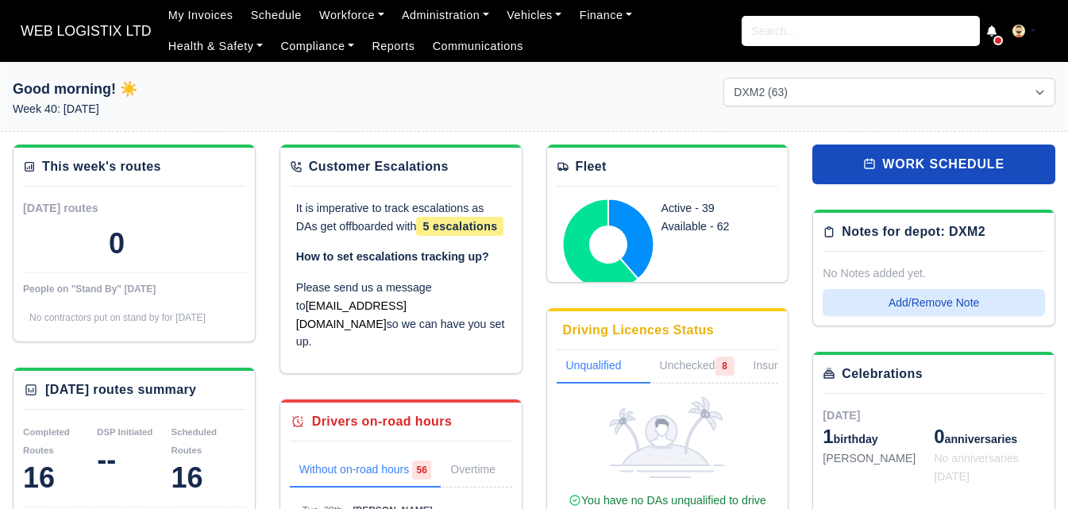
select select "1"
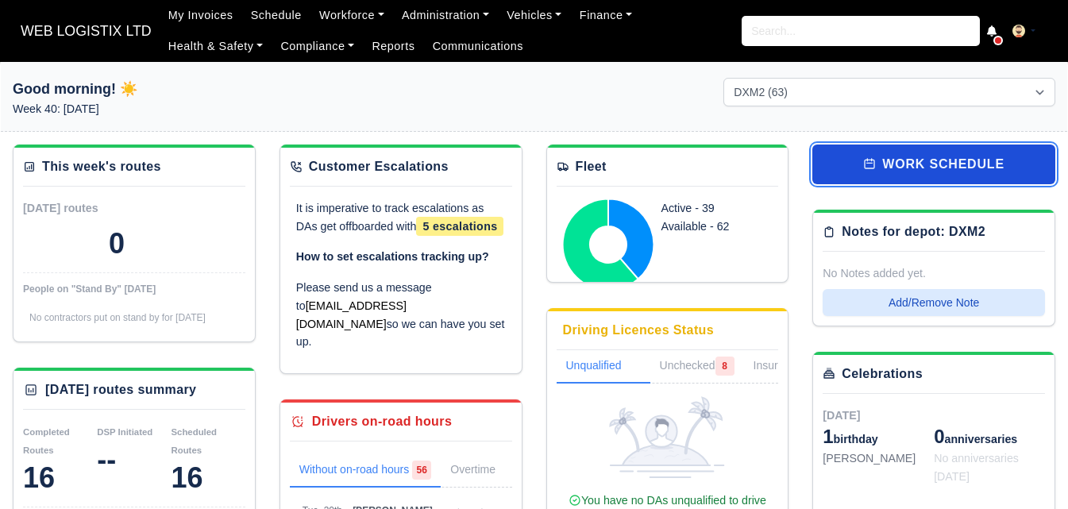
click at [934, 164] on link "work schedule" at bounding box center [933, 164] width 243 height 40
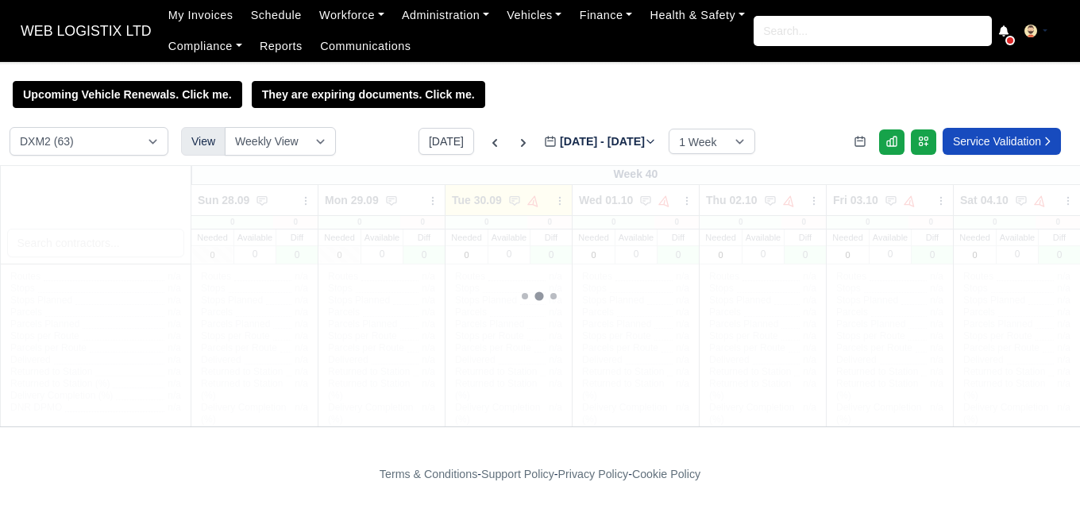
select select "1"
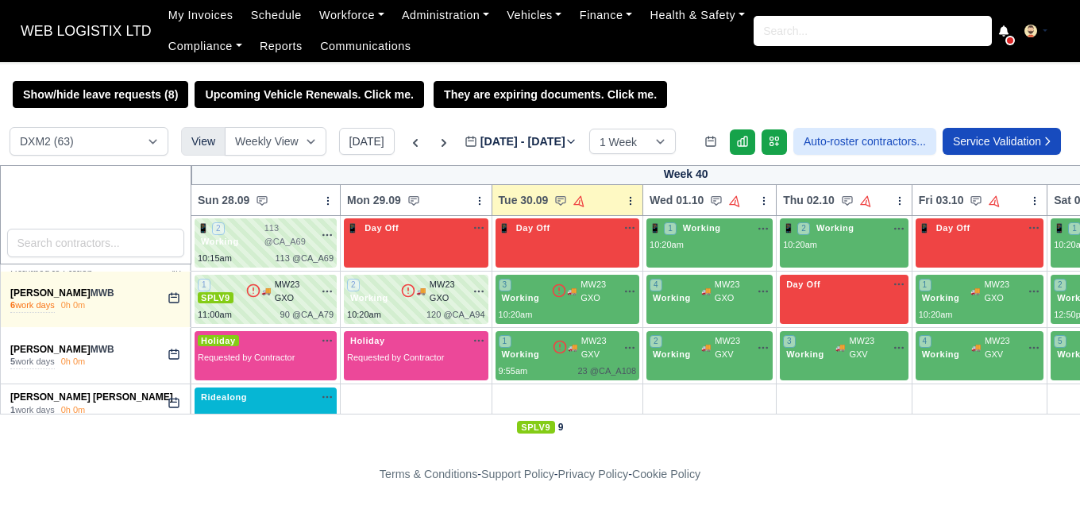
scroll to position [1191, 0]
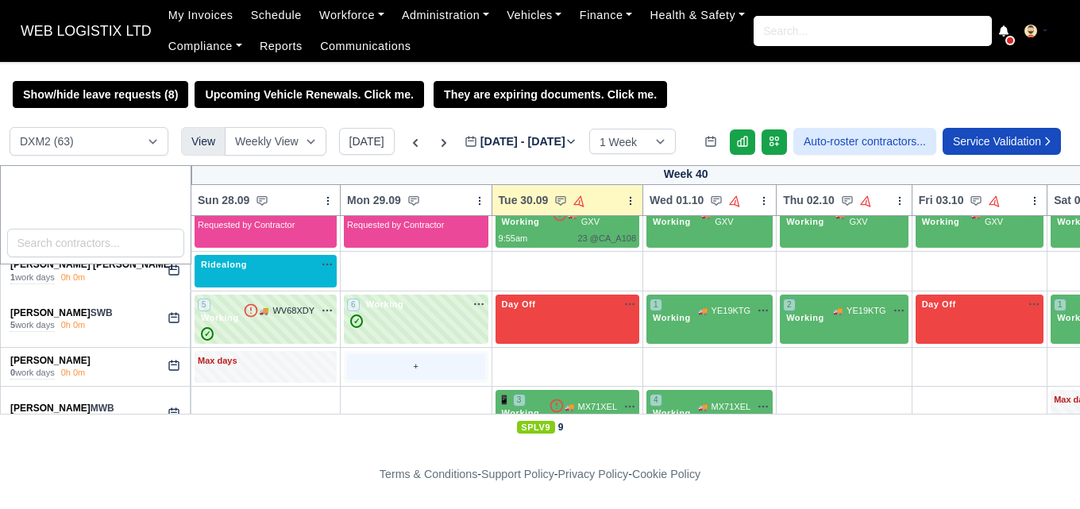
click at [433, 360] on div "+" at bounding box center [416, 367] width 138 height 26
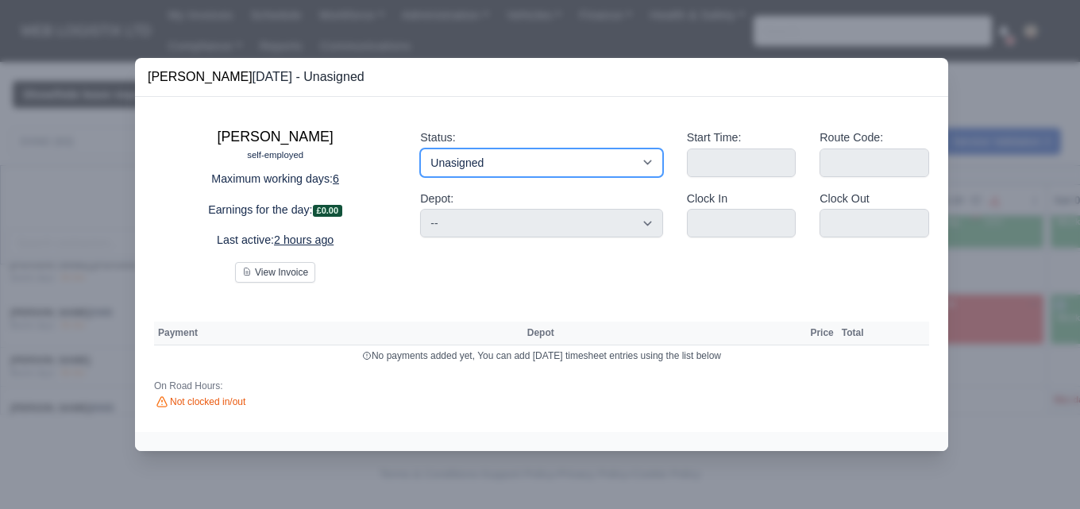
click at [534, 158] on select "Working Day Off Stand By Holiday Other Depot In Office OSM Ridealong Nursery 1 …" at bounding box center [541, 162] width 242 height 29
select select "Training"
click at [420, 148] on select "Working Day Off Stand By Holiday Other Depot In Office OSM Ridealong Nursery 1 …" at bounding box center [541, 162] width 242 height 29
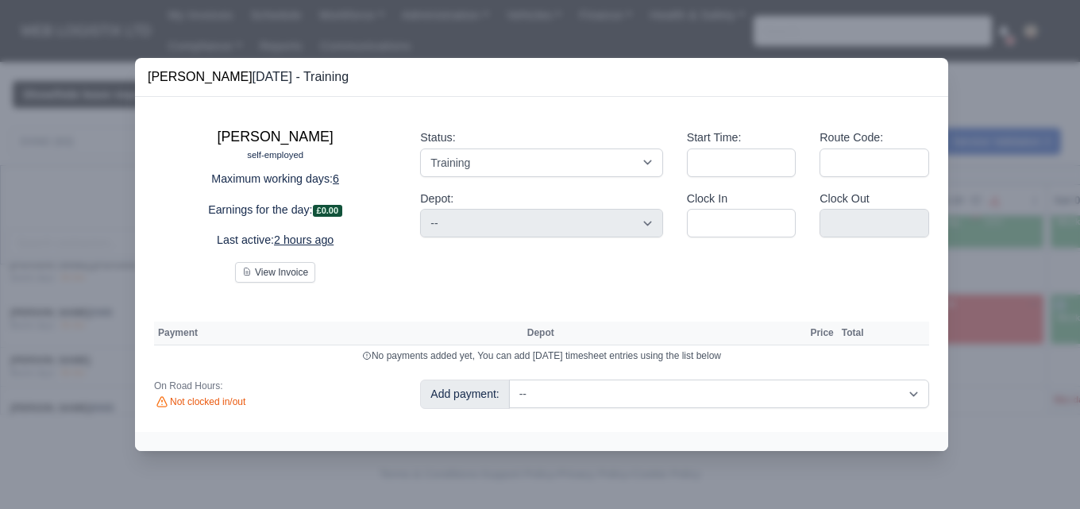
click at [991, 202] on div at bounding box center [540, 254] width 1080 height 509
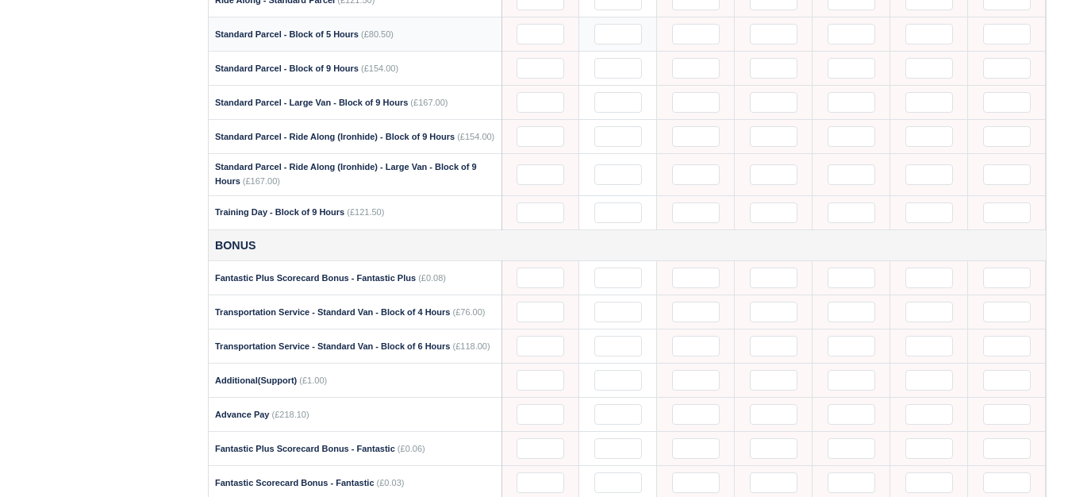
scroll to position [1588, 0]
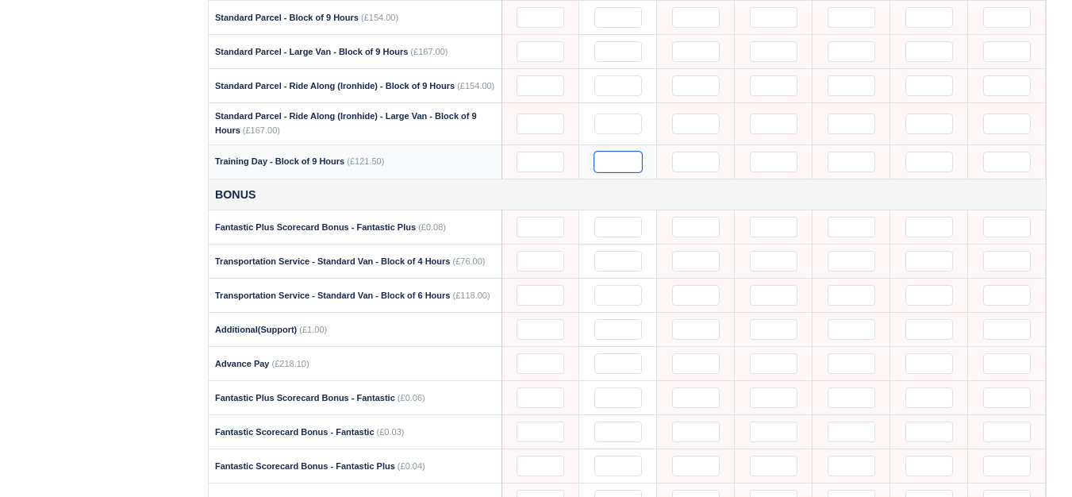
click at [617, 163] on input "text" at bounding box center [619, 162] width 48 height 21
type input "1"
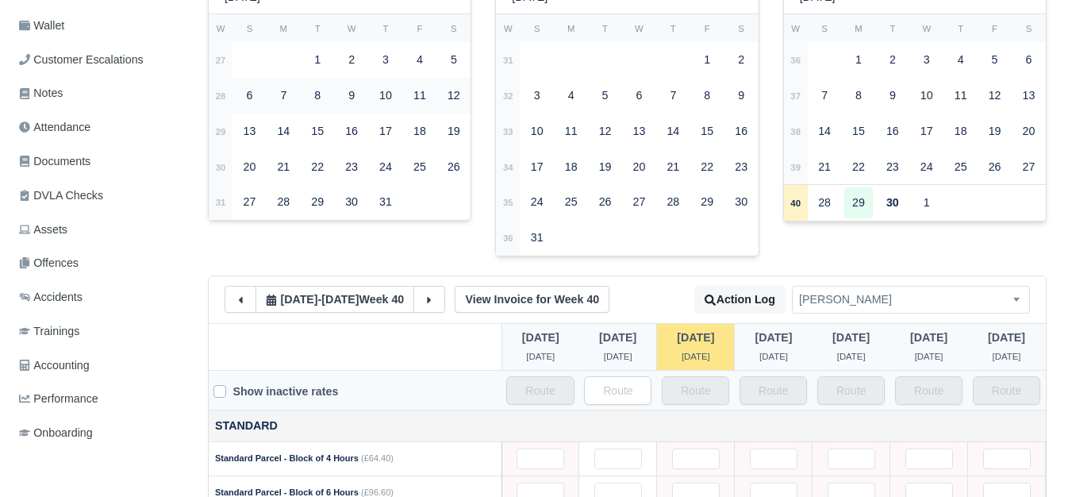
scroll to position [0, 0]
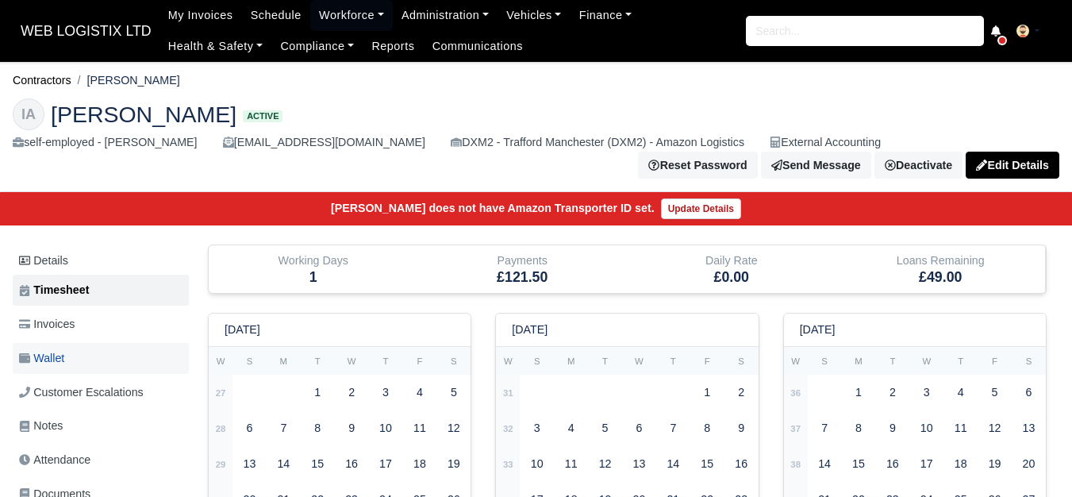
click at [29, 352] on span "Wallet" at bounding box center [41, 358] width 45 height 18
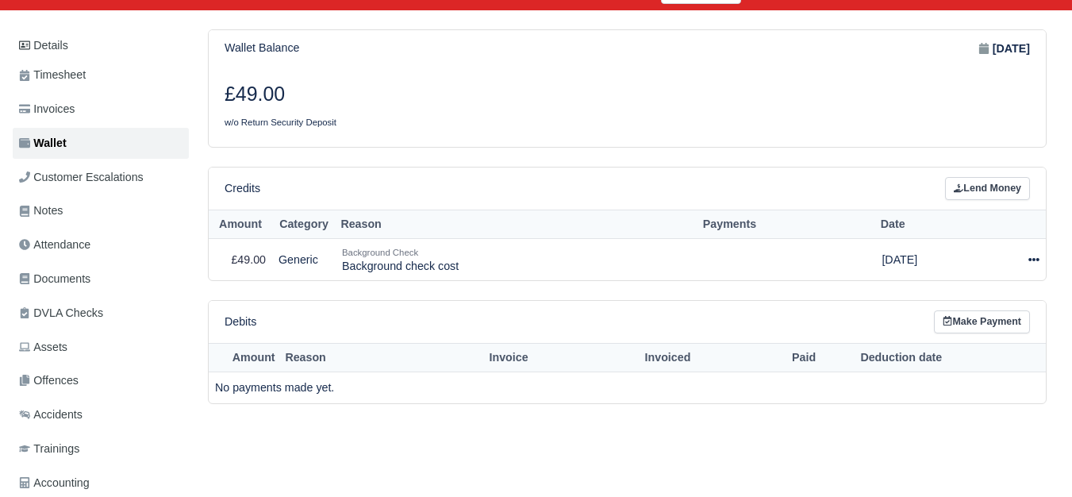
scroll to position [123, 0]
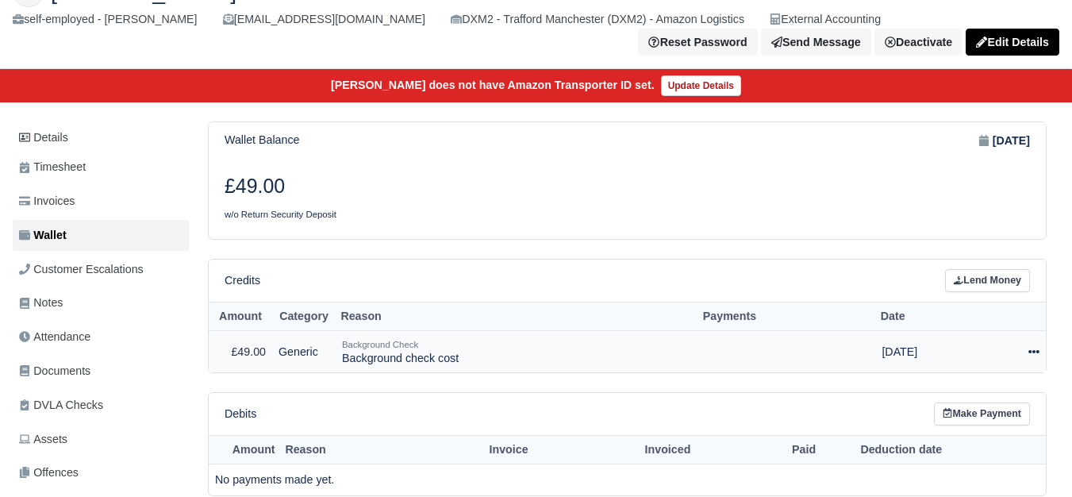
click at [1041, 358] on td "Actions Make Payment Schedule [GEOGRAPHIC_DATA]" at bounding box center [1012, 351] width 67 height 41
click at [1030, 353] on icon at bounding box center [1034, 351] width 11 height 3
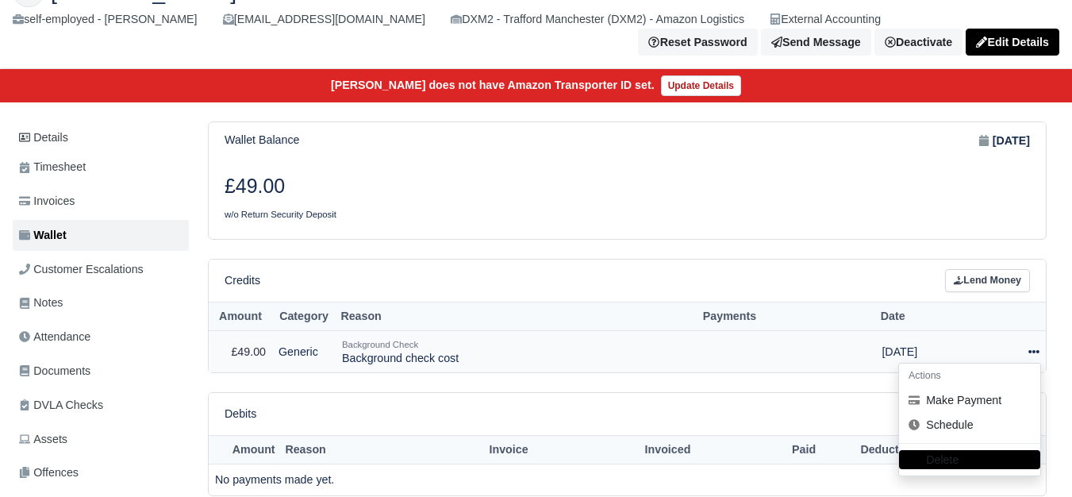
click at [1030, 353] on icon at bounding box center [1034, 351] width 11 height 3
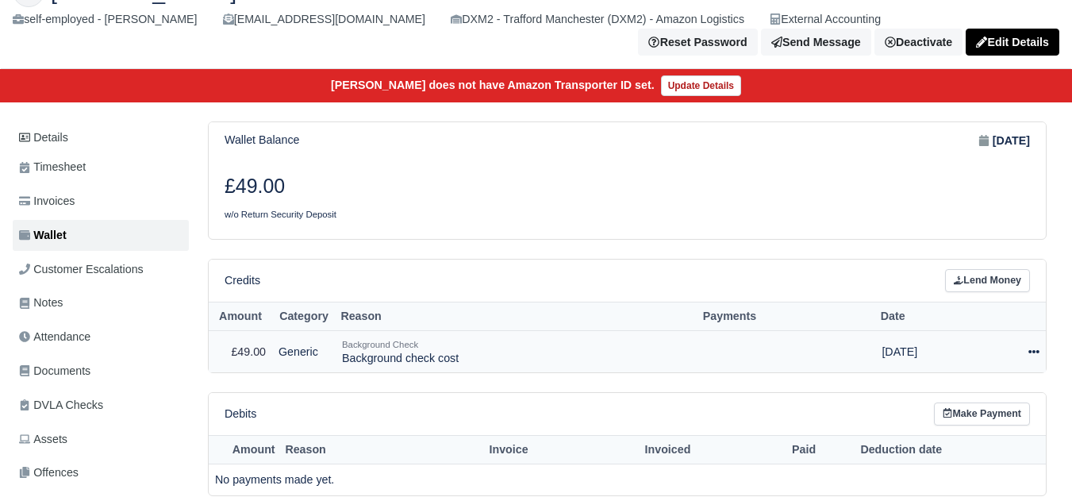
click at [1036, 352] on icon at bounding box center [1034, 351] width 11 height 11
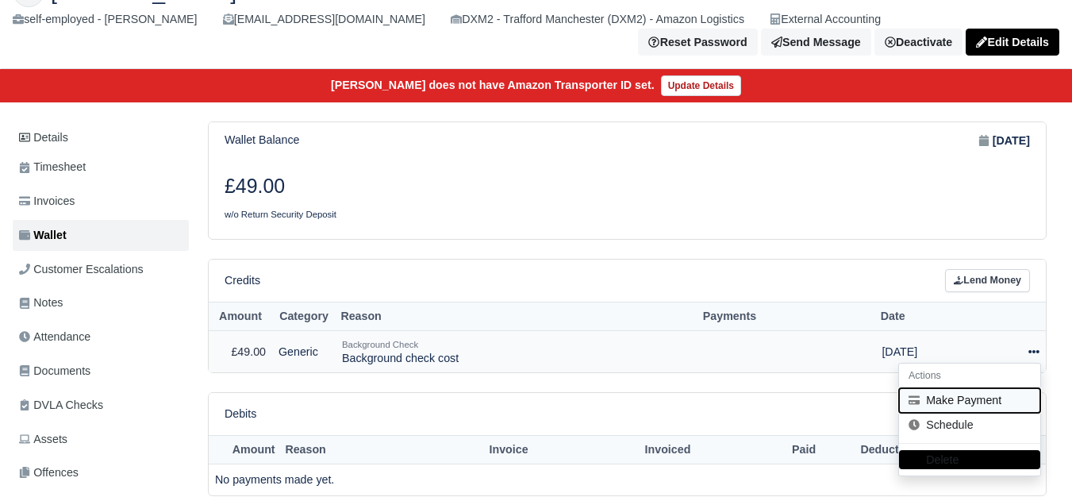
click at [918, 404] on icon at bounding box center [914, 399] width 11 height 9
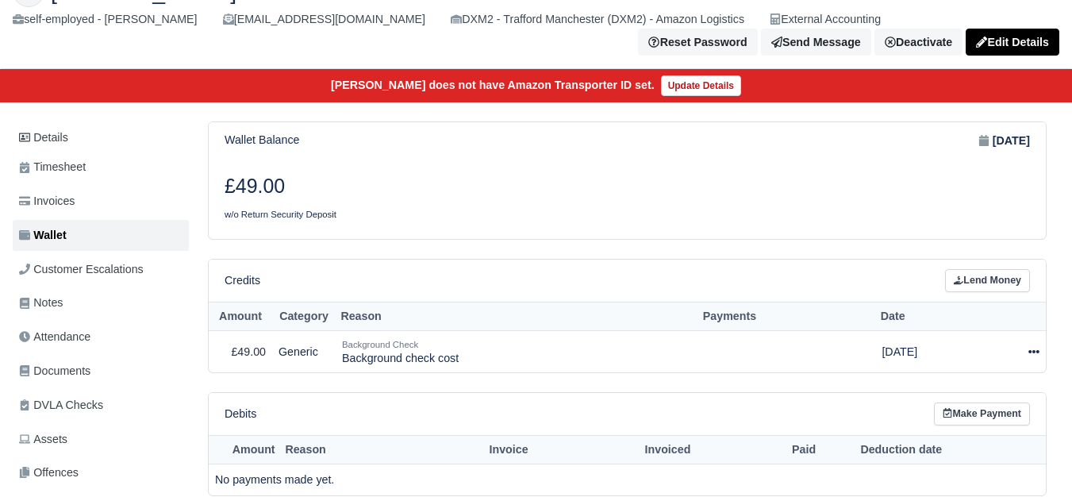
select select "7184"
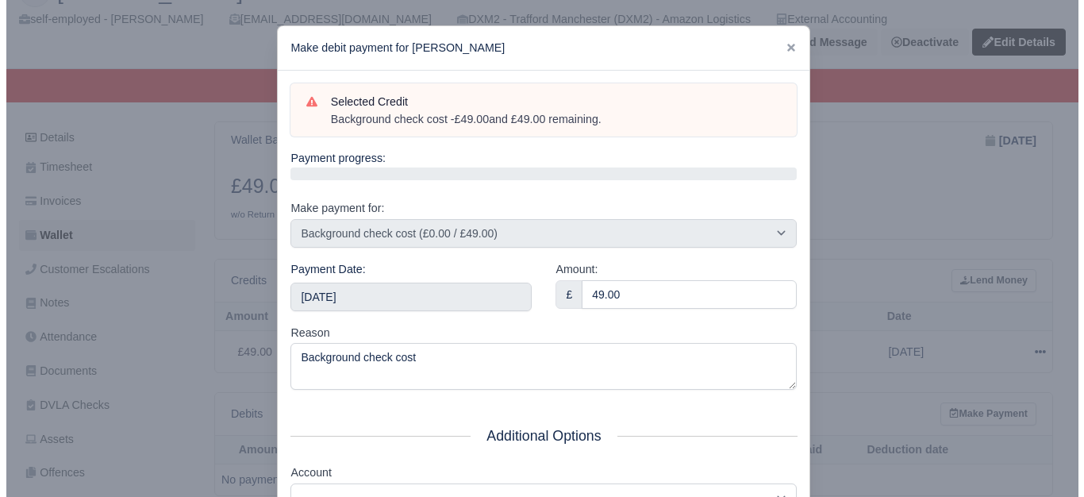
scroll to position [0, 0]
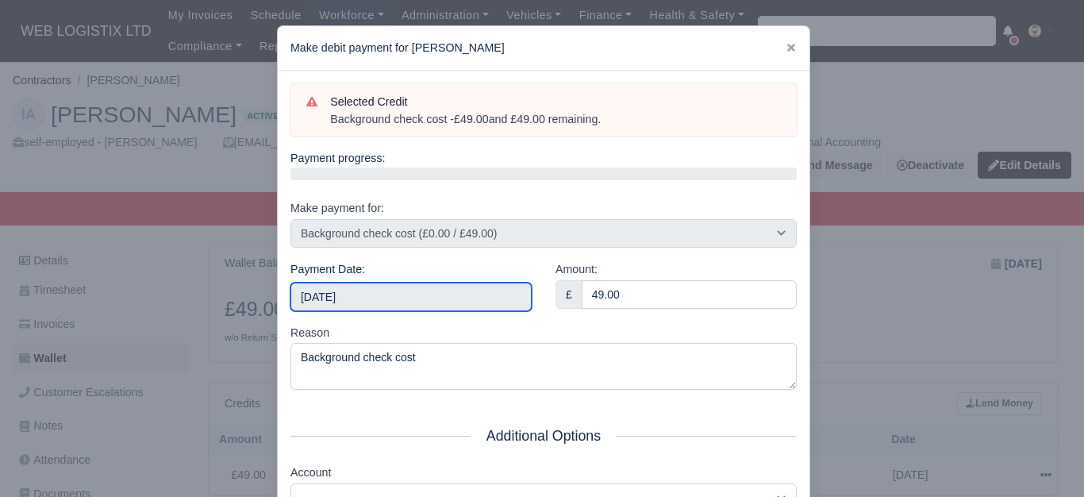
click at [459, 302] on input "[DATE]" at bounding box center [411, 297] width 241 height 29
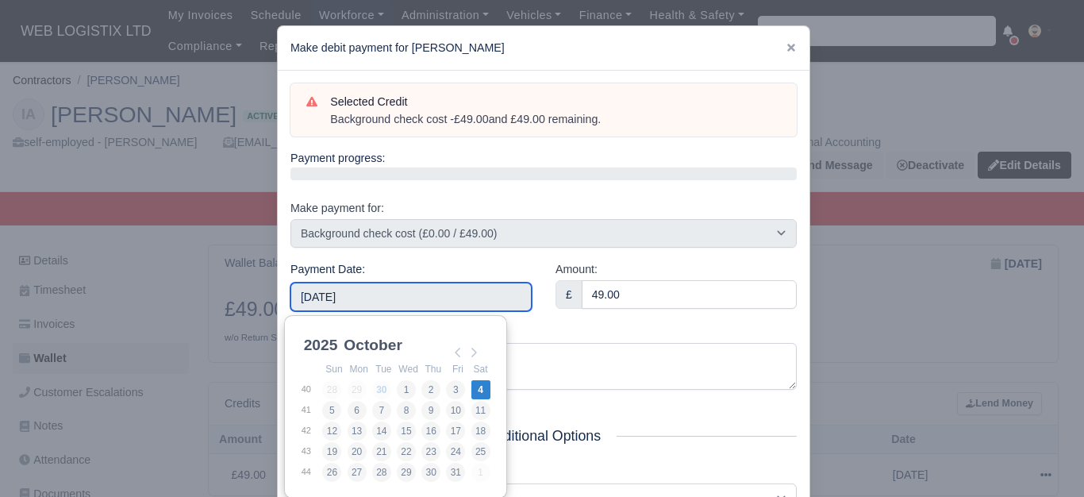
scroll to position [240, 0]
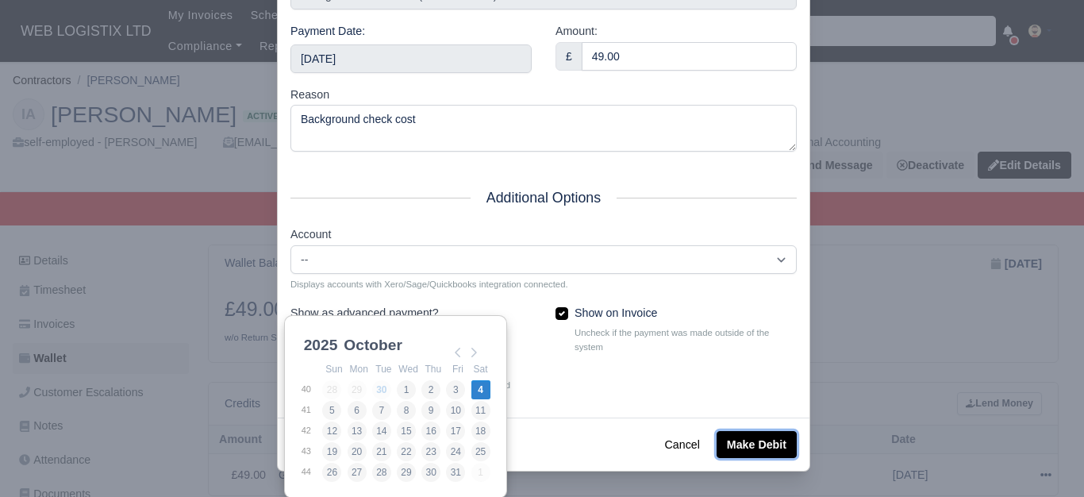
click at [749, 453] on button "Make Debit" at bounding box center [757, 444] width 80 height 27
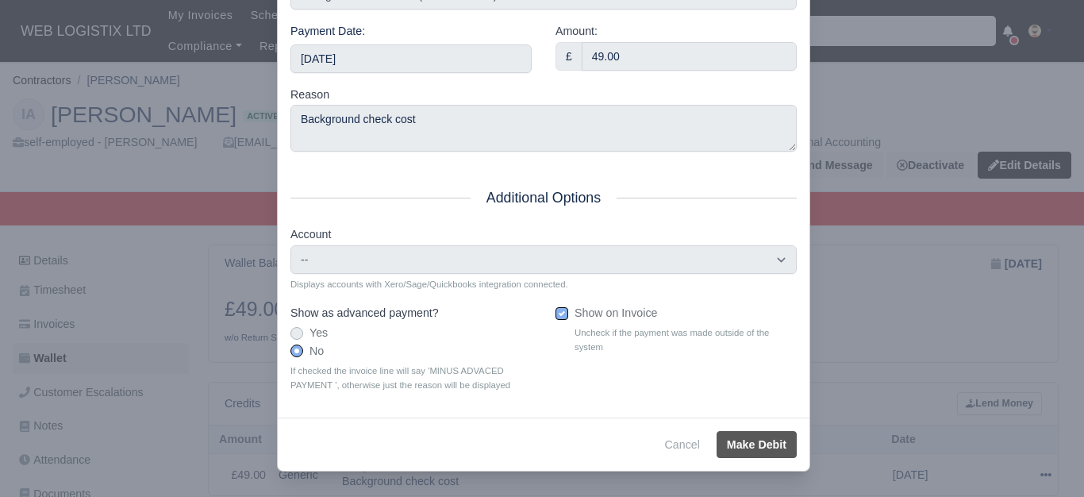
type input "[DATE]T23:59:59+01:00"
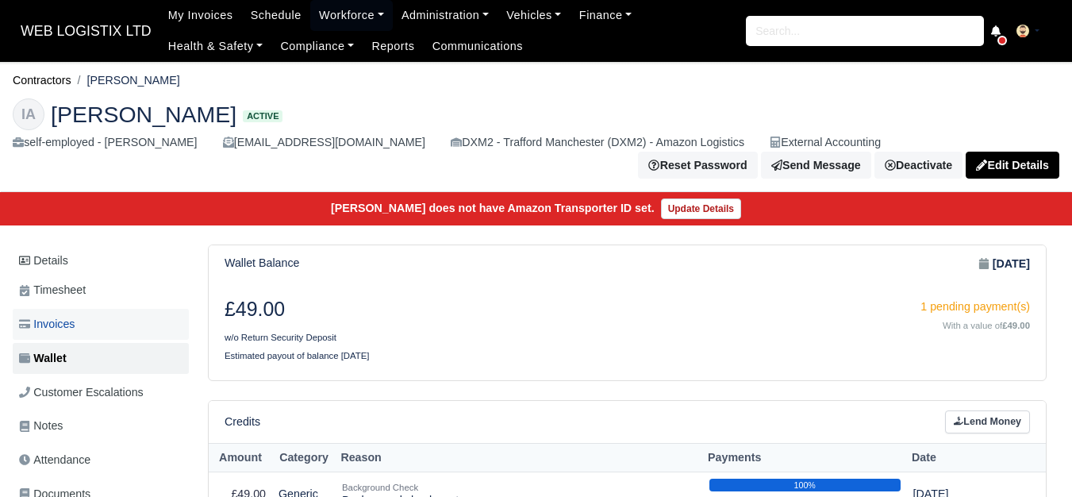
click at [137, 328] on link "Invoices" at bounding box center [101, 324] width 176 height 31
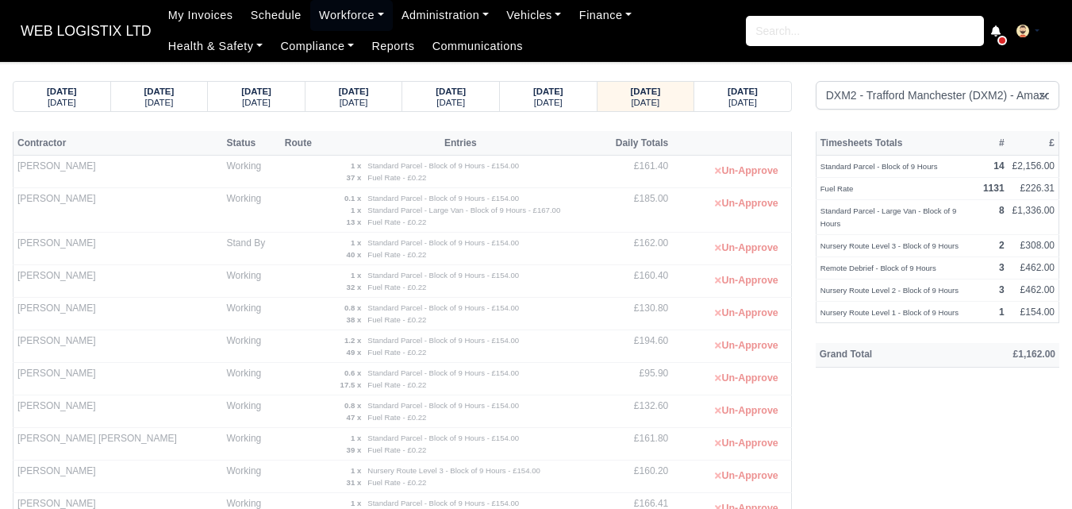
select select "1"
click at [752, 104] on small "[DATE]" at bounding box center [743, 103] width 29 height 10
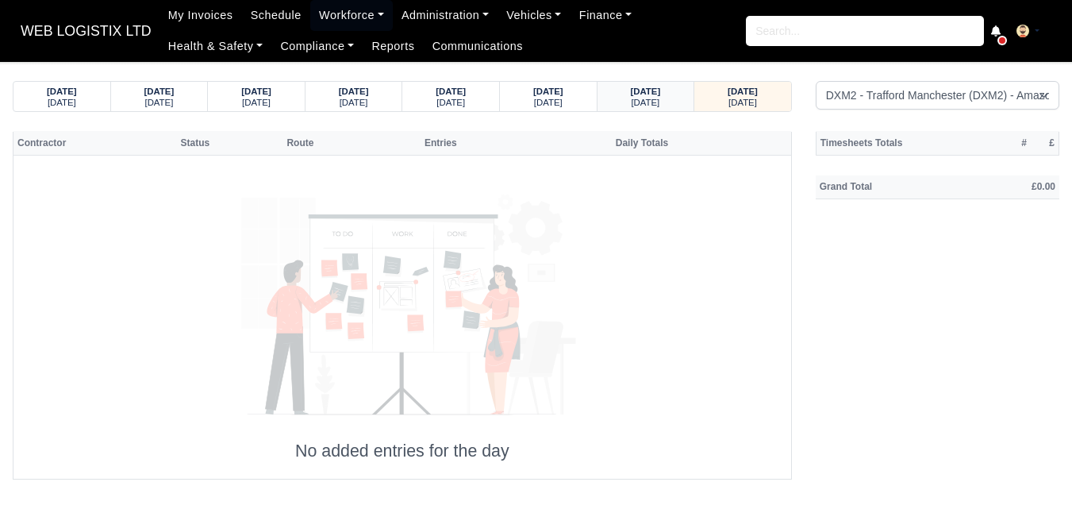
click at [672, 108] on div "[DATE] [DATE]" at bounding box center [646, 96] width 73 height 29
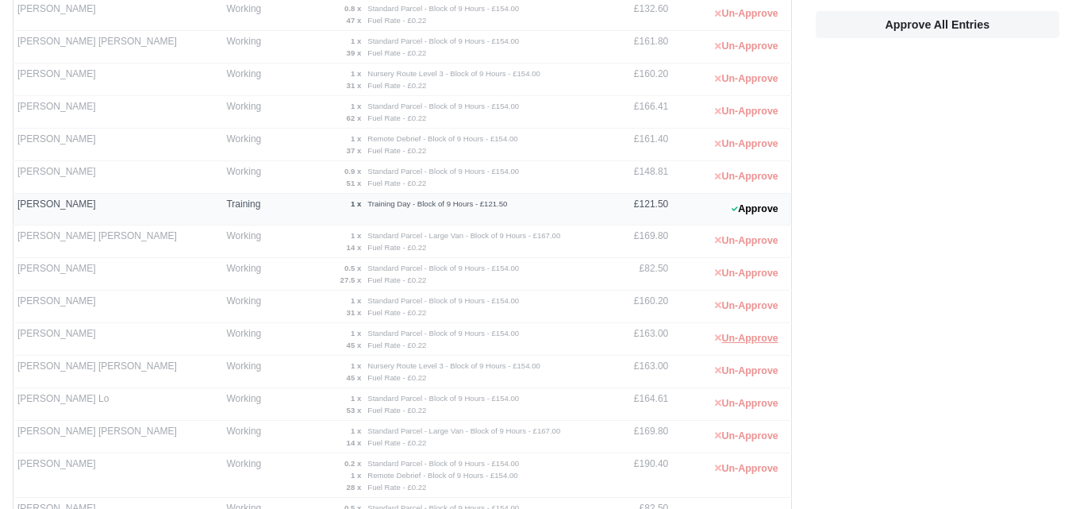
scroll to position [529, 0]
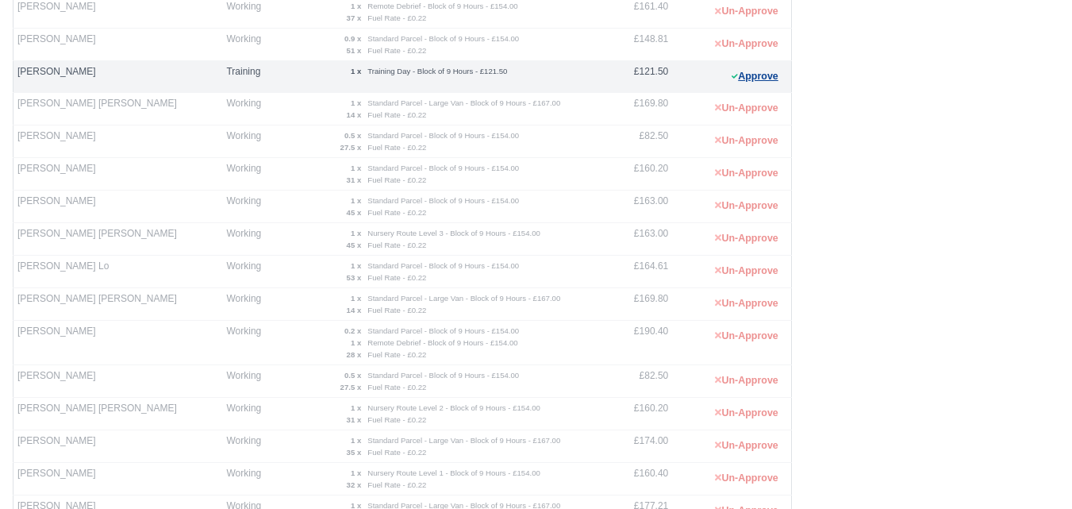
click at [745, 82] on button "Approve" at bounding box center [755, 76] width 64 height 23
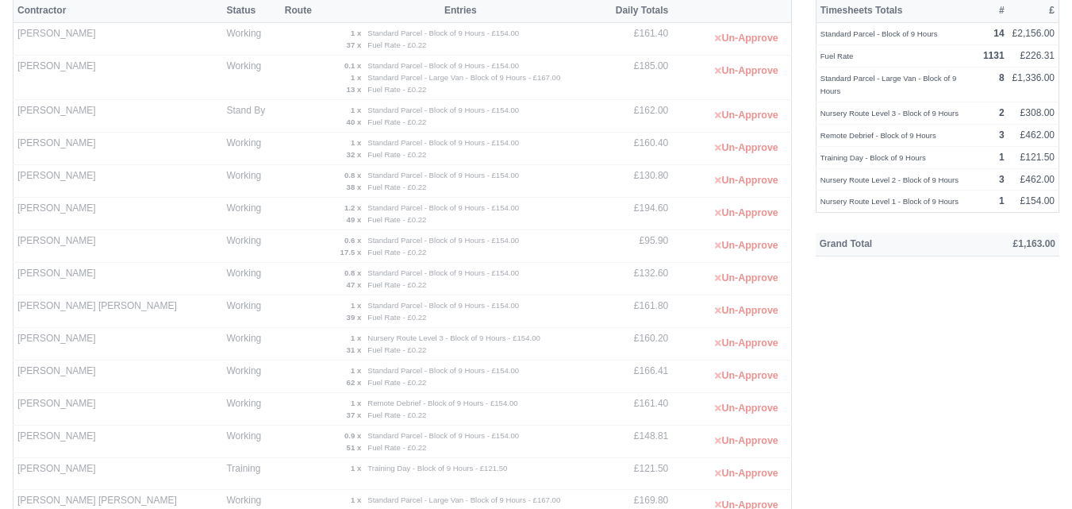
scroll to position [0, 0]
